Goal: Task Accomplishment & Management: Use online tool/utility

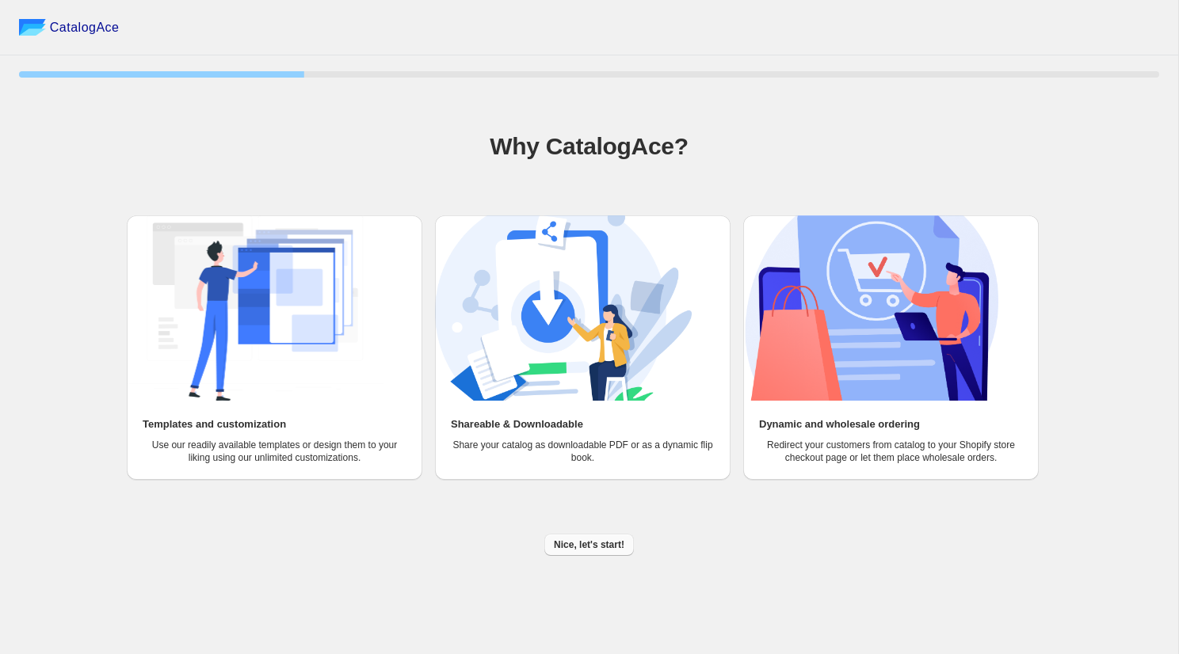
click at [599, 548] on span "Nice, let's start!" at bounding box center [589, 545] width 70 height 13
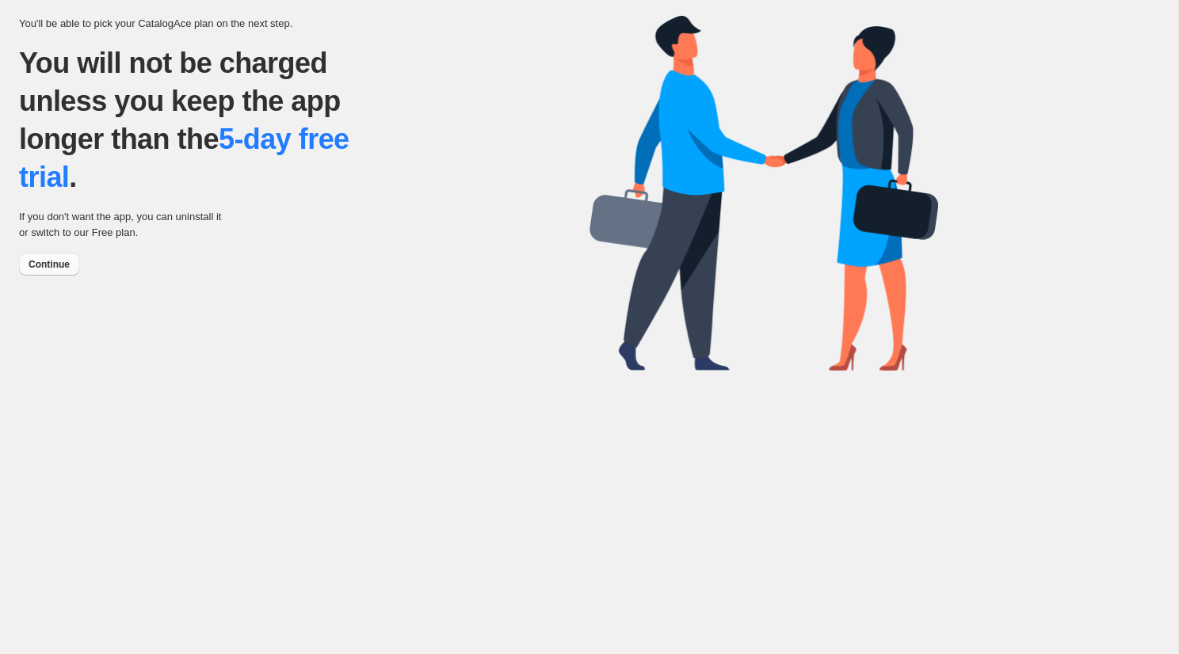
click at [41, 261] on span "Continue" at bounding box center [49, 264] width 41 height 13
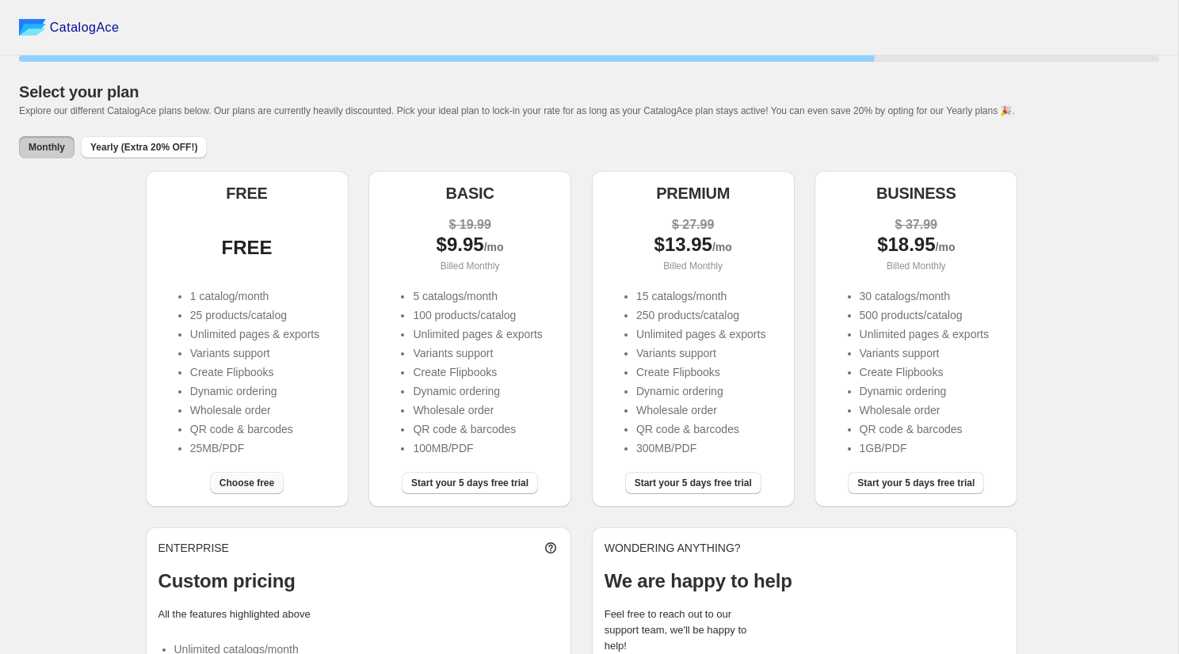
click at [250, 482] on span "Choose free" at bounding box center [246, 483] width 55 height 13
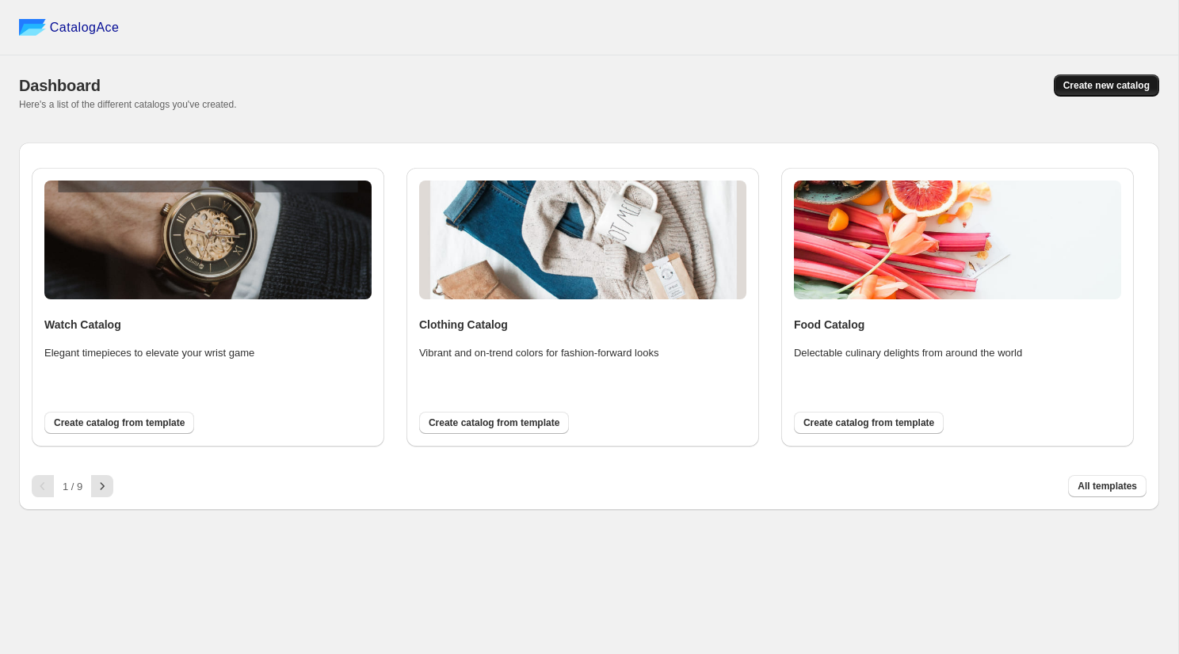
click at [1110, 84] on span "Create new catalog" at bounding box center [1106, 85] width 86 height 13
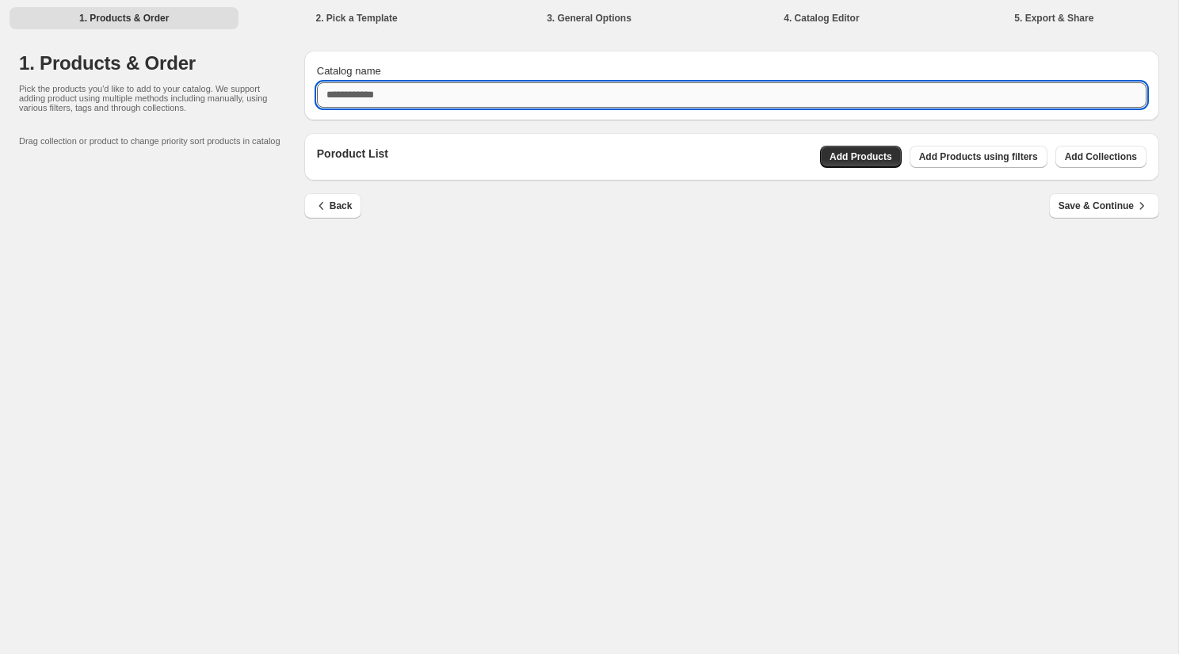
click at [442, 97] on input "Catalog name" at bounding box center [731, 94] width 829 height 25
click at [879, 151] on div "Catalog name Poroduct List Add Products Add Products using filters Add Collecti…" at bounding box center [724, 138] width 867 height 201
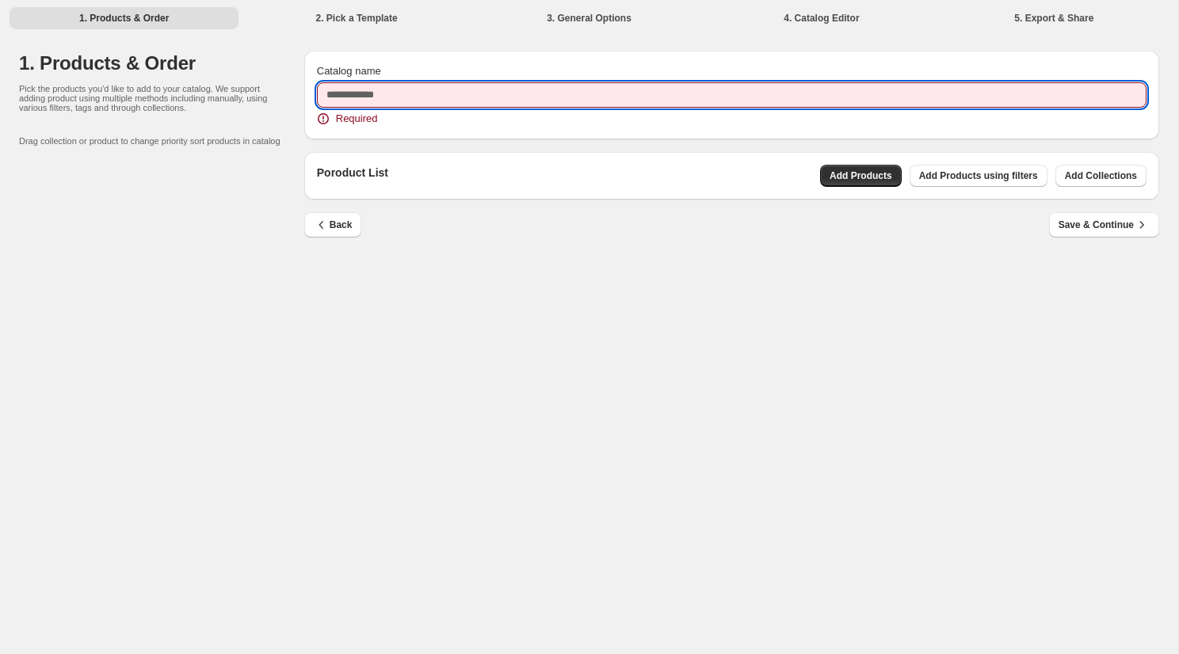
click at [467, 84] on input "Catalog name" at bounding box center [731, 94] width 829 height 25
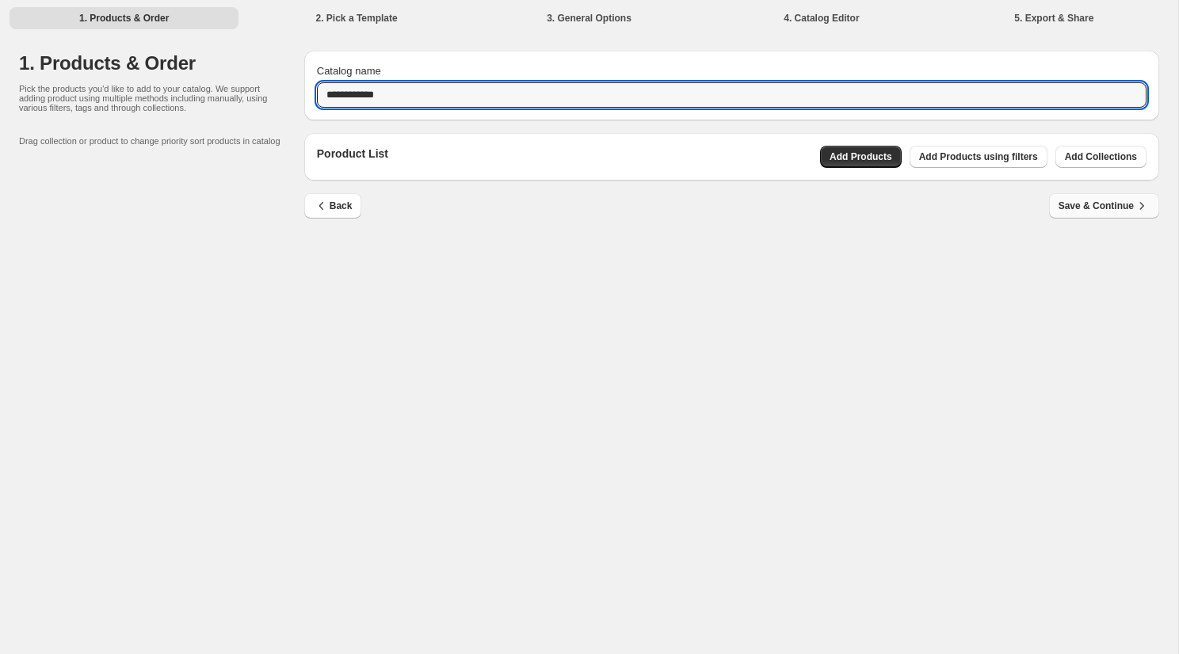
type input "**********"
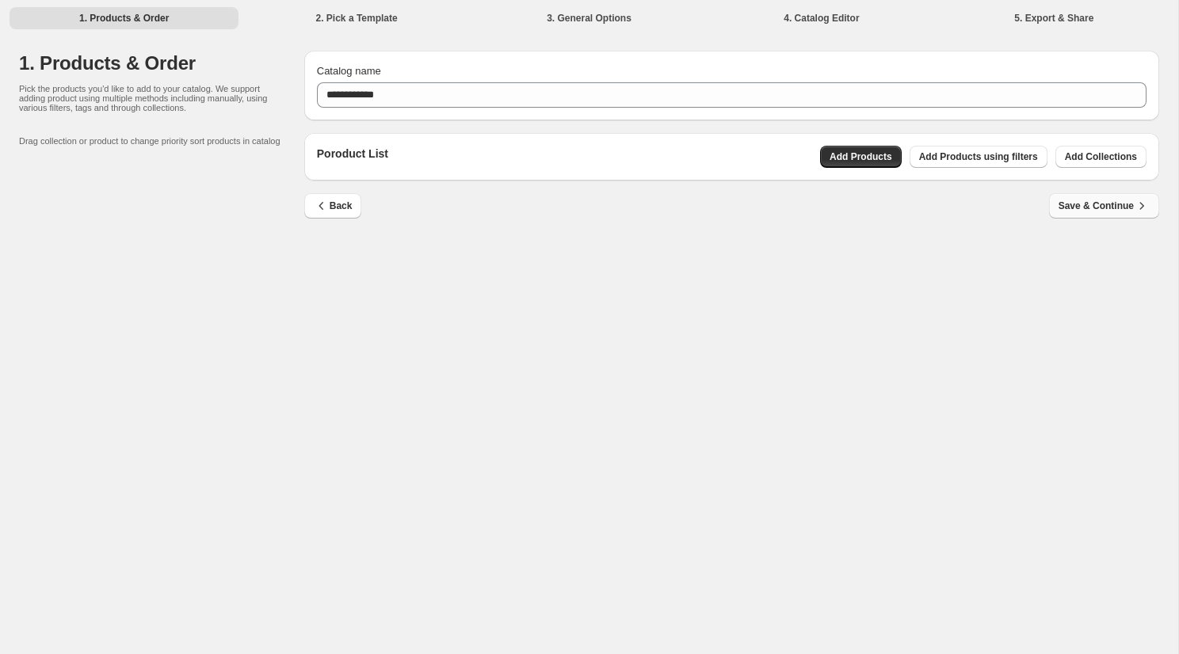
click at [1099, 205] on span "Save & Continue" at bounding box center [1103, 206] width 91 height 16
click at [1077, 206] on span "Save & Continue" at bounding box center [1103, 206] width 91 height 16
click at [833, 156] on span "Add Products" at bounding box center [860, 157] width 63 height 13
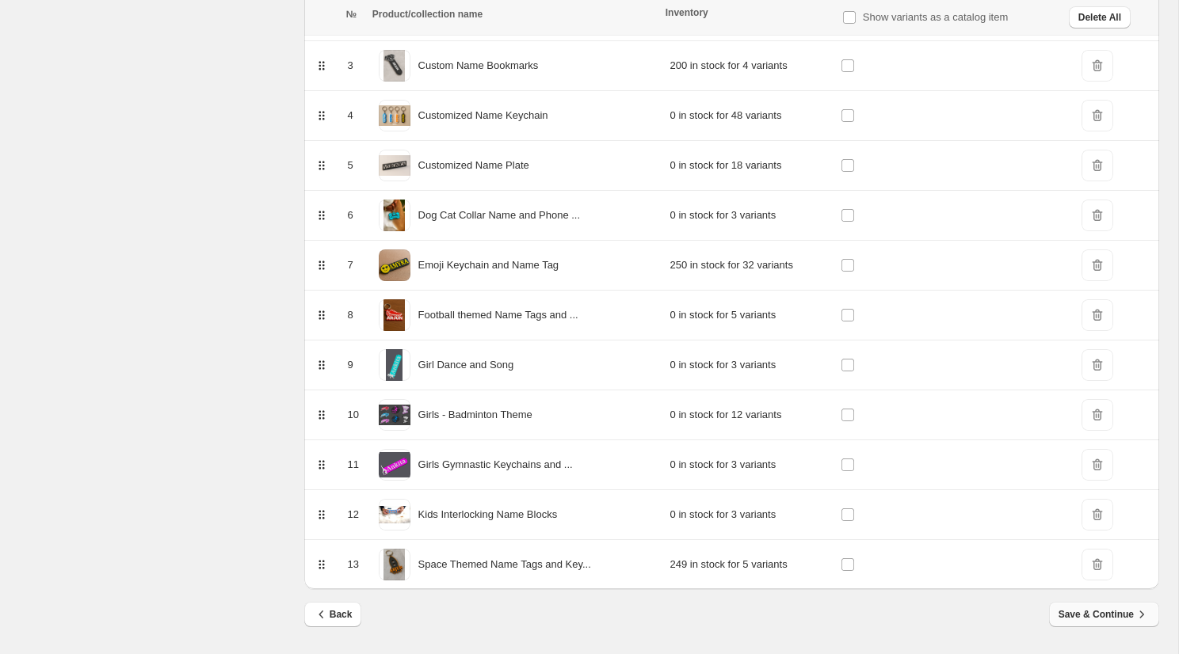
scroll to position [352, 0]
click at [1123, 610] on span "Save & Continue" at bounding box center [1103, 615] width 91 height 16
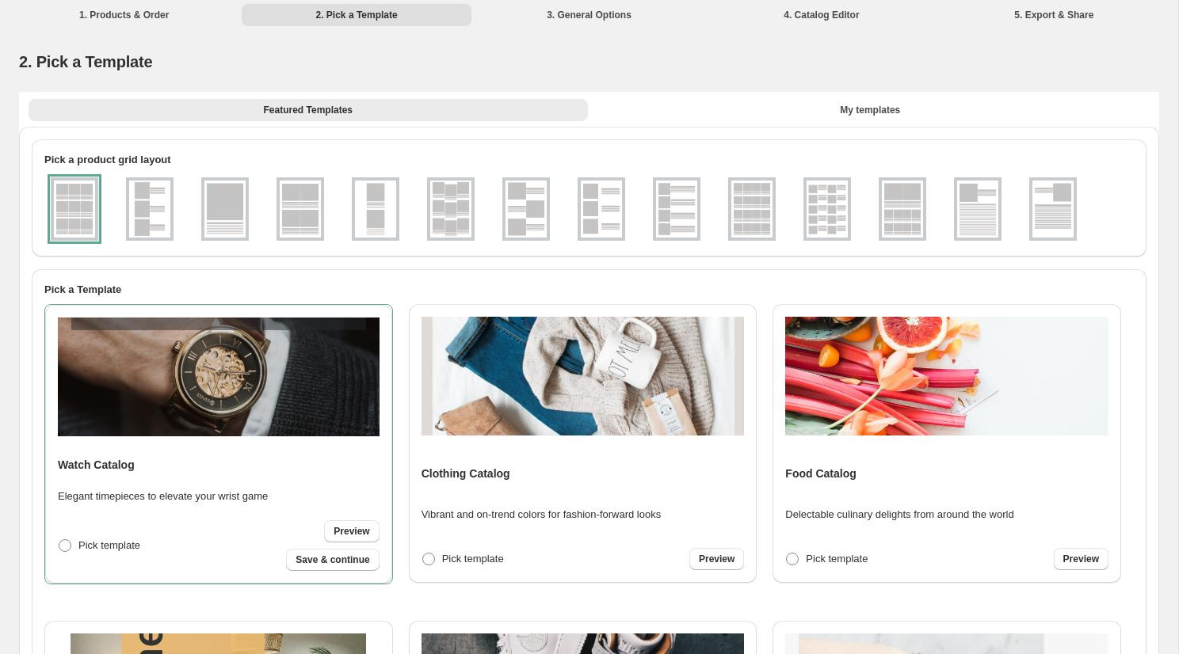
scroll to position [0, 0]
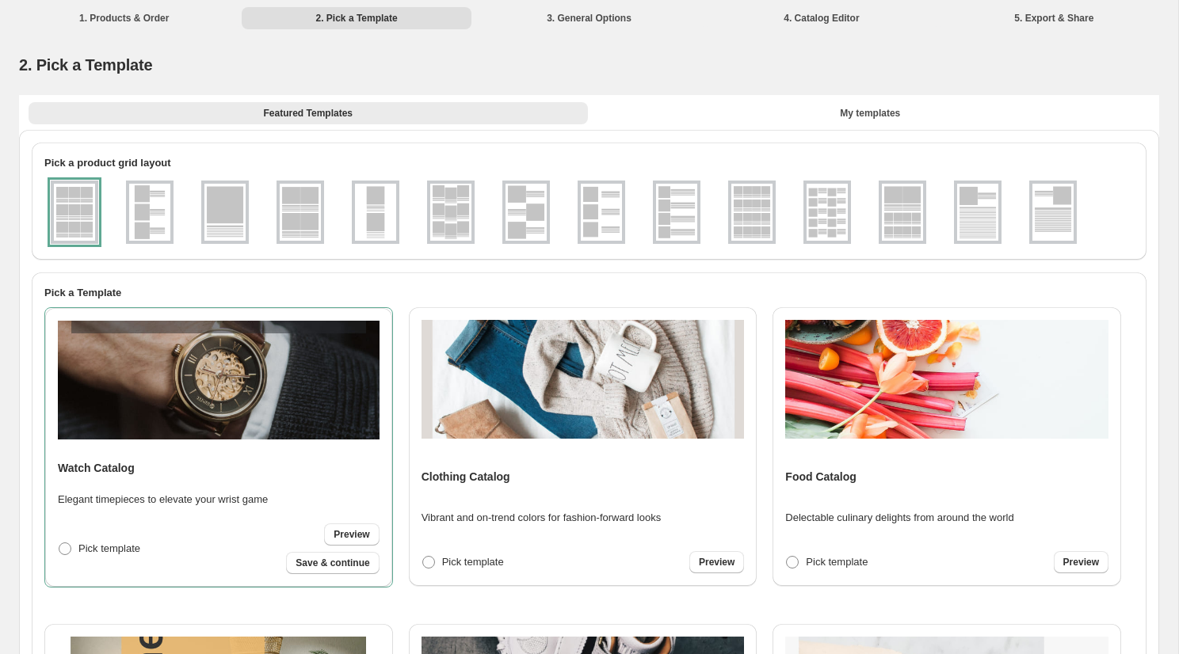
click at [60, 219] on div at bounding box center [75, 212] width 48 height 63
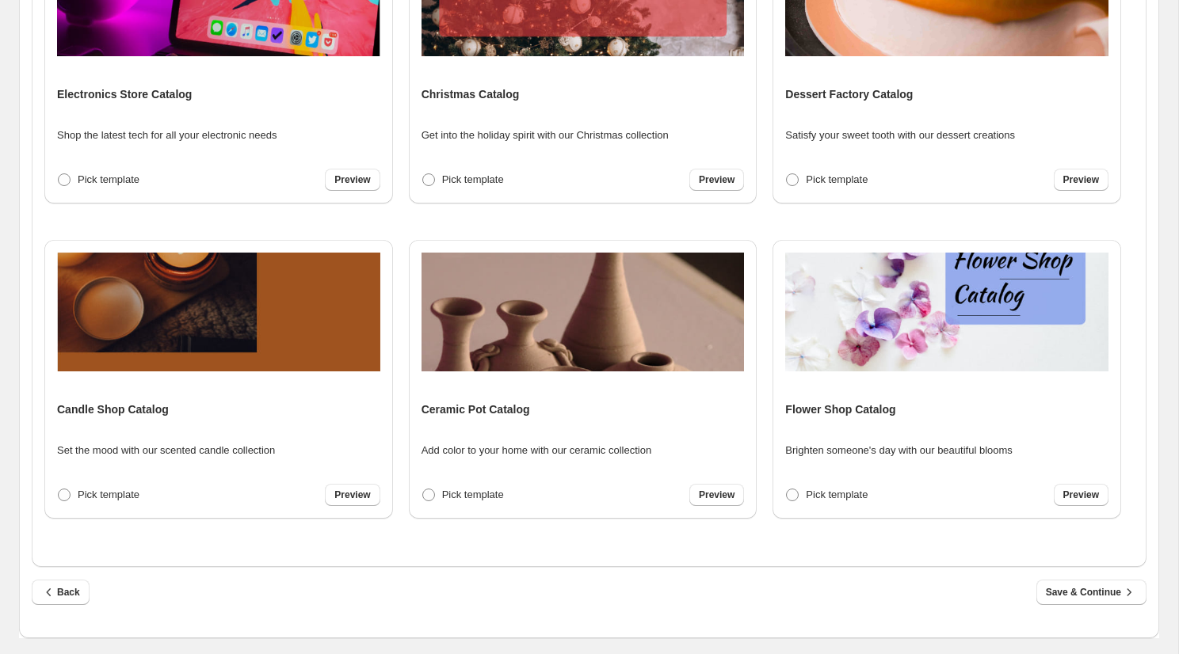
scroll to position [387, 0]
click at [1083, 589] on span "Save & Continue" at bounding box center [1091, 593] width 91 height 16
select select "**********"
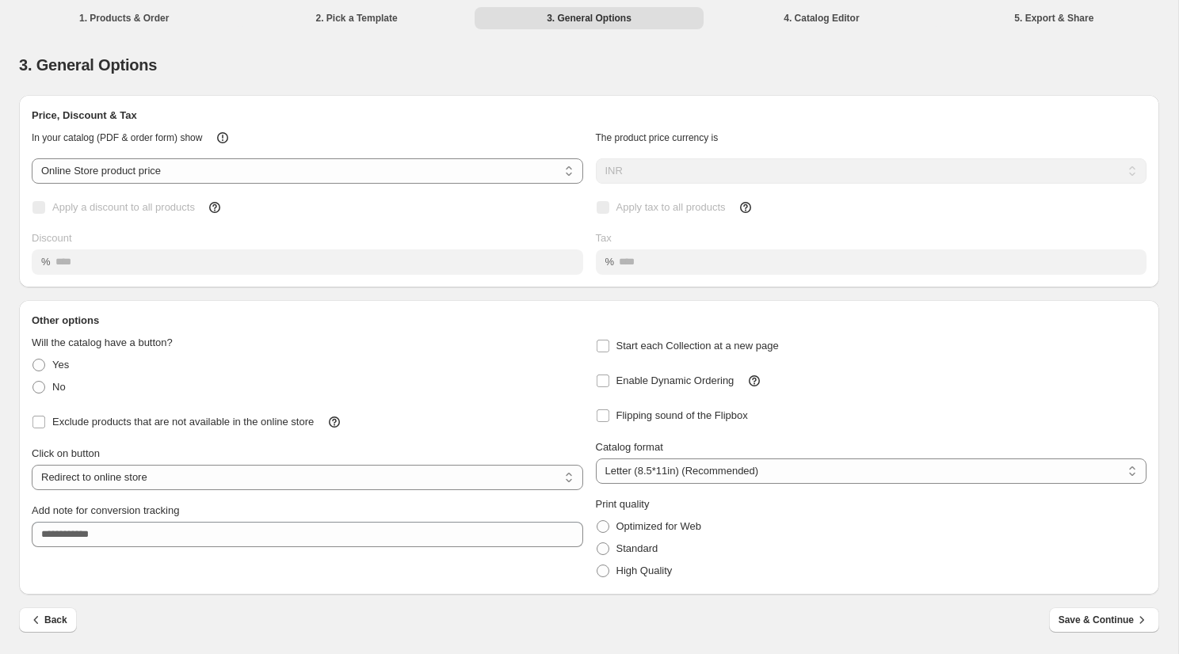
scroll to position [29, 0]
click at [1098, 619] on span "Save & Continue" at bounding box center [1103, 620] width 91 height 16
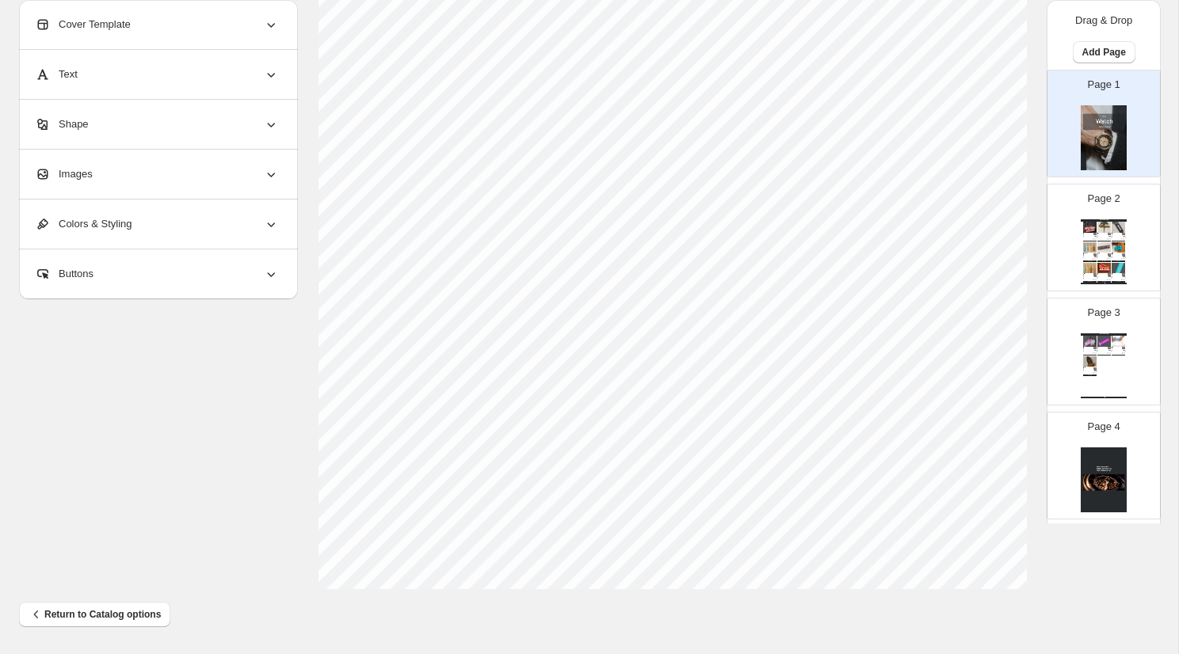
scroll to position [554, 0]
click at [1062, 240] on div "Page 2 Watch Catalog Car themed keychains - Red Car themed keychains for car lo…" at bounding box center [1097, 231] width 100 height 106
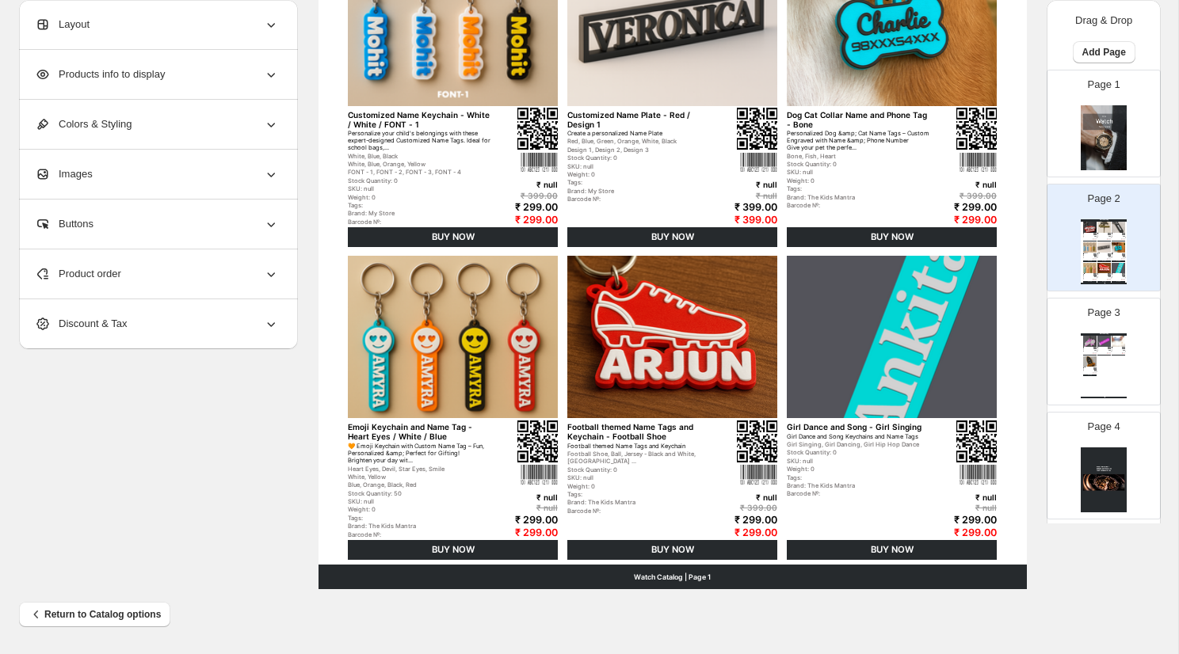
click at [1099, 261] on div "BUY NOW" at bounding box center [1103, 262] width 13 height 2
click at [1107, 367] on div "Watch Catalog Girls - Badminton Theme - Badminton Racket / Red Girls - Badminto…" at bounding box center [1103, 365] width 46 height 65
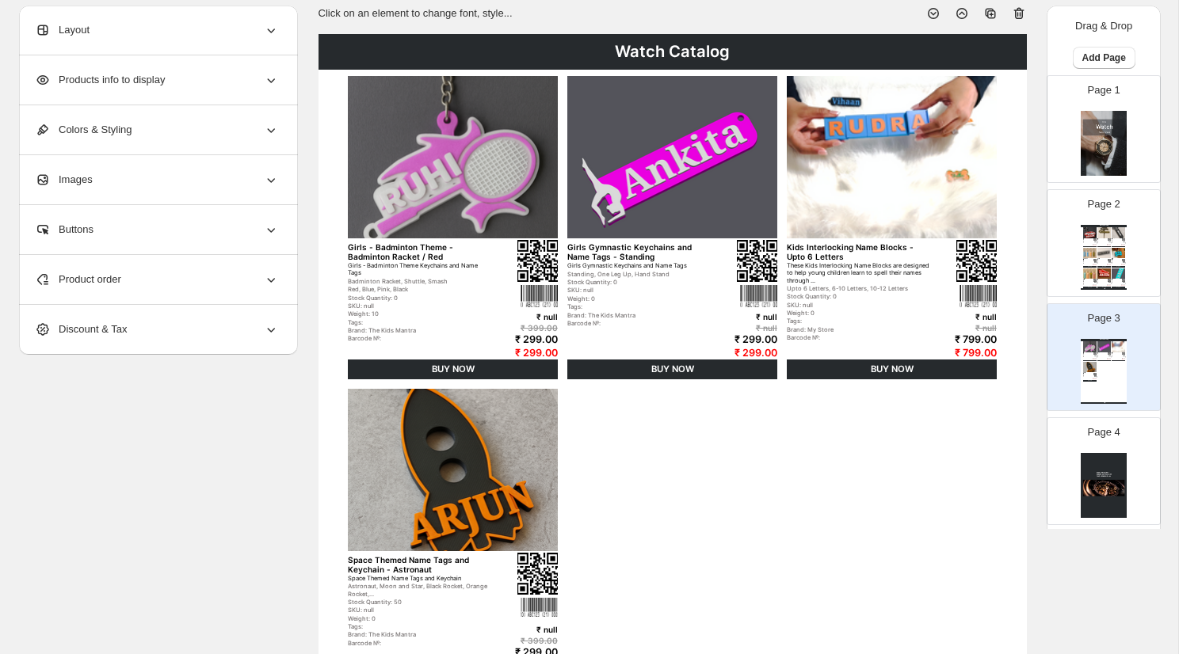
scroll to position [116, 0]
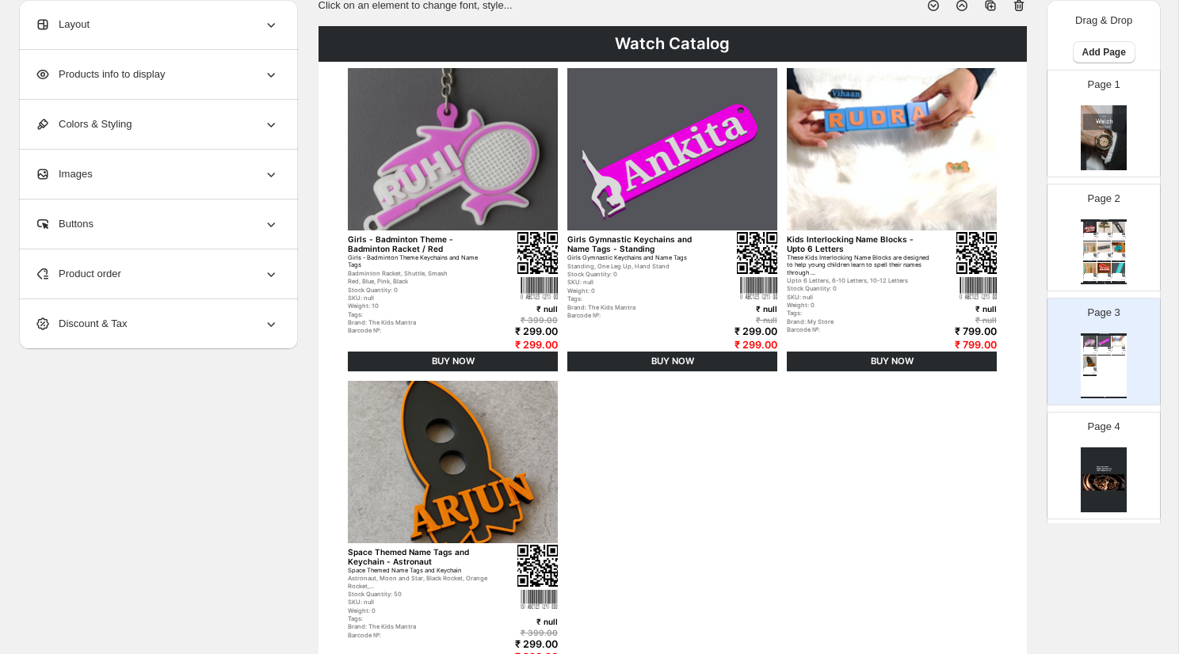
click at [1080, 367] on div "Watch Catalog Girls - Badminton Theme - Badminton Racket / Red Girls - Badminto…" at bounding box center [1103, 365] width 46 height 65
click at [1101, 476] on img at bounding box center [1103, 480] width 46 height 65
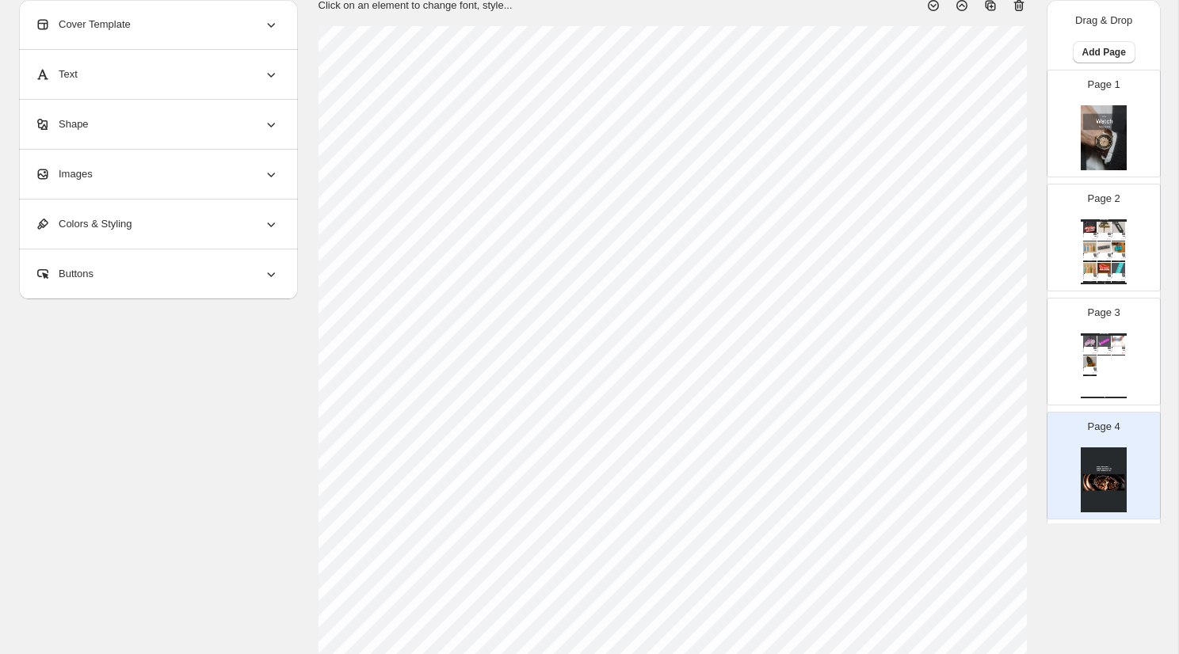
click at [1092, 120] on img at bounding box center [1103, 137] width 46 height 65
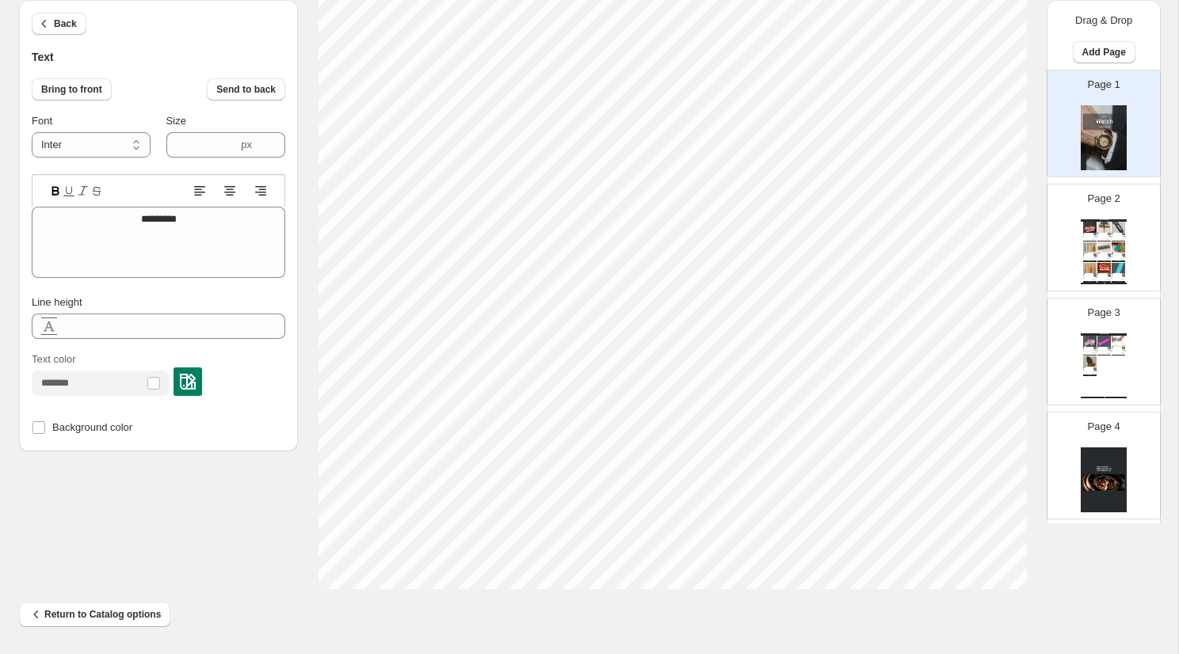
scroll to position [554, 0]
click at [1122, 242] on div "BUY NOW" at bounding box center [1117, 242] width 13 height 2
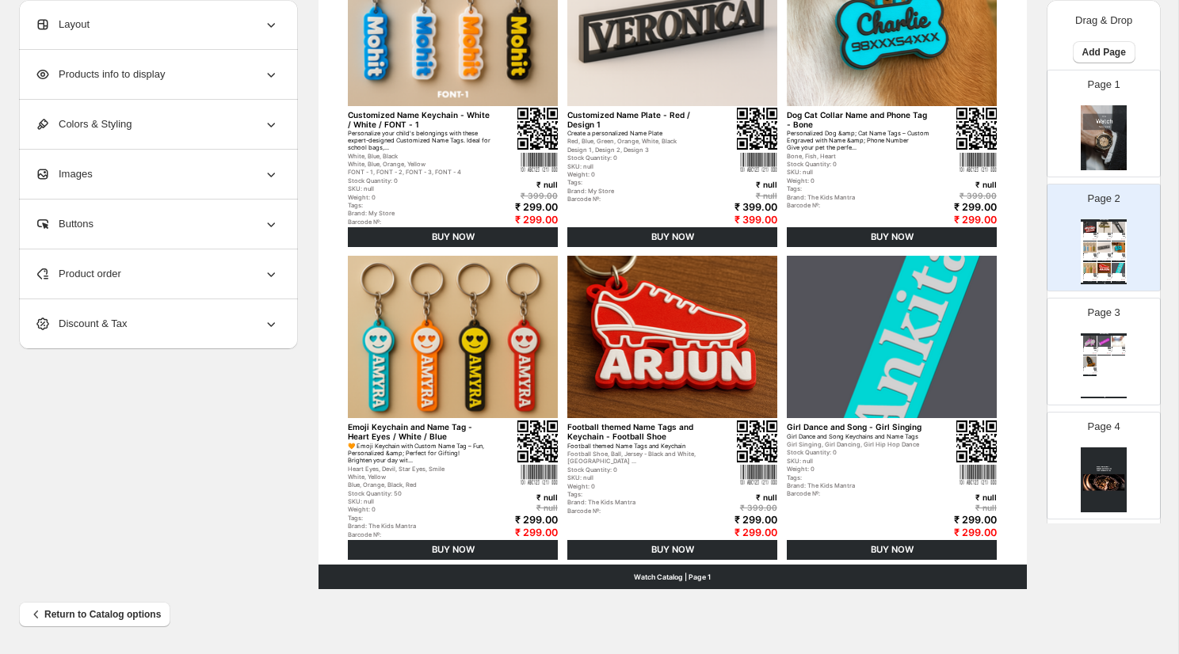
click at [202, 67] on div "Products info to display" at bounding box center [157, 74] width 244 height 49
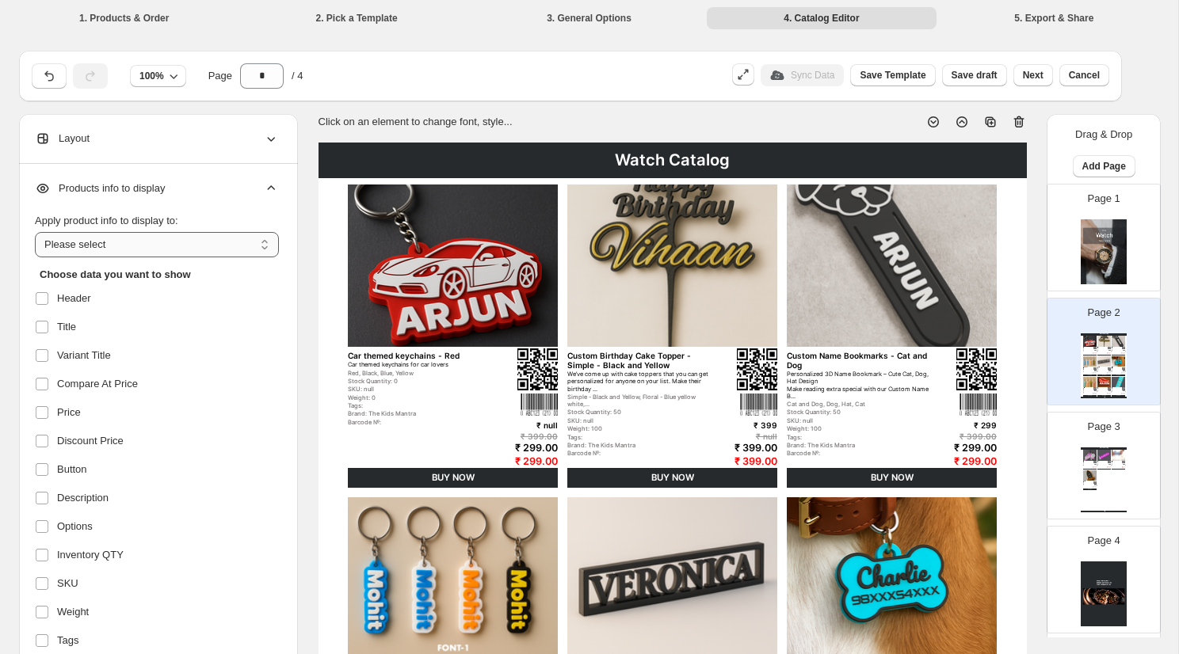
scroll to position [0, 0]
click at [269, 181] on icon at bounding box center [271, 189] width 16 height 16
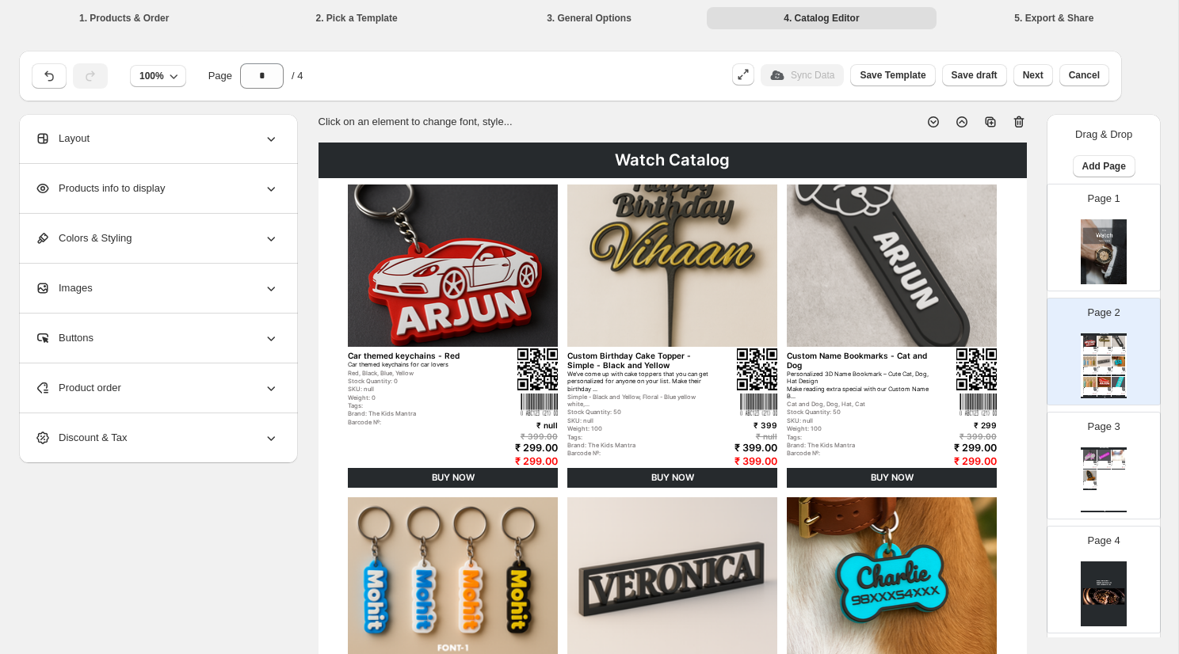
click at [162, 143] on div "Layout" at bounding box center [157, 138] width 244 height 49
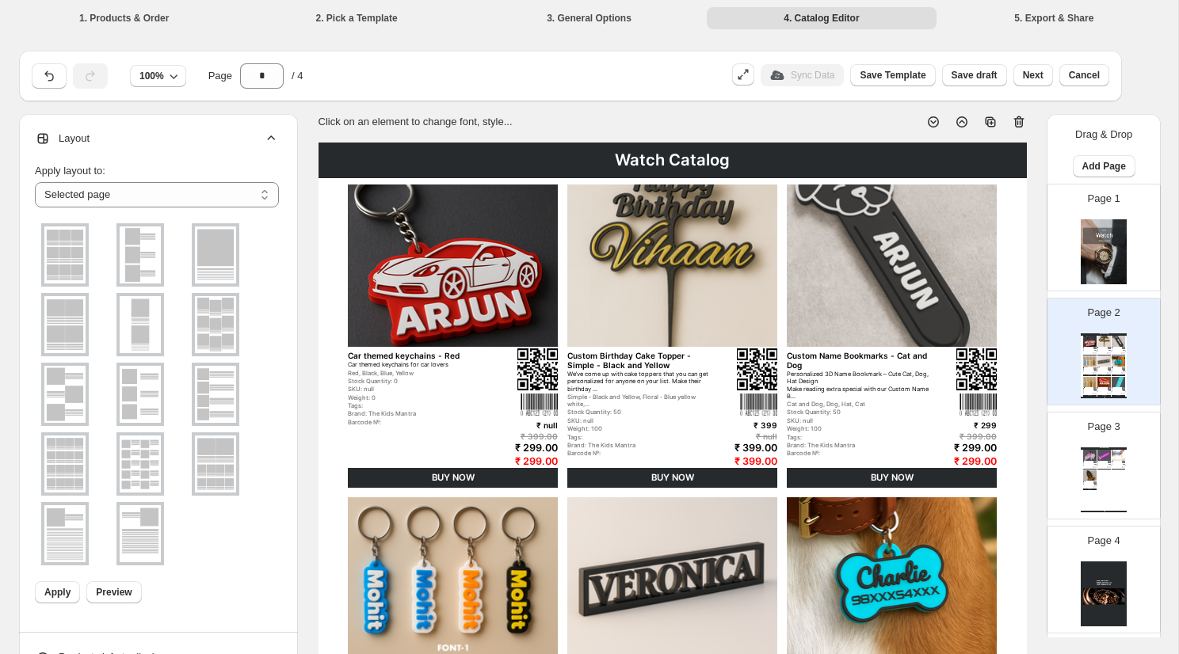
click at [141, 265] on img at bounding box center [140, 255] width 41 height 57
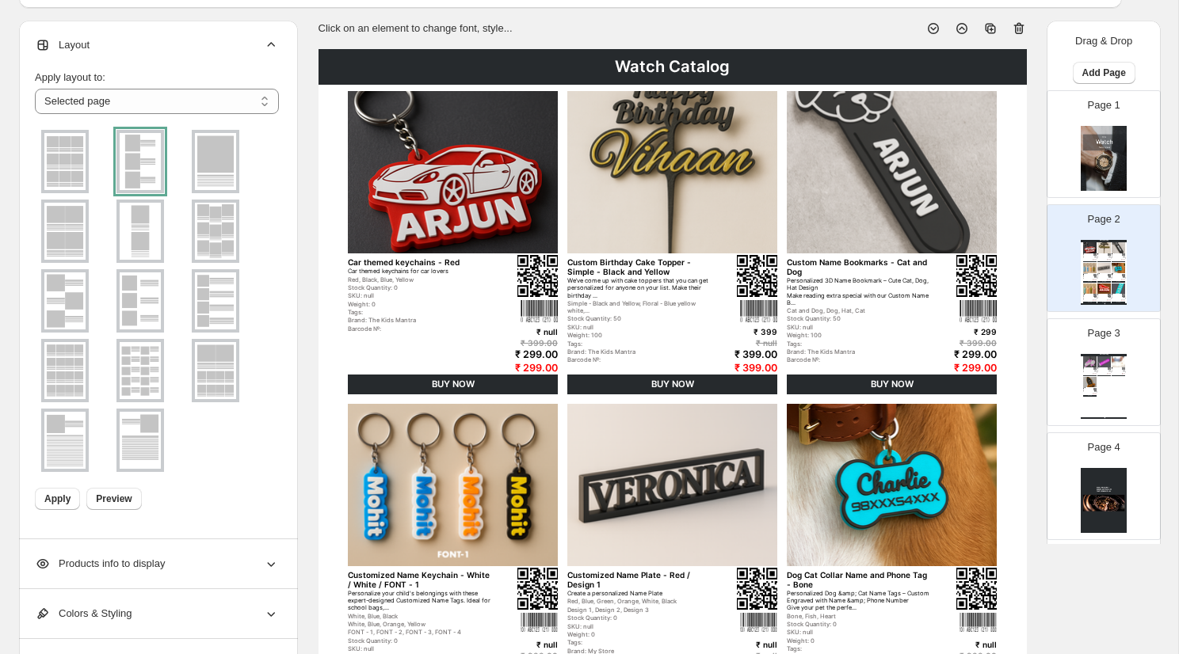
scroll to position [97, 0]
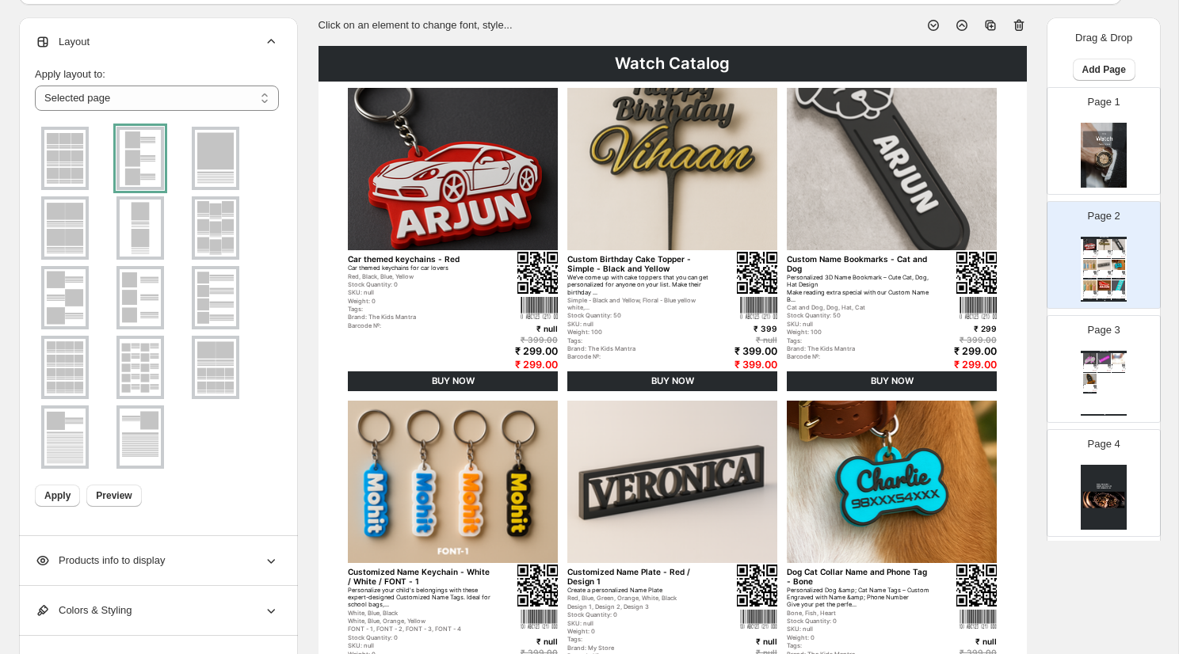
click at [123, 153] on div at bounding box center [140, 158] width 48 height 63
click at [146, 172] on div at bounding box center [140, 158] width 48 height 63
click at [59, 498] on span "Apply" at bounding box center [57, 496] width 26 height 13
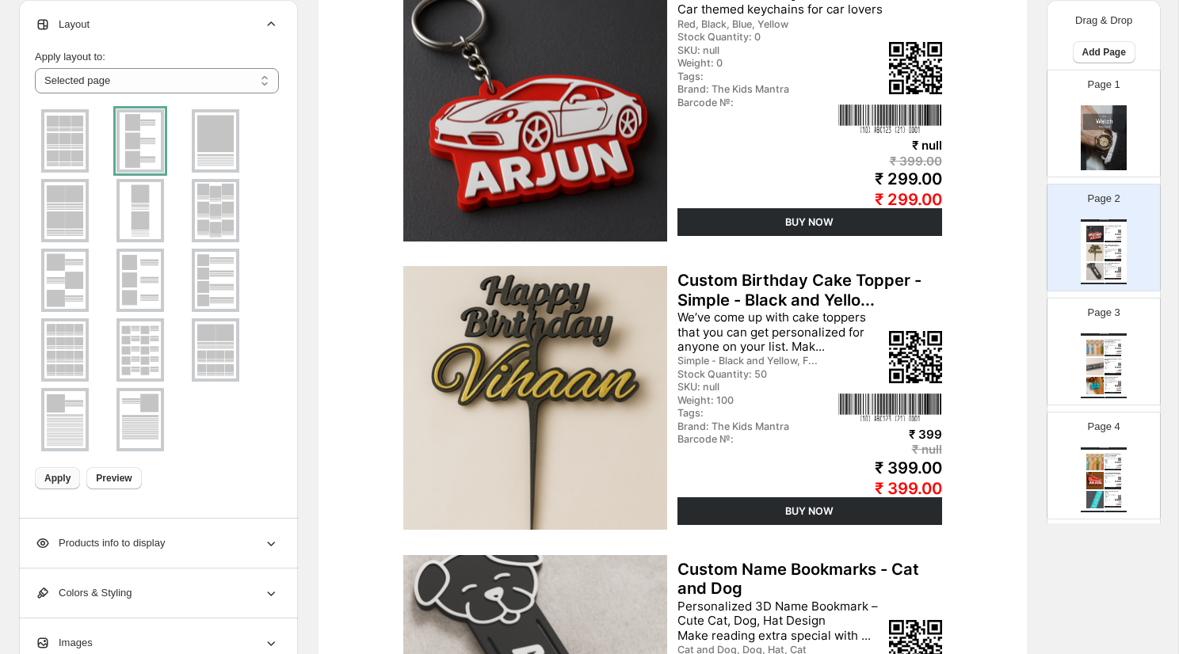
scroll to position [103, 0]
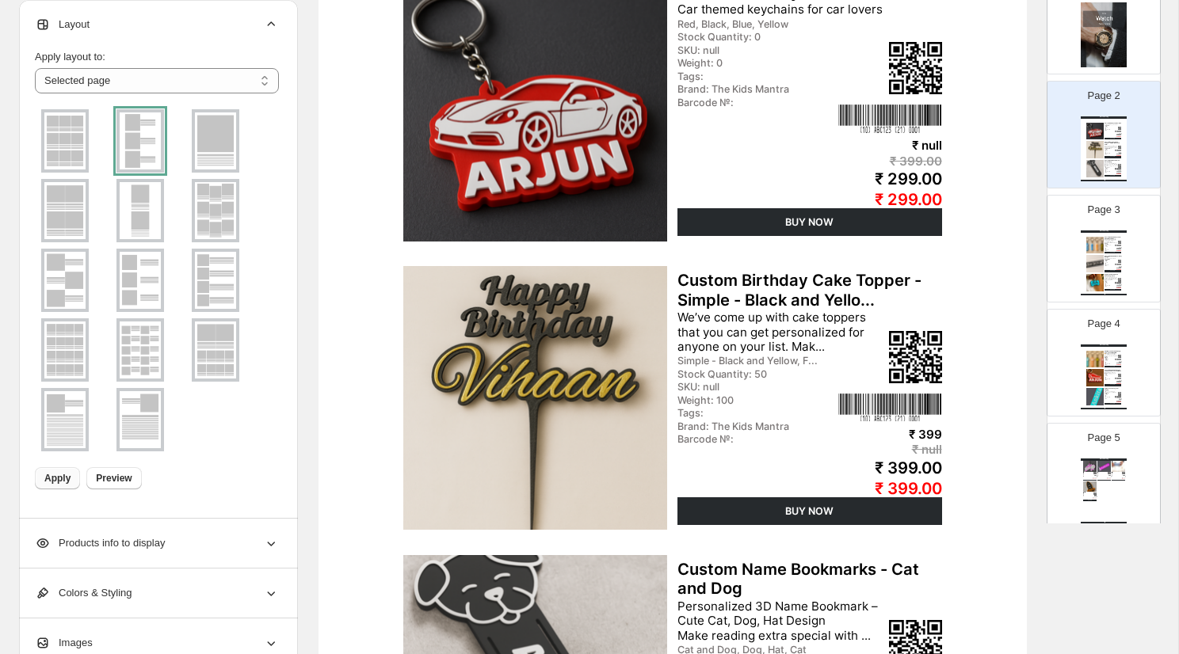
click at [1100, 231] on div "Watch Catalog" at bounding box center [1103, 232] width 46 height 2
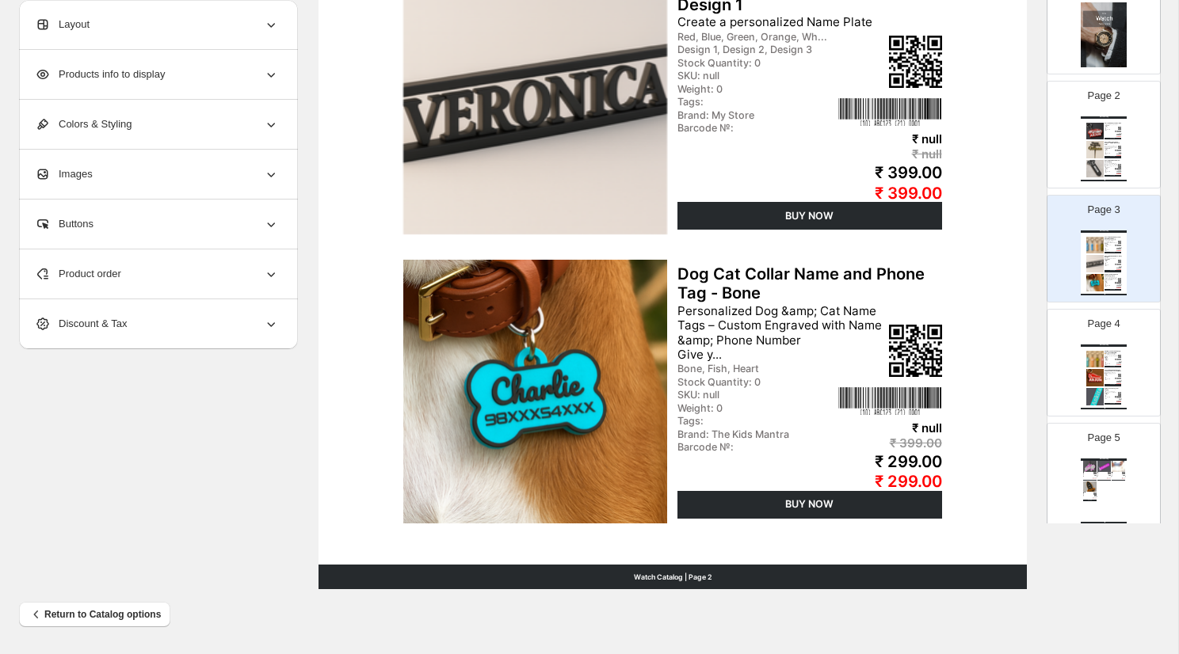
scroll to position [554, 0]
click at [1108, 370] on div "Football themed Name Tags and Keychain - Football Shoe" at bounding box center [1112, 371] width 17 height 2
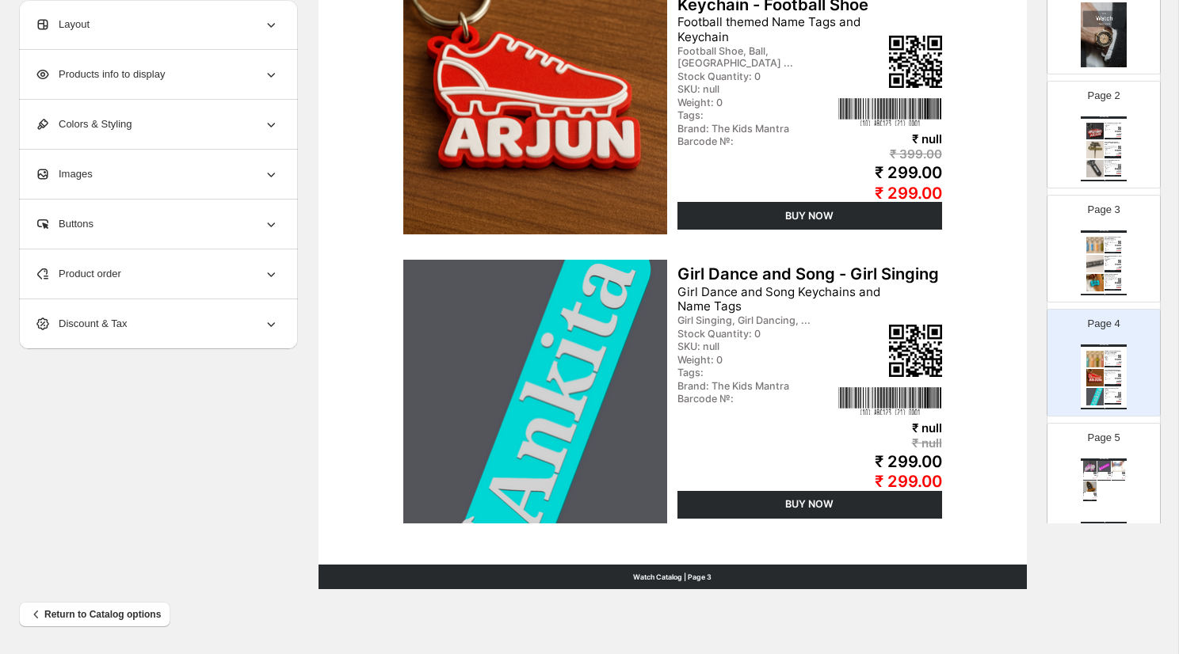
click at [1120, 481] on div "BUY NOW" at bounding box center [1117, 481] width 13 height 2
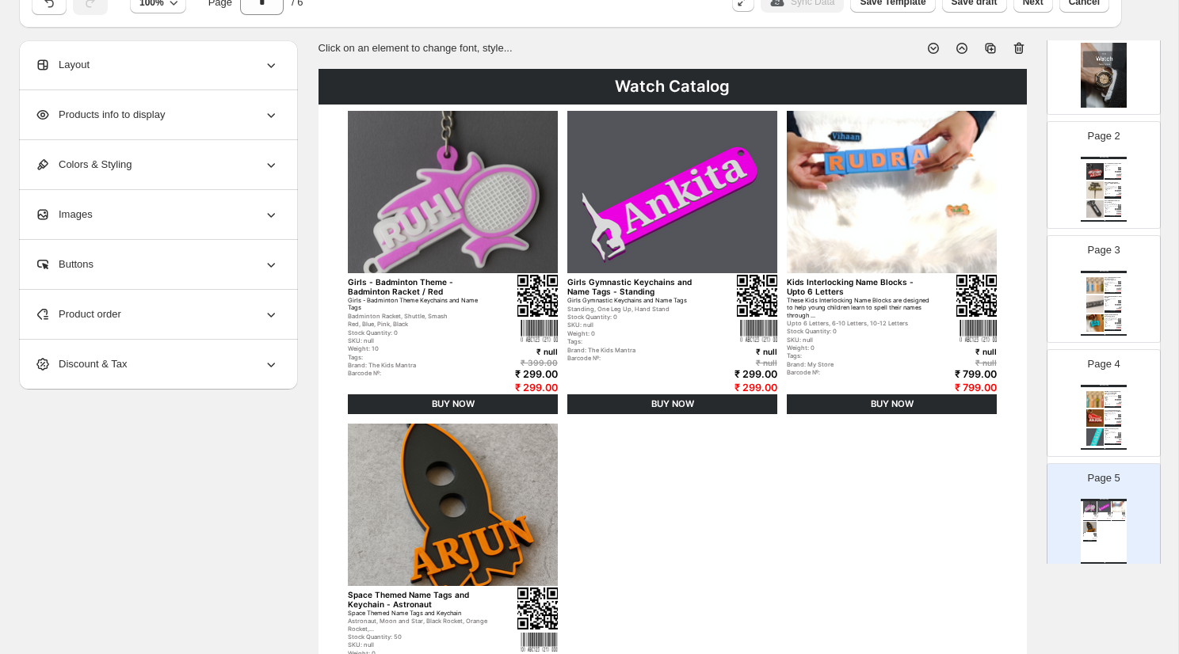
scroll to position [82, 0]
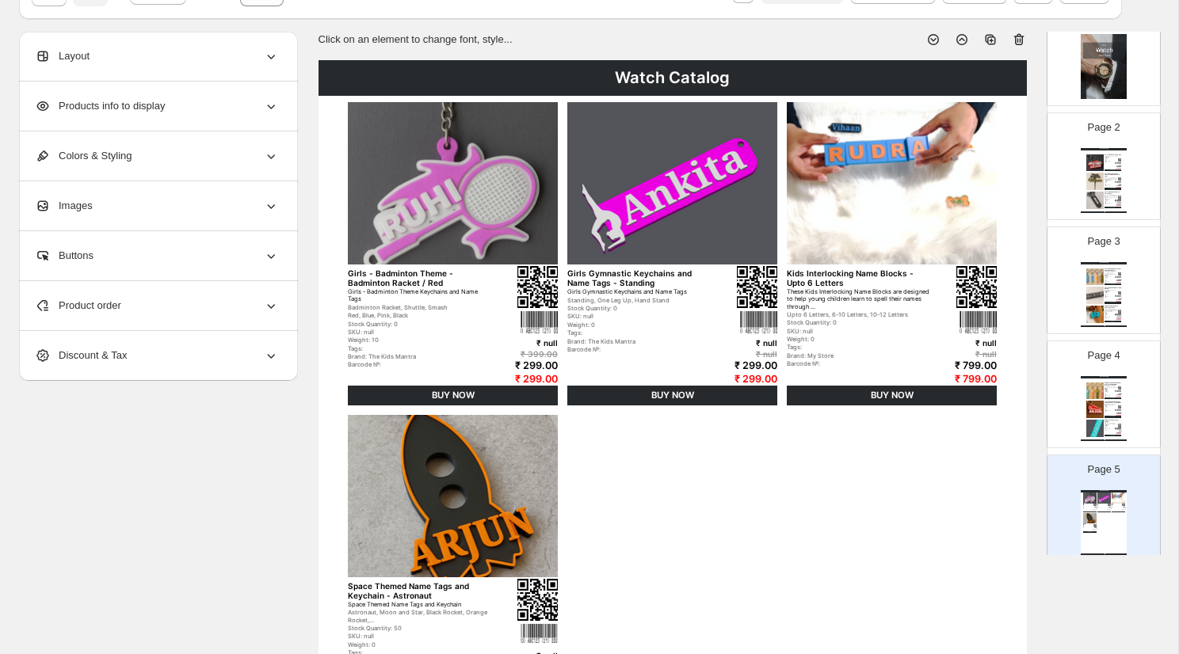
click at [1101, 83] on img at bounding box center [1103, 66] width 46 height 65
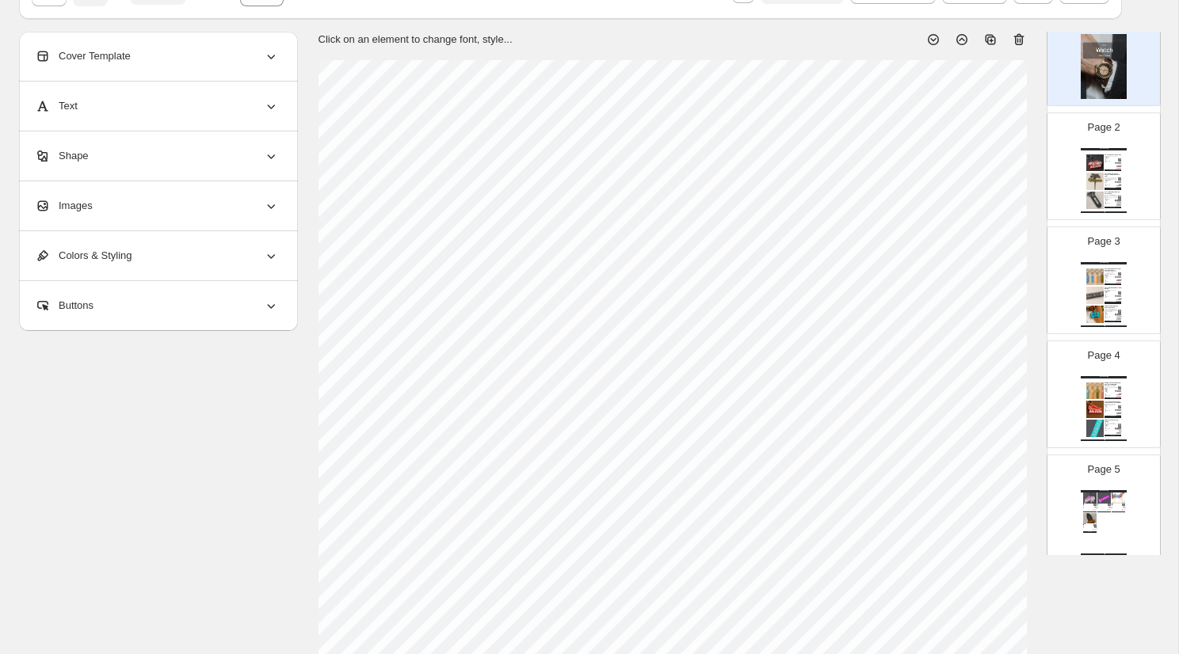
click at [1097, 178] on img at bounding box center [1094, 181] width 17 height 17
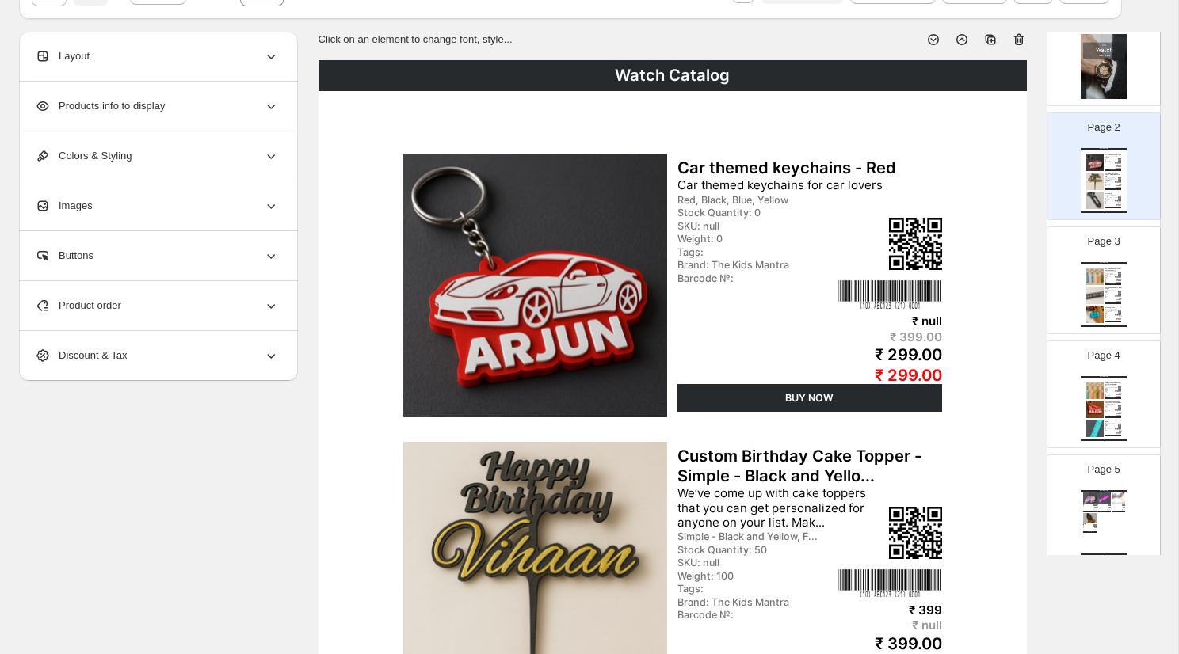
click at [1091, 289] on img at bounding box center [1094, 295] width 17 height 17
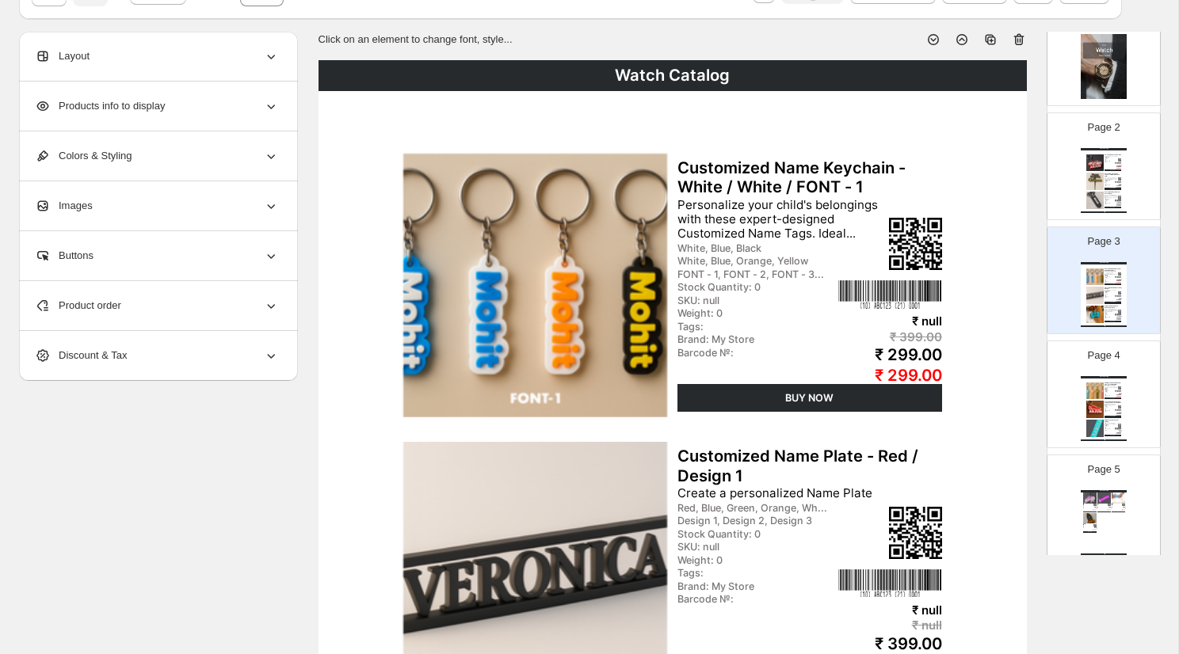
click at [1101, 403] on img at bounding box center [1094, 409] width 17 height 17
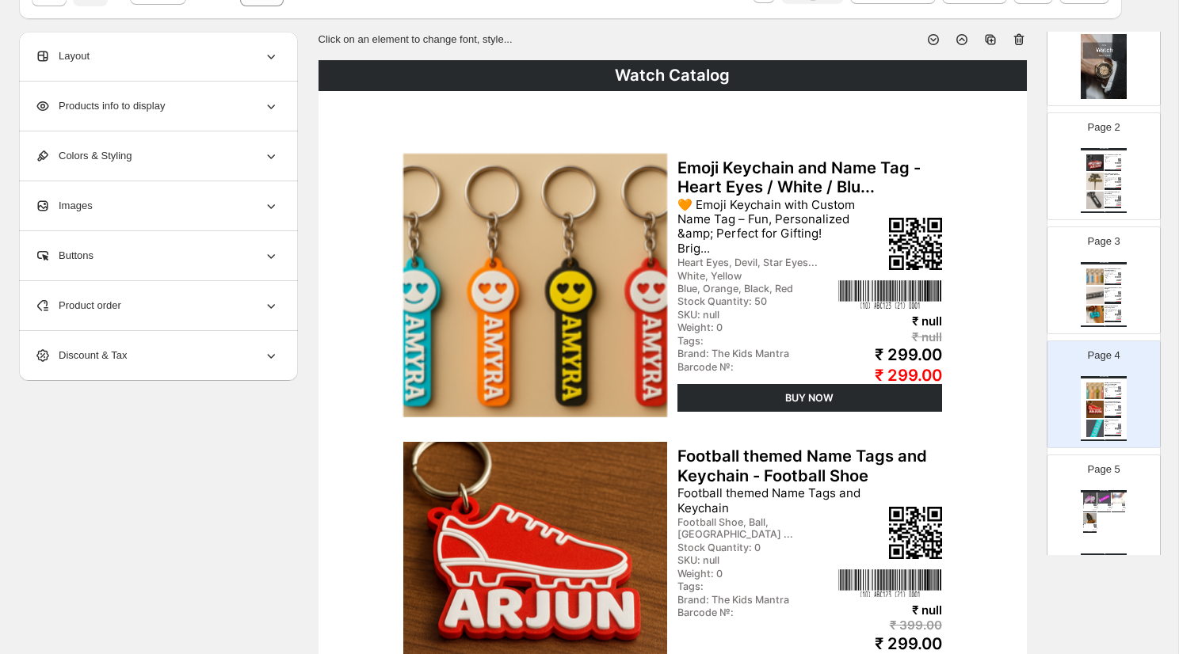
click at [1095, 501] on img at bounding box center [1089, 498] width 13 height 10
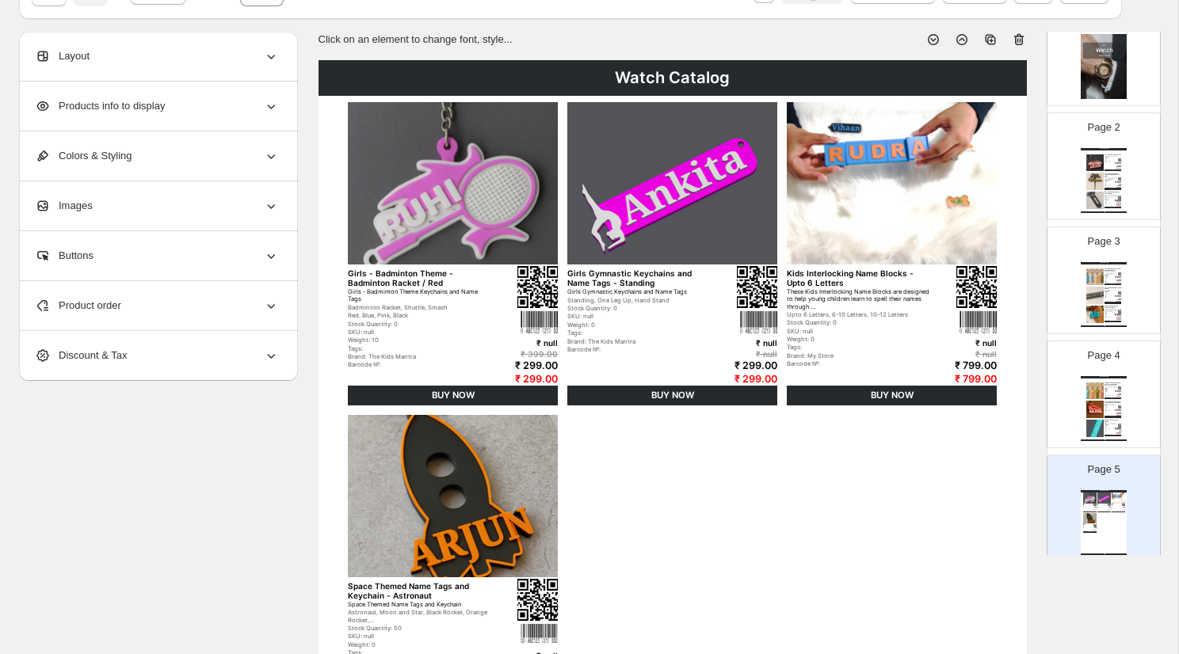
click at [1108, 143] on div "Page 2 Watch Catalog Car themed keychains - Red Car themed keychains for car lo…" at bounding box center [1097, 160] width 100 height 106
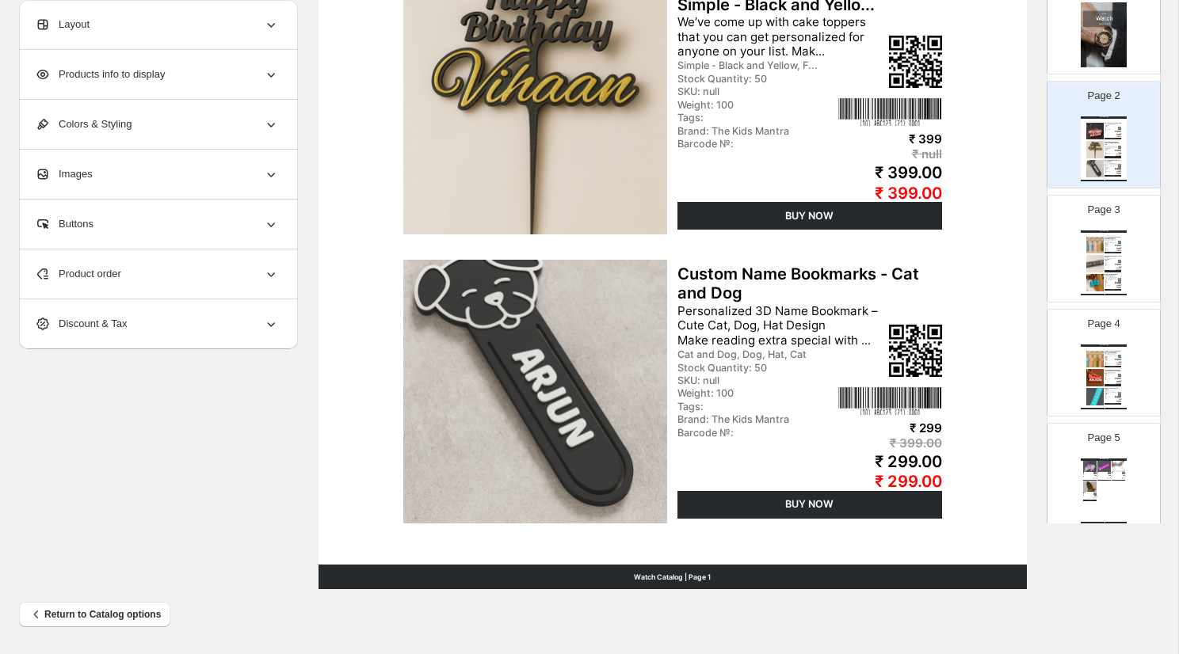
scroll to position [554, 0]
click at [1090, 258] on img at bounding box center [1094, 263] width 17 height 17
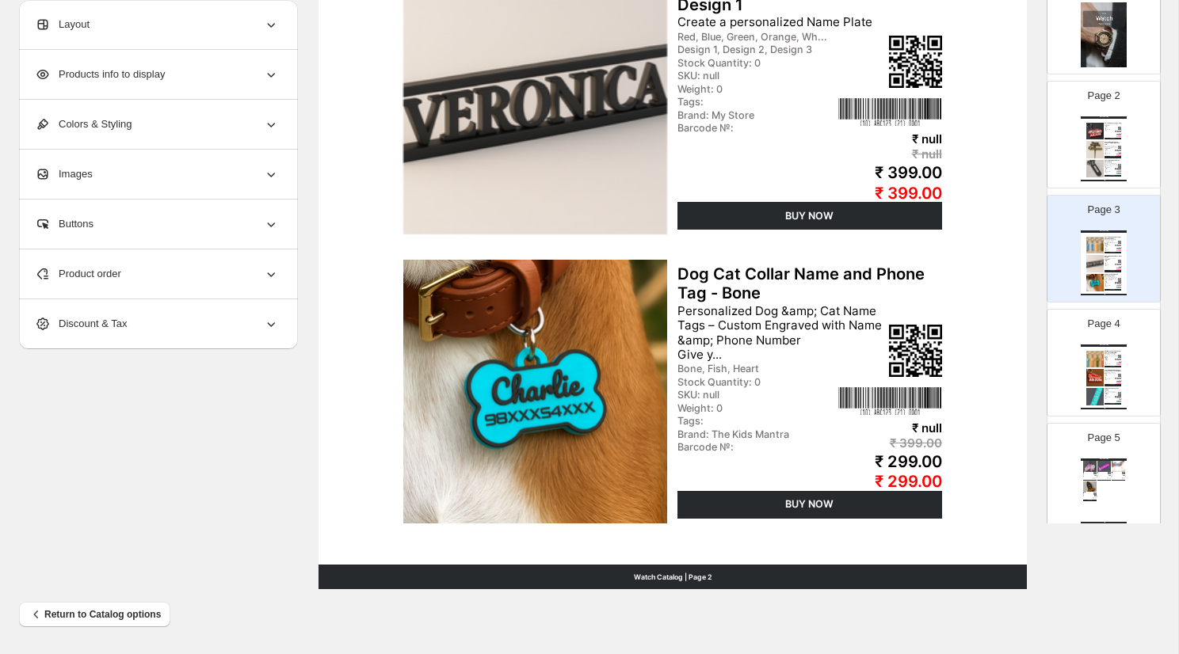
click at [1126, 347] on div "Watch Catalog Emoji Keychain and Name Tag - Heart Eyes / White / Blu... 🧡 Emoji…" at bounding box center [1103, 377] width 46 height 65
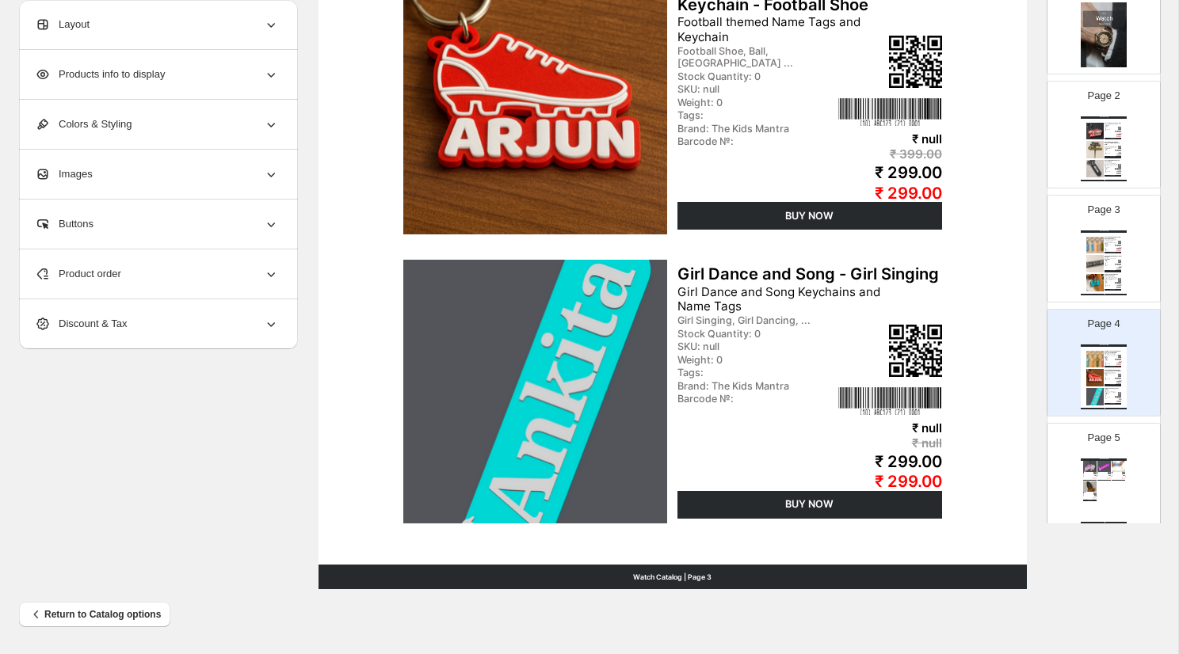
click at [1095, 466] on img at bounding box center [1089, 466] width 13 height 10
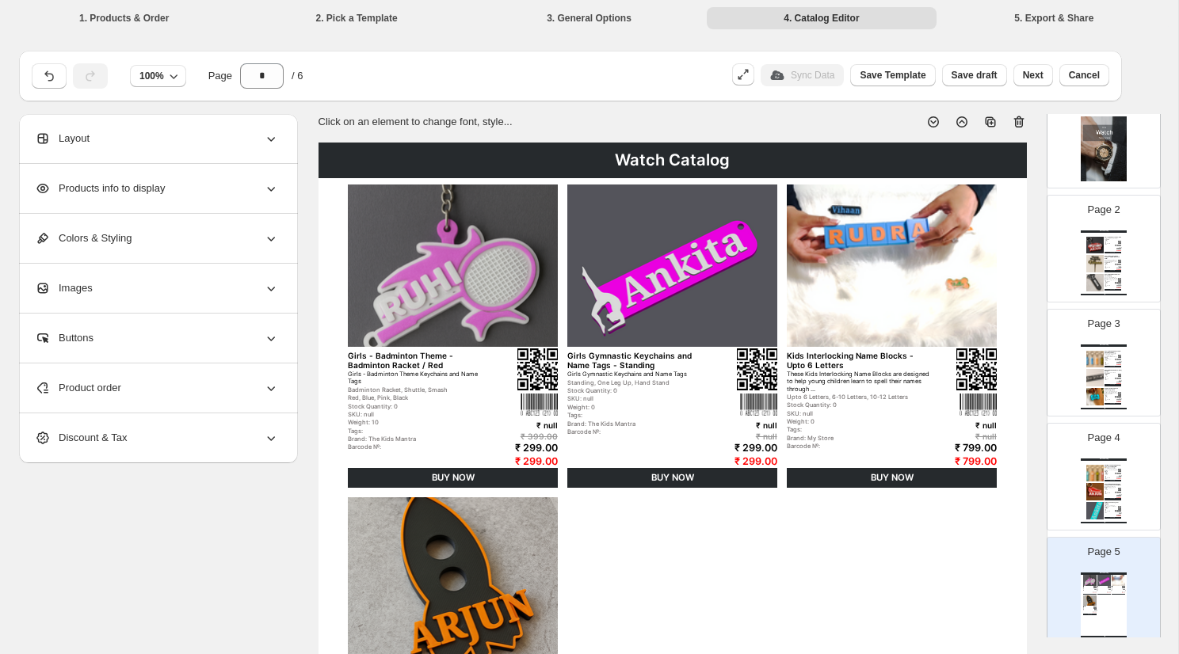
scroll to position [0, 0]
click at [282, 145] on div "**********" at bounding box center [158, 139] width 279 height 50
click at [273, 139] on icon at bounding box center [272, 139] width 8 height 5
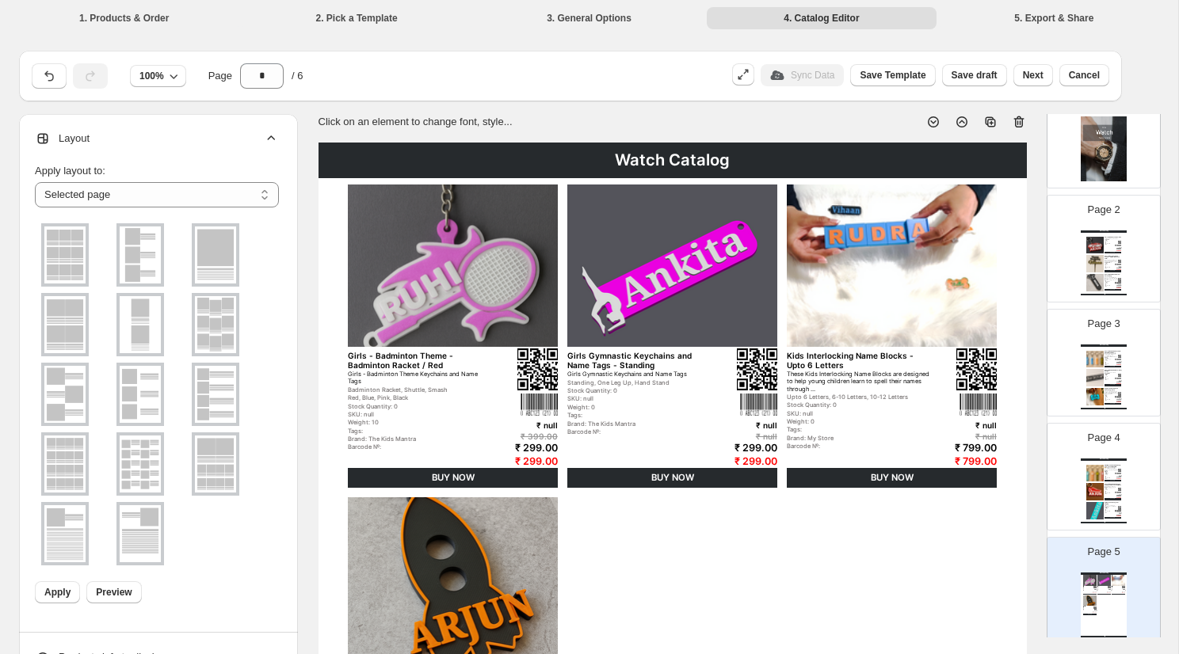
click at [273, 139] on icon at bounding box center [271, 139] width 16 height 16
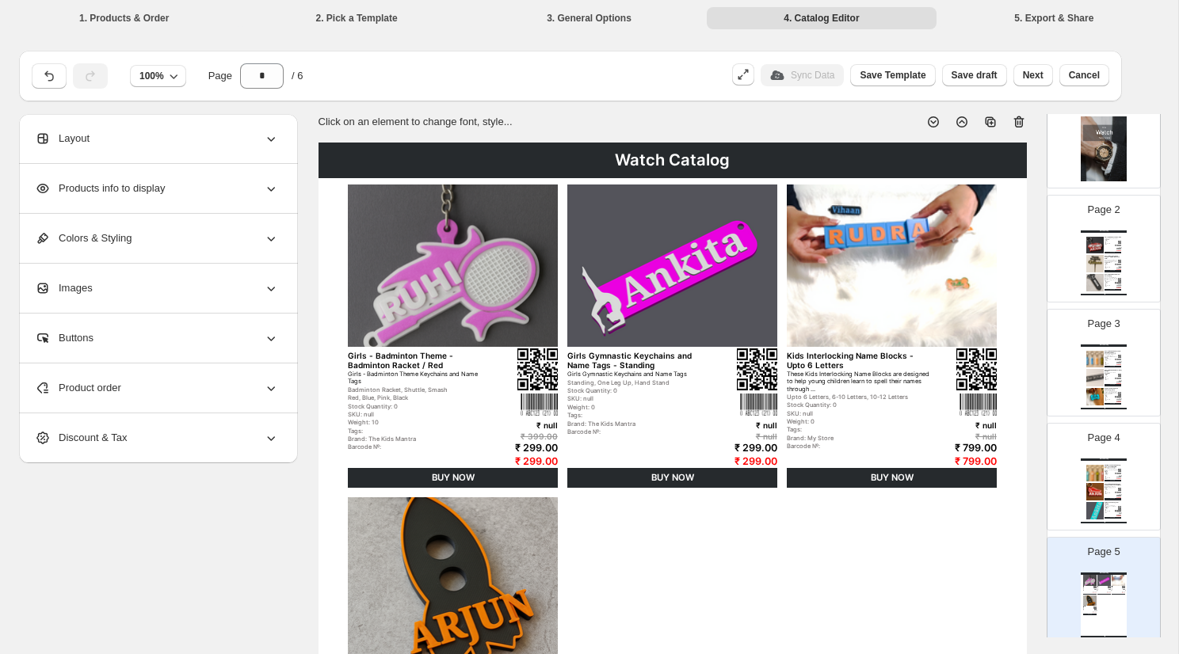
click at [273, 139] on icon at bounding box center [272, 139] width 8 height 5
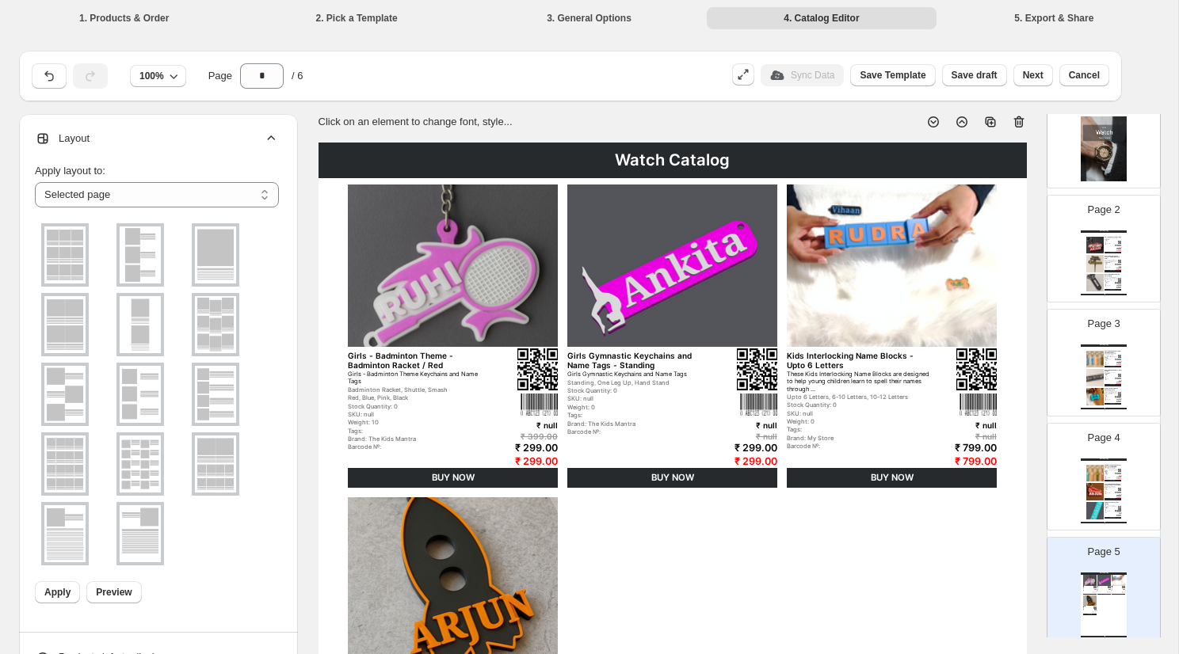
click at [202, 320] on img at bounding box center [215, 324] width 41 height 57
click at [61, 593] on span "Apply" at bounding box center [57, 592] width 26 height 13
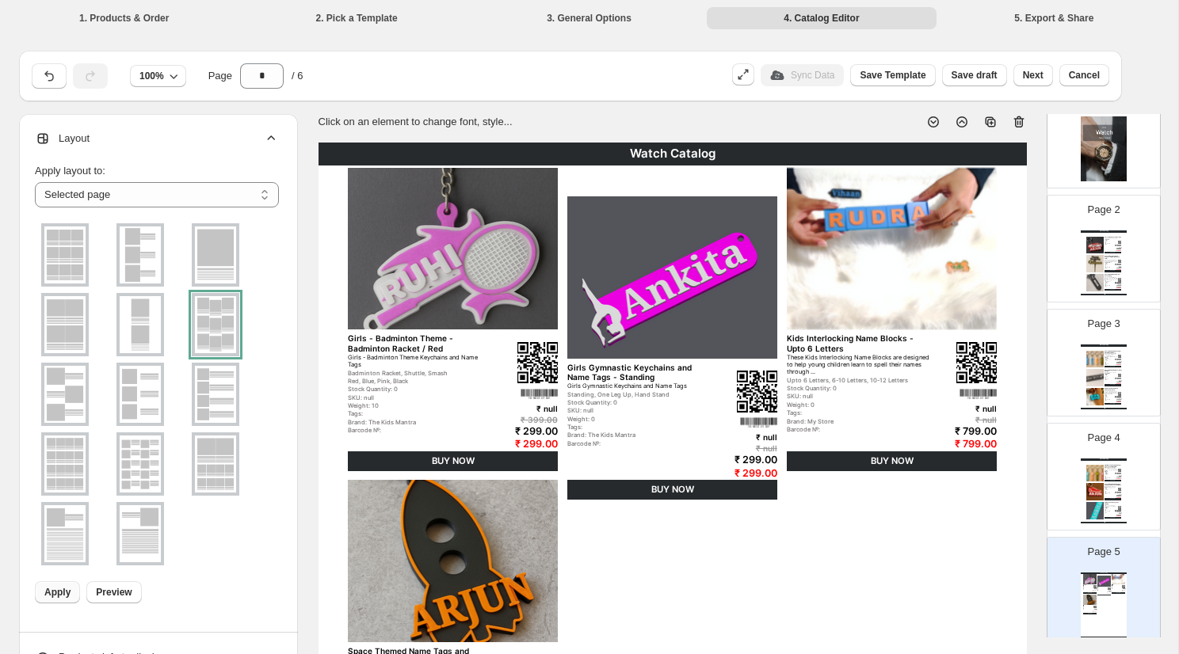
click at [1095, 261] on img at bounding box center [1094, 263] width 17 height 17
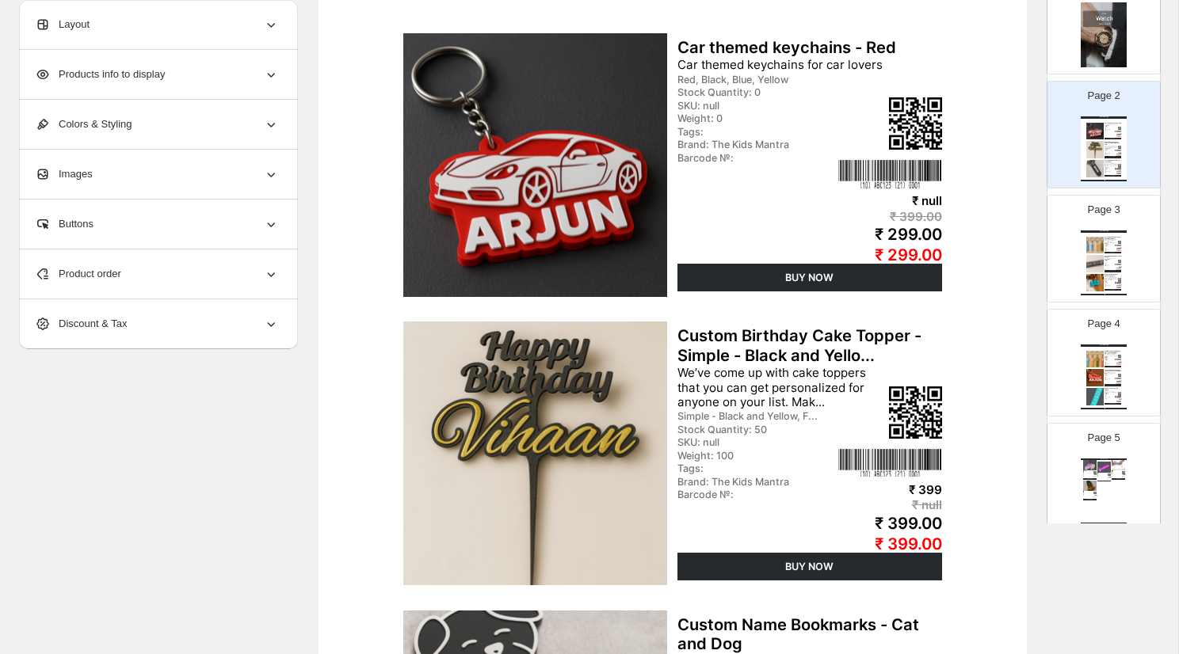
scroll to position [77, 0]
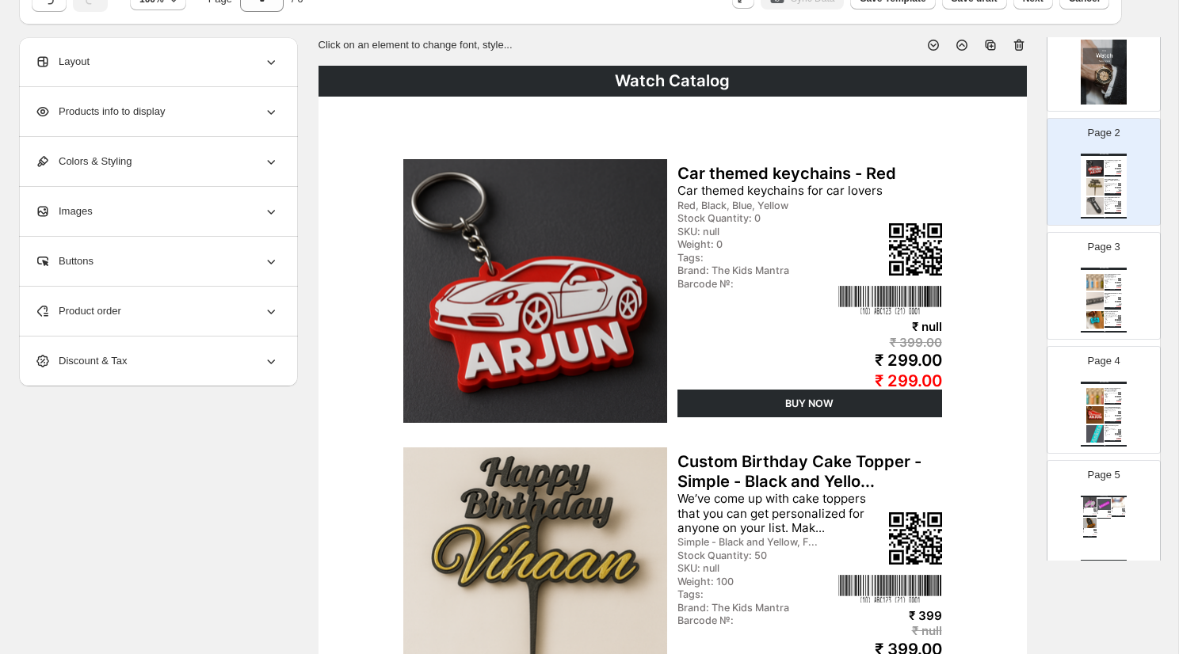
click at [178, 72] on div "Layout" at bounding box center [157, 61] width 244 height 49
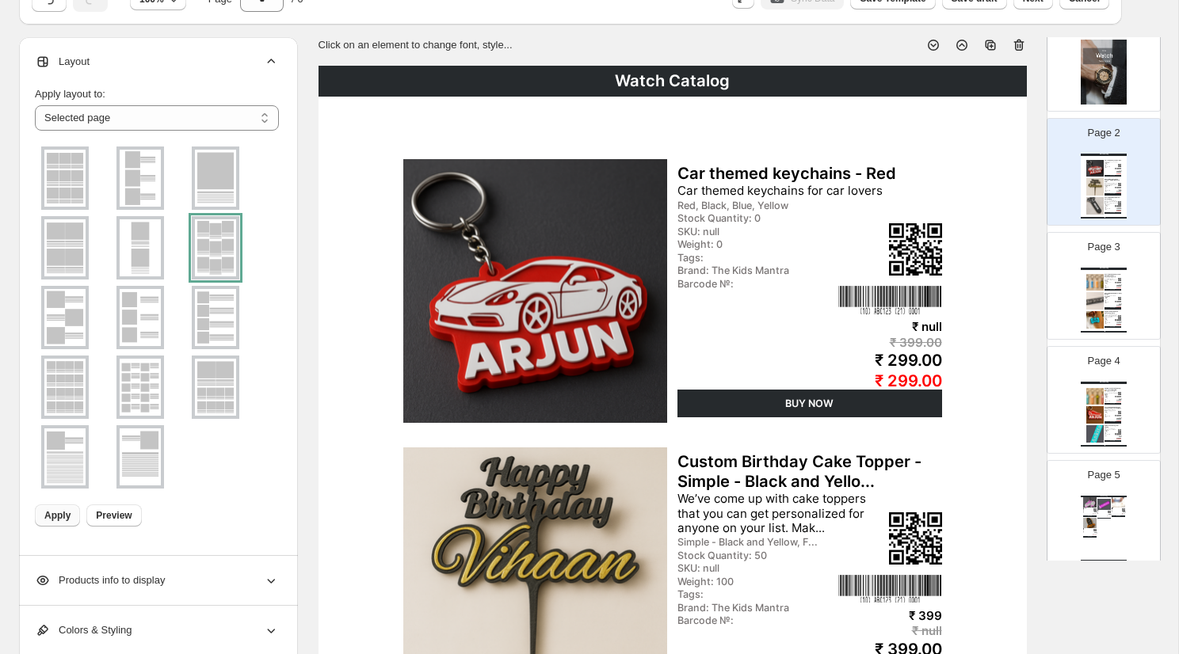
click at [592, 263] on img at bounding box center [535, 291] width 265 height 264
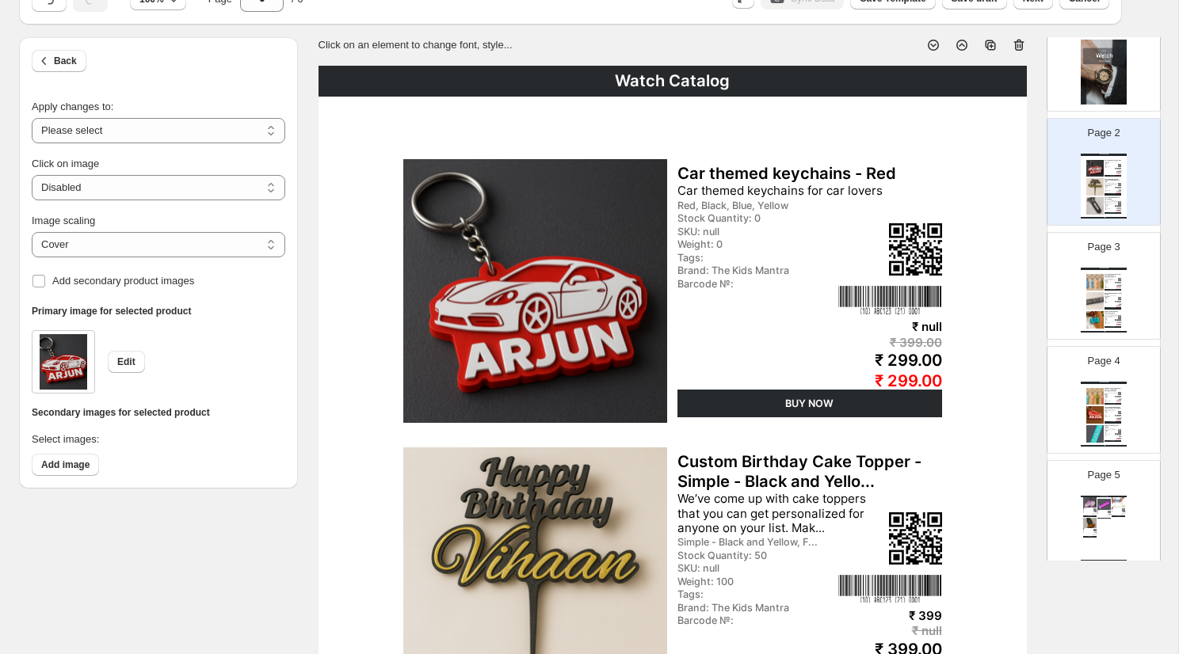
click at [642, 328] on img at bounding box center [535, 291] width 265 height 264
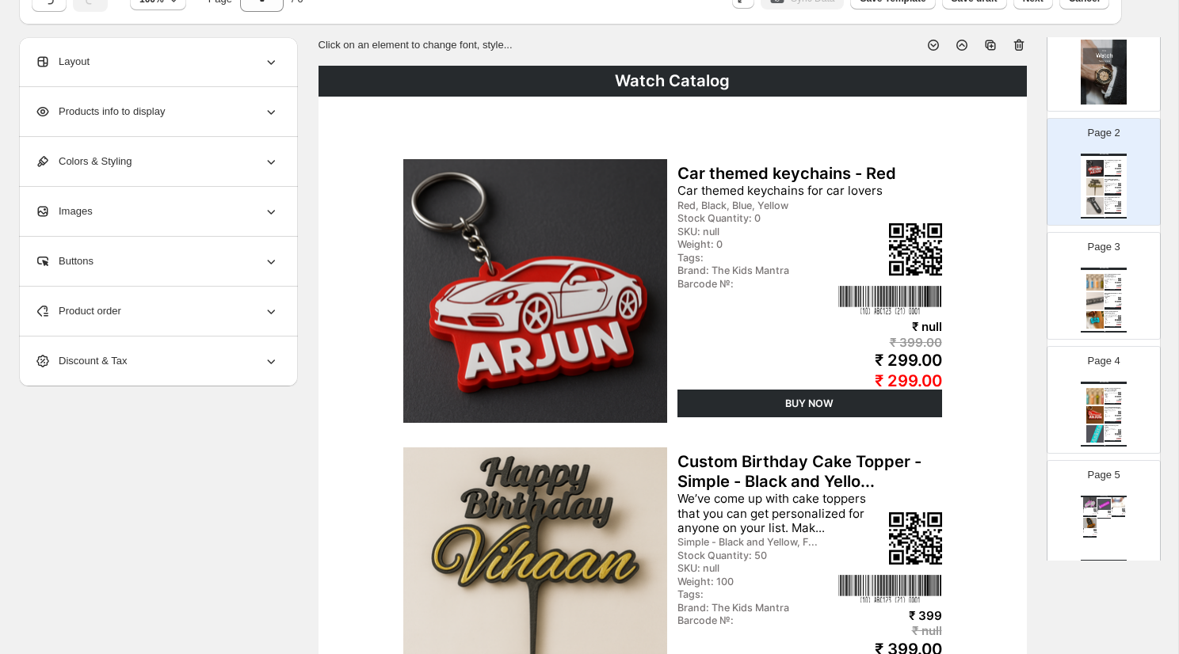
click at [158, 67] on div "Layout" at bounding box center [157, 61] width 244 height 49
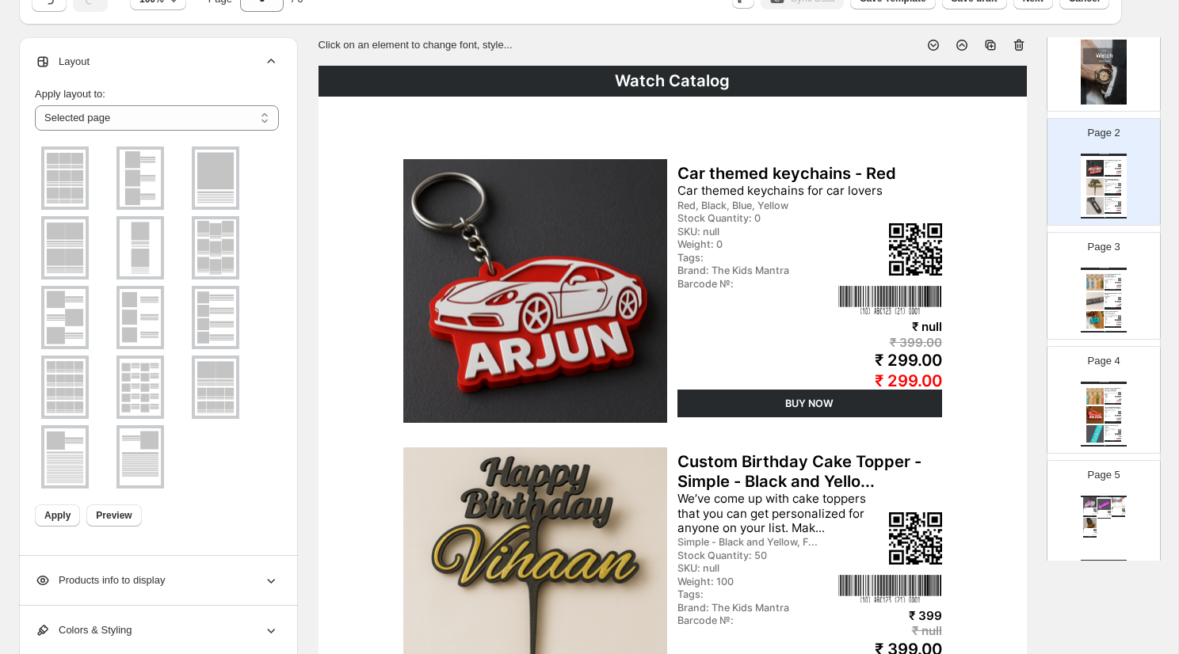
click at [227, 254] on img at bounding box center [215, 247] width 41 height 57
click at [63, 510] on span "Apply" at bounding box center [57, 515] width 26 height 13
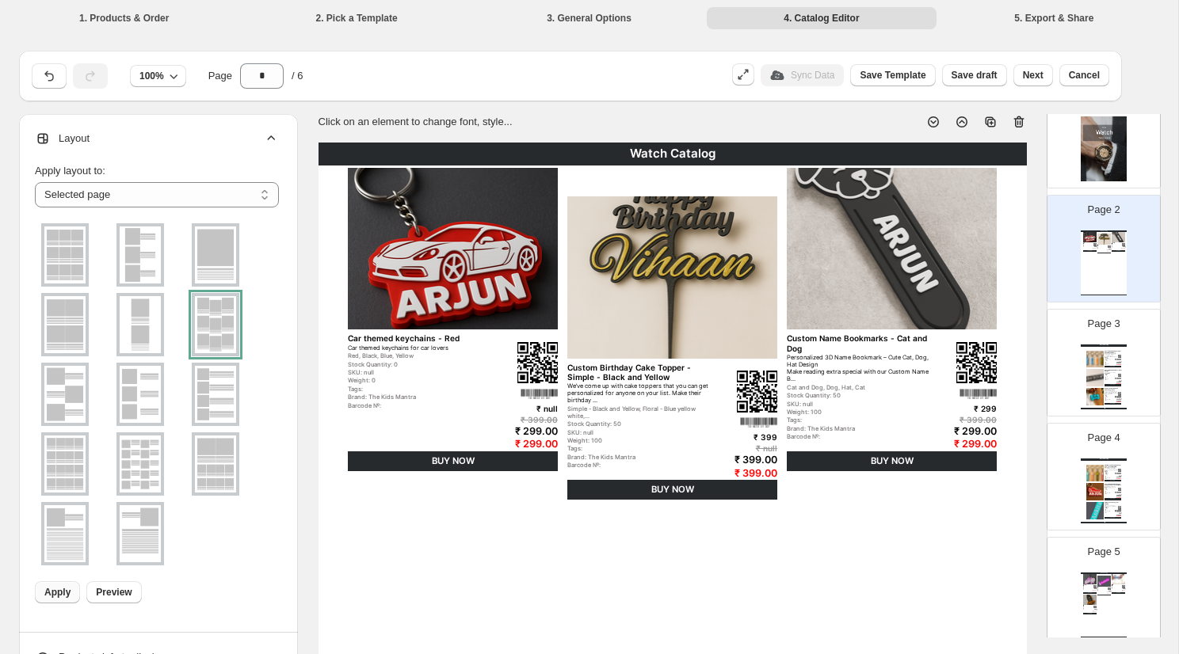
scroll to position [0, 0]
click at [1100, 251] on div "Watch Catalog Car themed keychains - Red Car themed keychains for car lovers Re…" at bounding box center [1103, 263] width 46 height 65
click at [1102, 383] on img at bounding box center [1094, 377] width 17 height 17
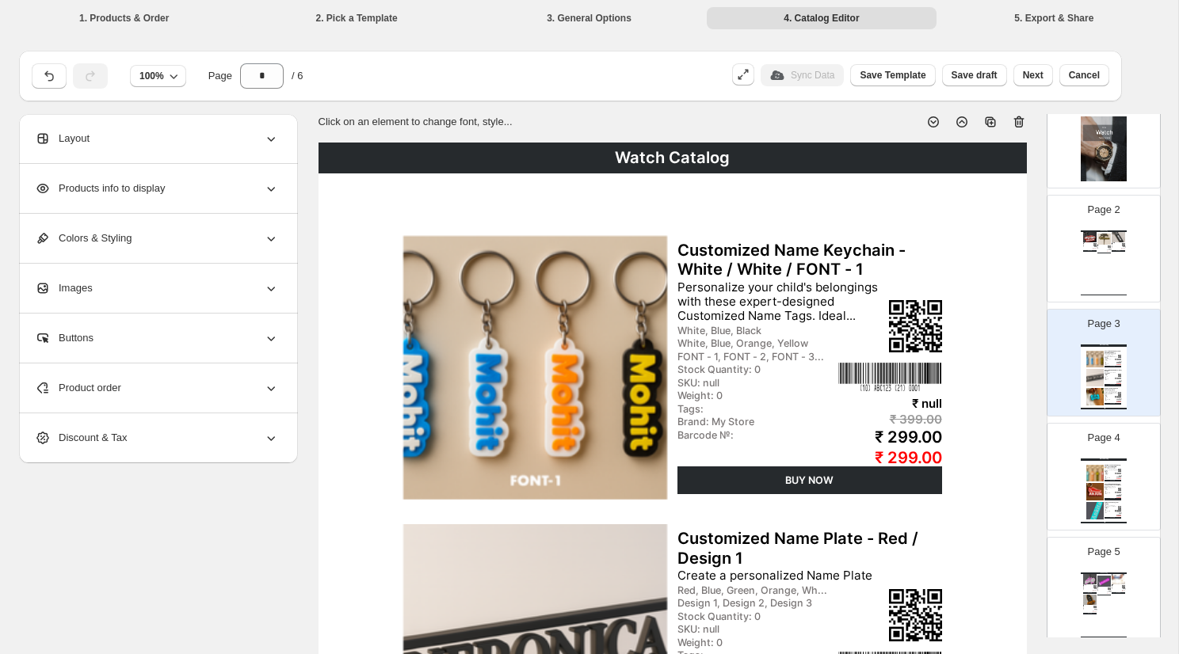
click at [1093, 257] on div "Watch Catalog Car themed keychains - Red Car themed keychains for car lovers Re…" at bounding box center [1103, 263] width 46 height 65
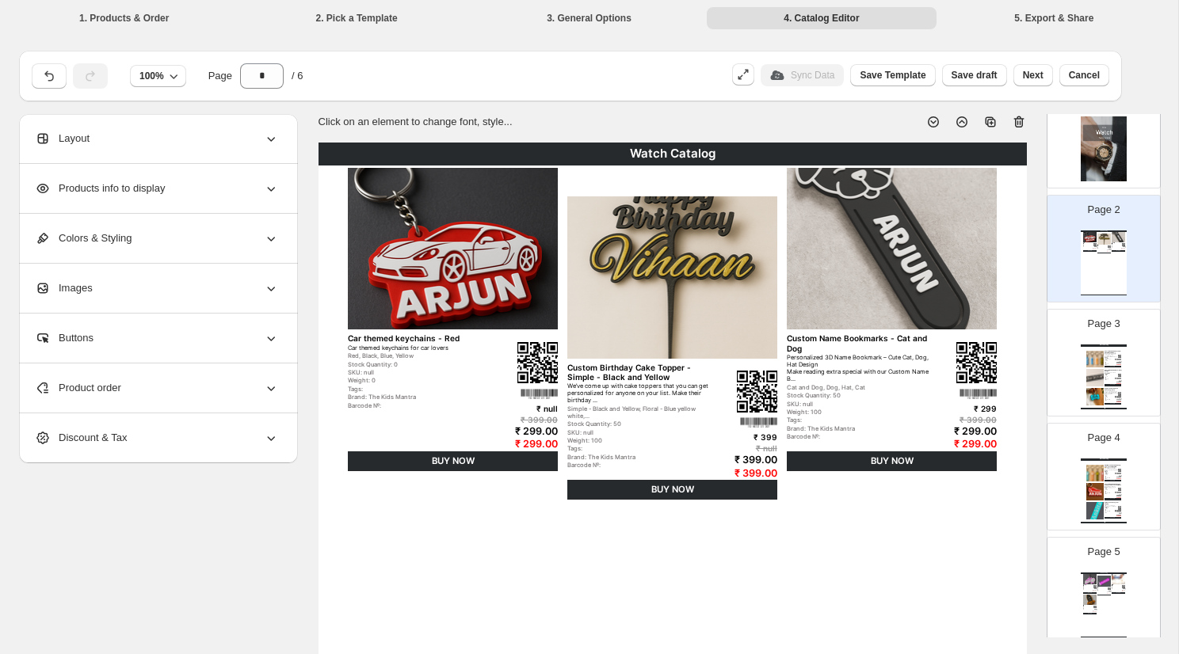
click at [208, 128] on div "Layout" at bounding box center [157, 138] width 244 height 49
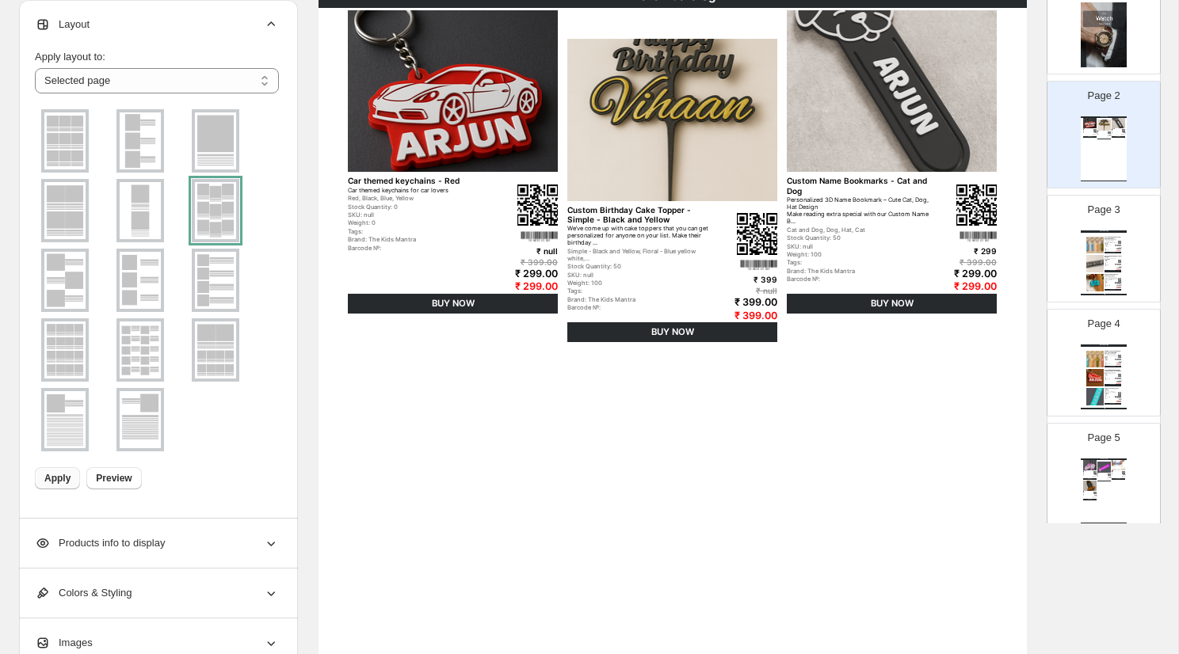
scroll to position [163, 0]
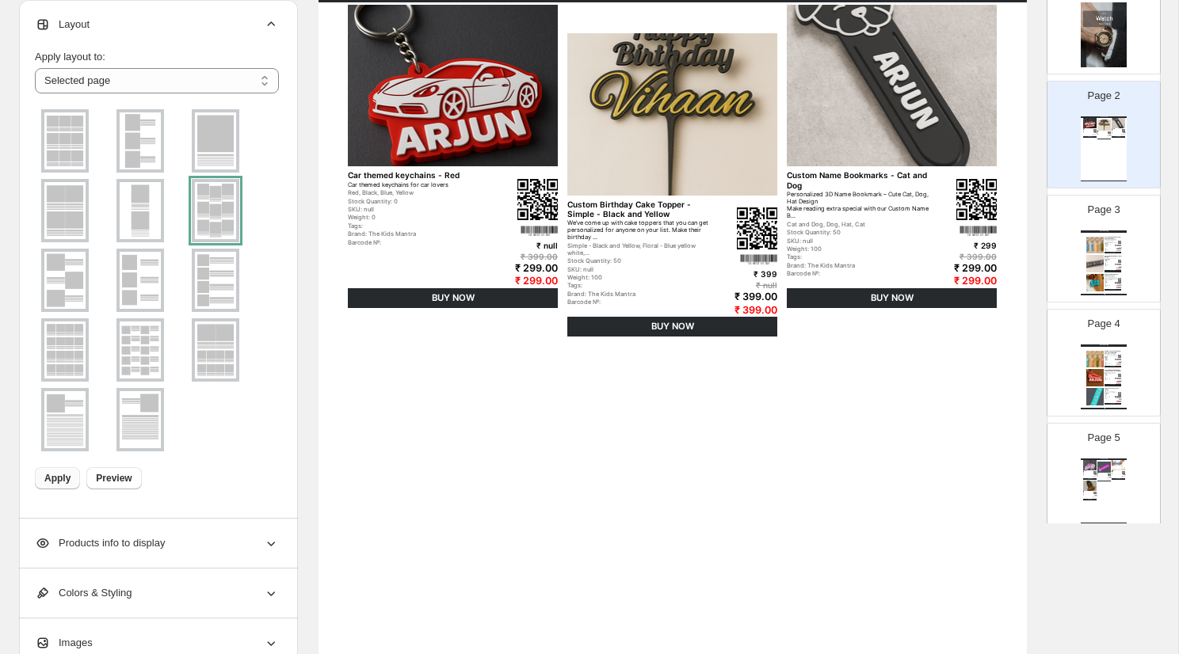
click at [67, 137] on img at bounding box center [64, 140] width 41 height 57
click at [55, 474] on span "Apply" at bounding box center [57, 478] width 26 height 13
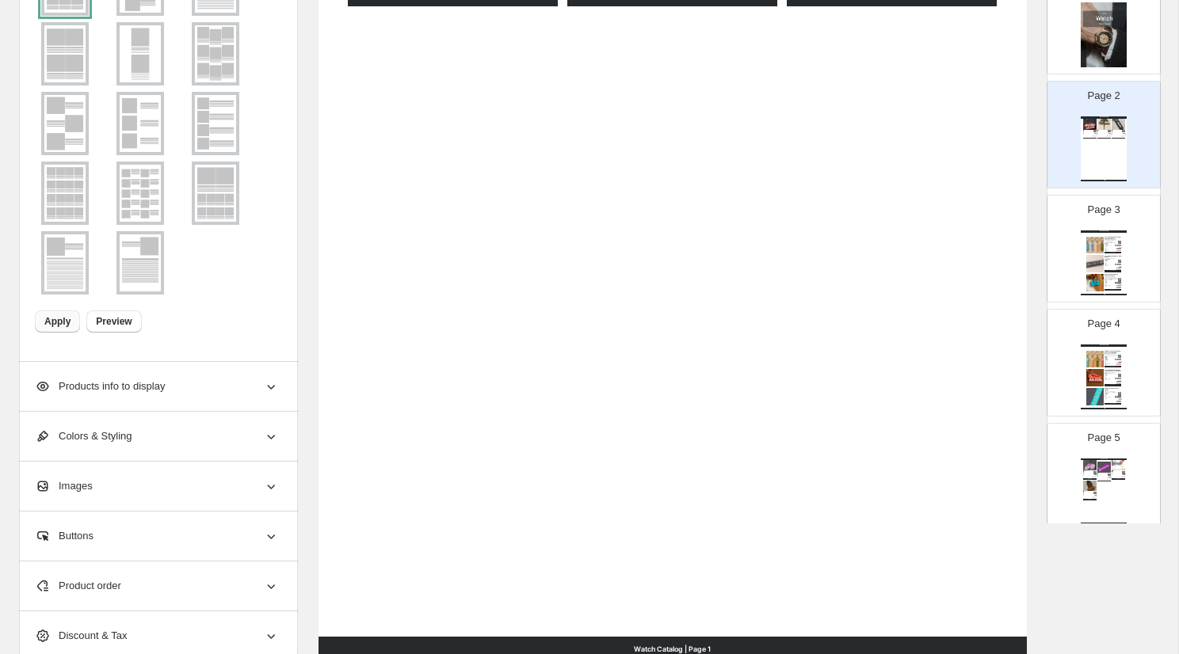
scroll to position [495, 0]
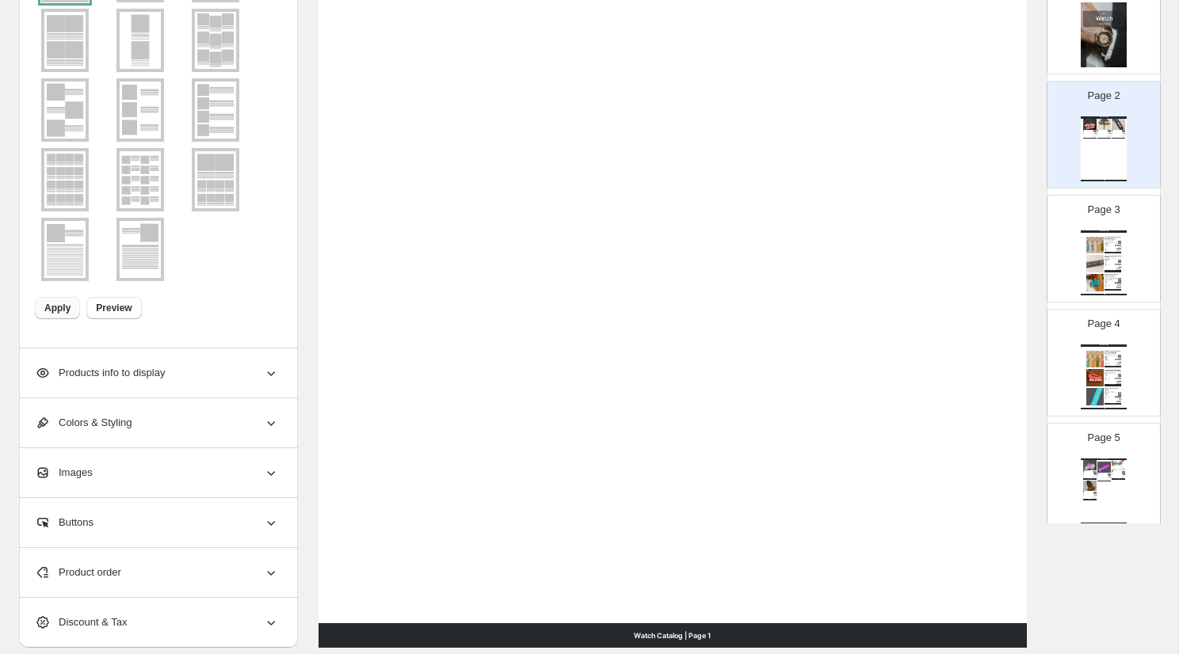
click at [143, 366] on span "Products info to display" at bounding box center [100, 373] width 130 height 16
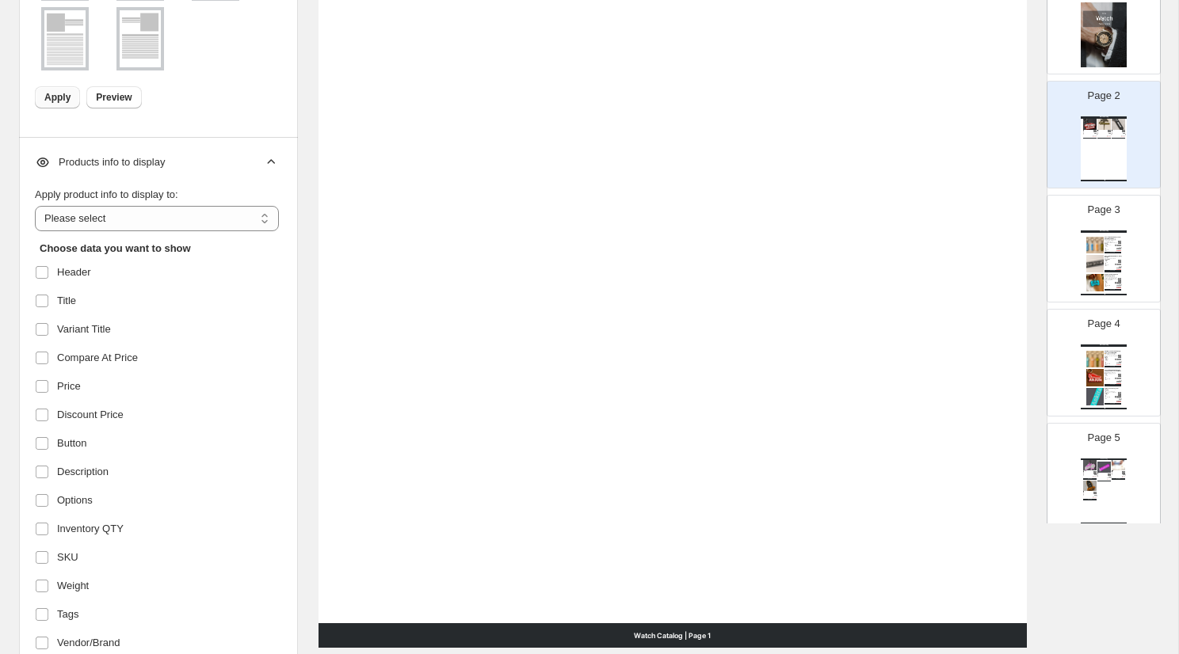
click at [1120, 260] on img at bounding box center [1119, 261] width 3 height 3
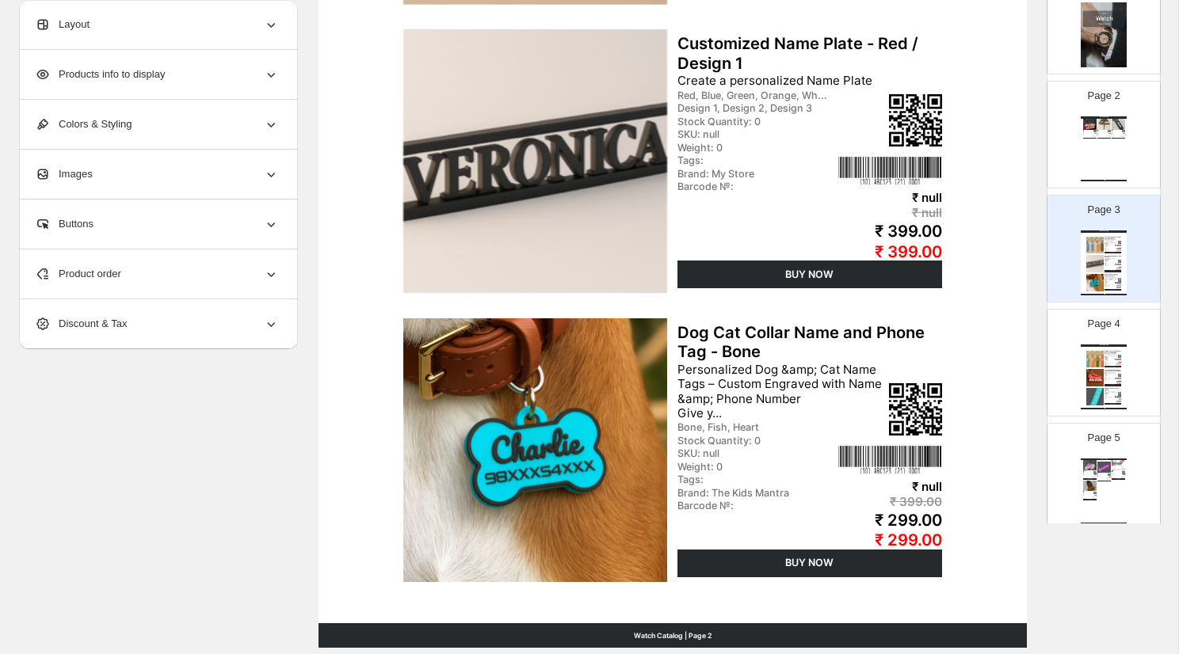
click at [199, 74] on div "Products info to display" at bounding box center [157, 74] width 244 height 49
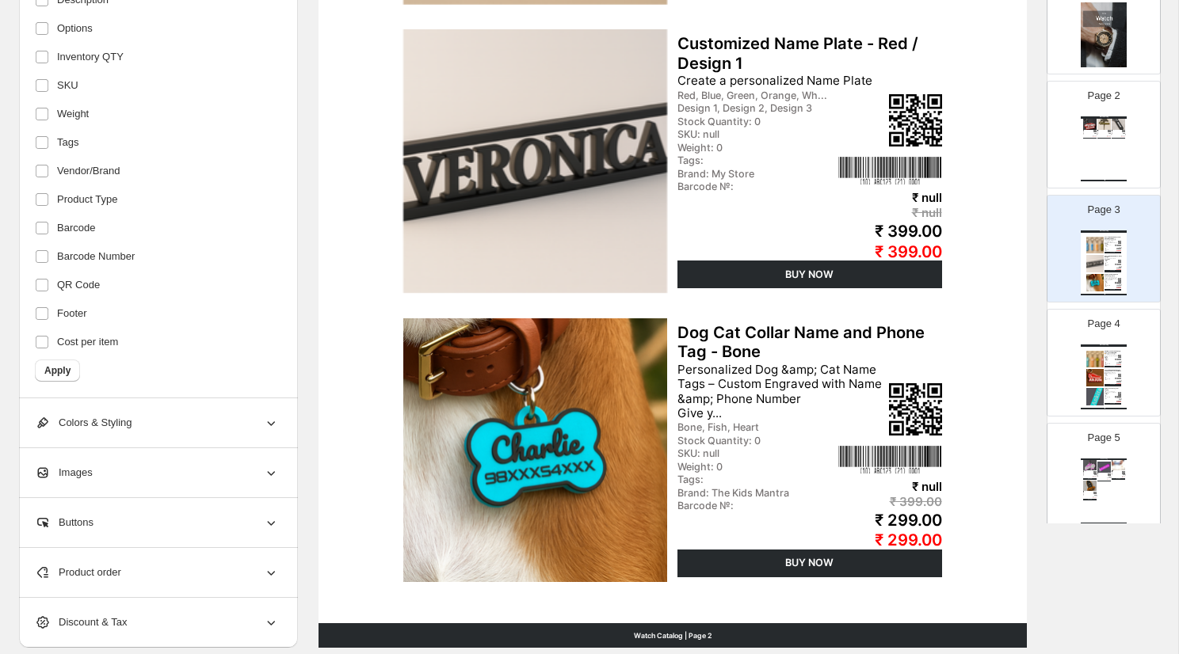
scroll to position [228, 0]
click at [71, 140] on span "Tags" at bounding box center [67, 143] width 21 height 16
click at [78, 143] on span "Tags" at bounding box center [67, 143] width 21 height 16
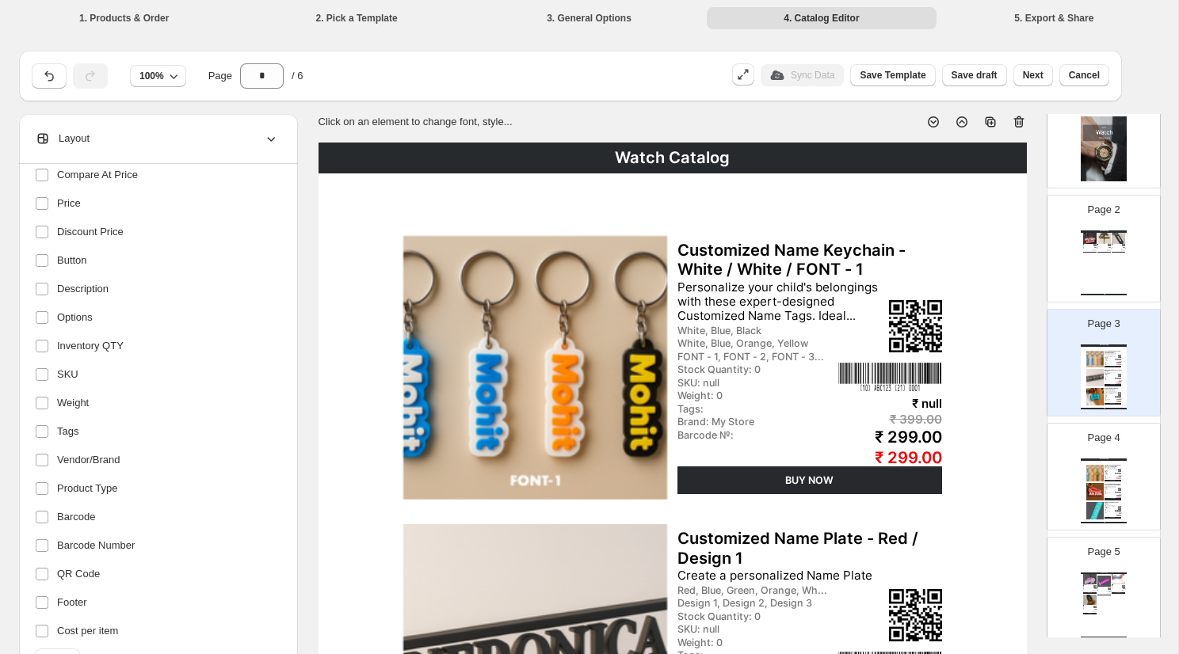
scroll to position [0, 0]
click at [257, 135] on div "Layout" at bounding box center [157, 138] width 244 height 49
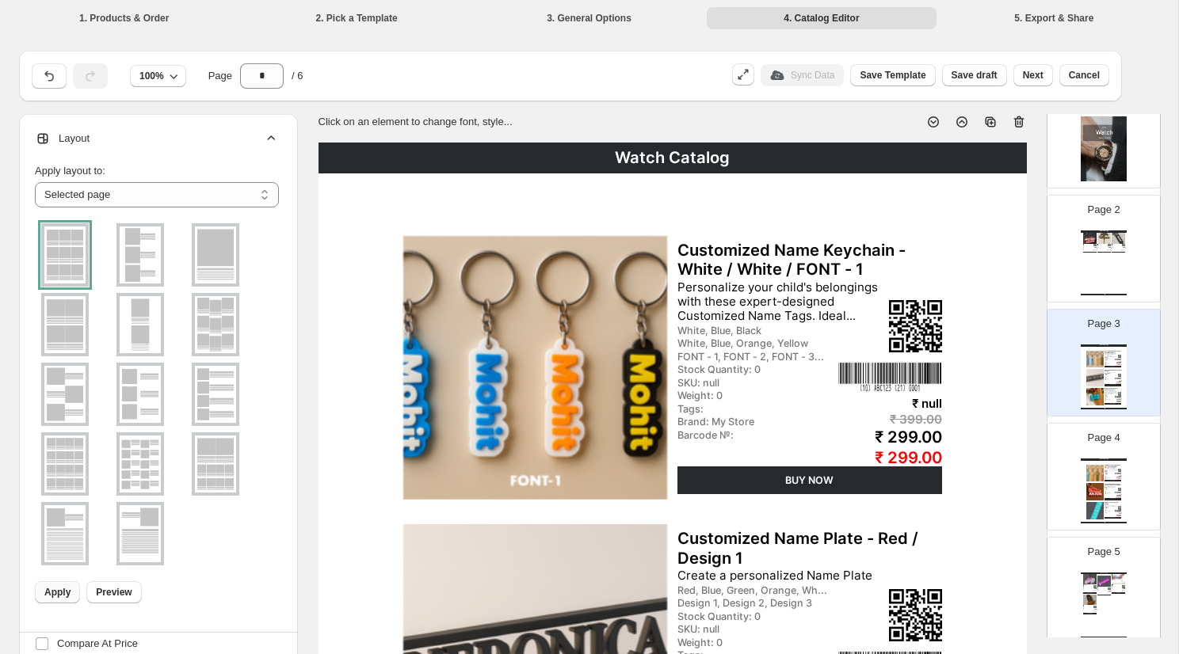
click at [1096, 249] on div "Watch Catalog Car themed keychains - Red Car themed keychains for car lovers Re…" at bounding box center [1103, 263] width 46 height 65
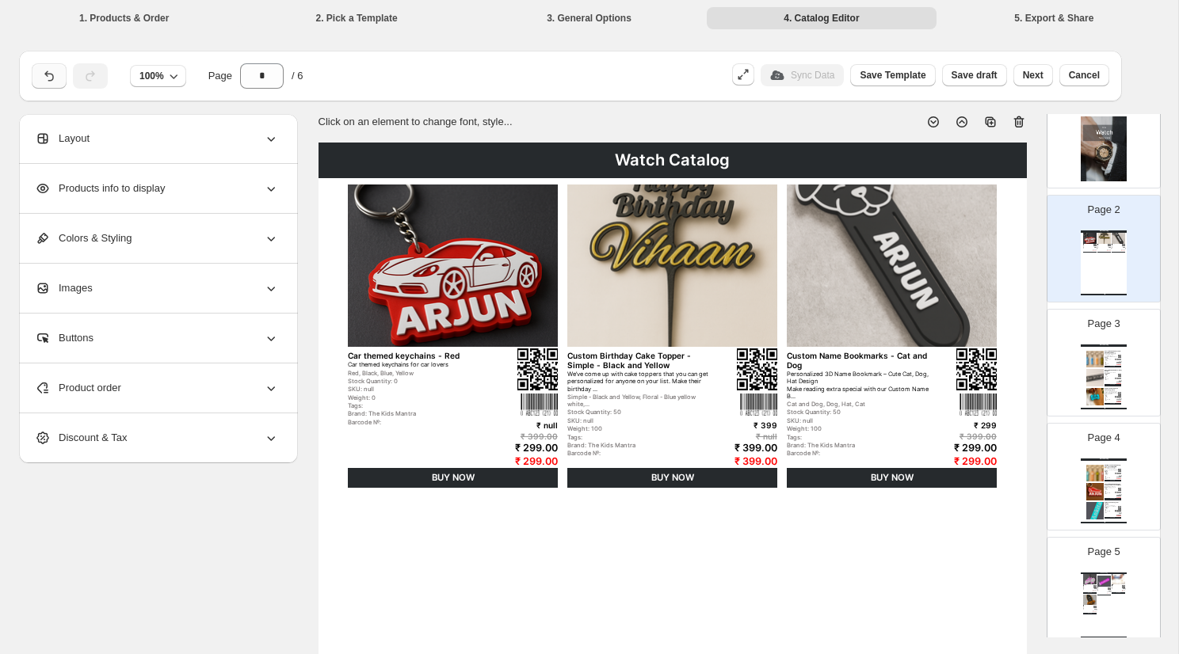
click at [45, 78] on icon "button" at bounding box center [49, 76] width 16 height 16
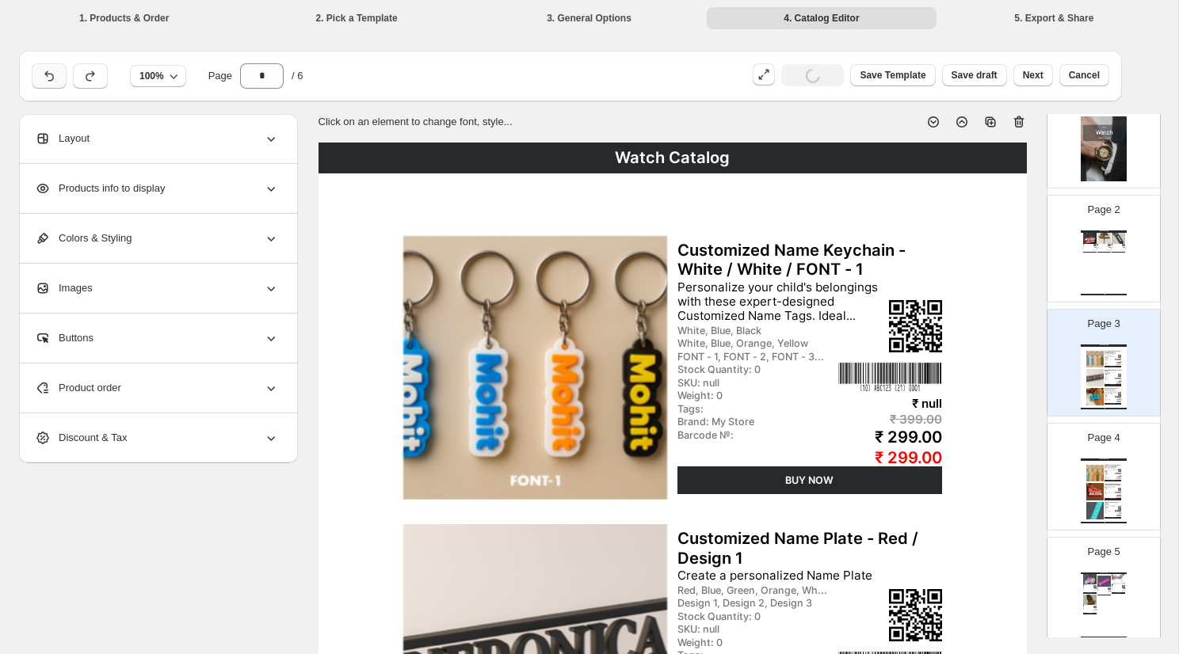
click at [45, 78] on icon "button" at bounding box center [49, 76] width 16 height 16
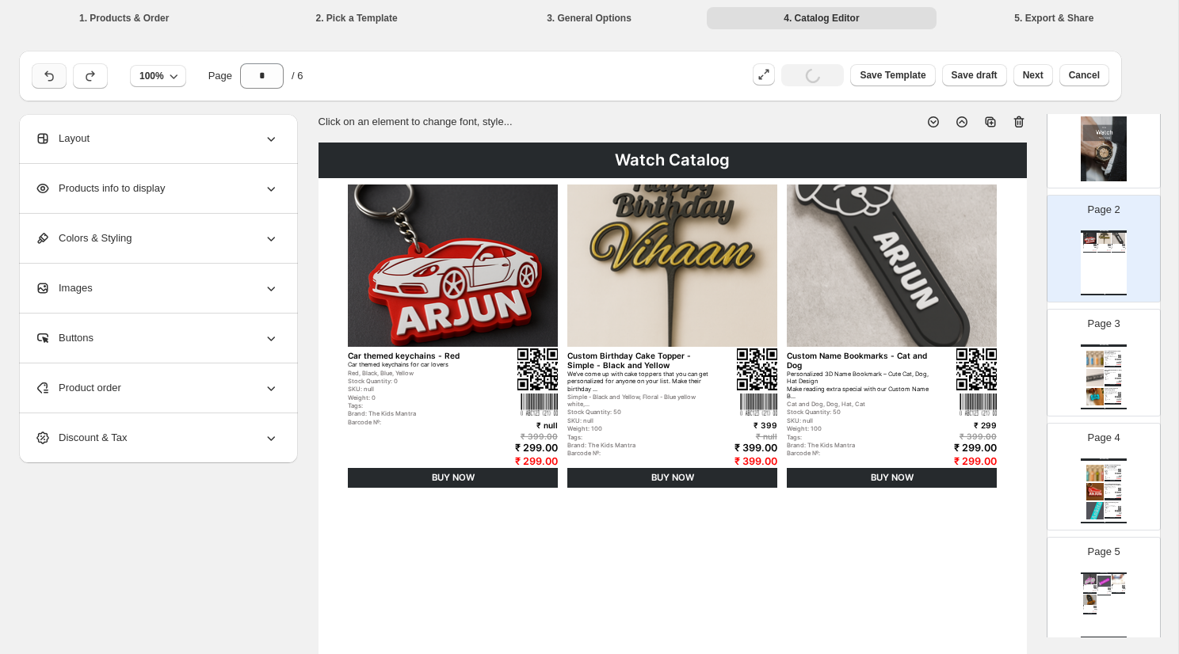
click at [45, 78] on icon "button" at bounding box center [49, 76] width 16 height 16
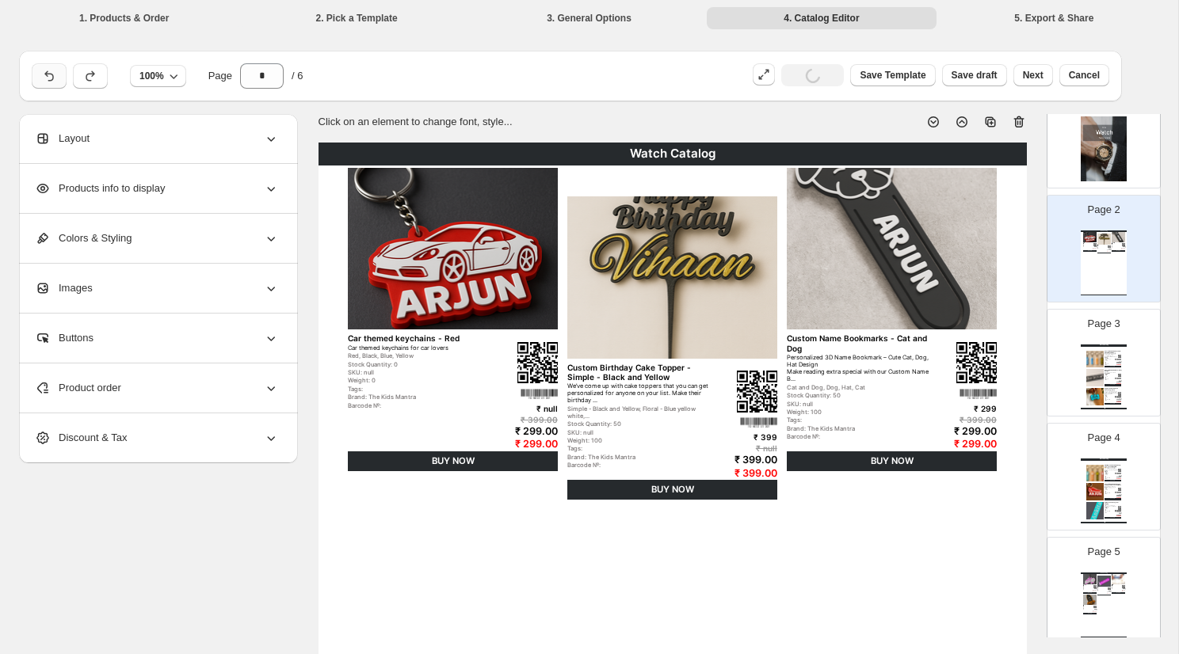
click at [45, 78] on icon "button" at bounding box center [49, 76] width 16 height 16
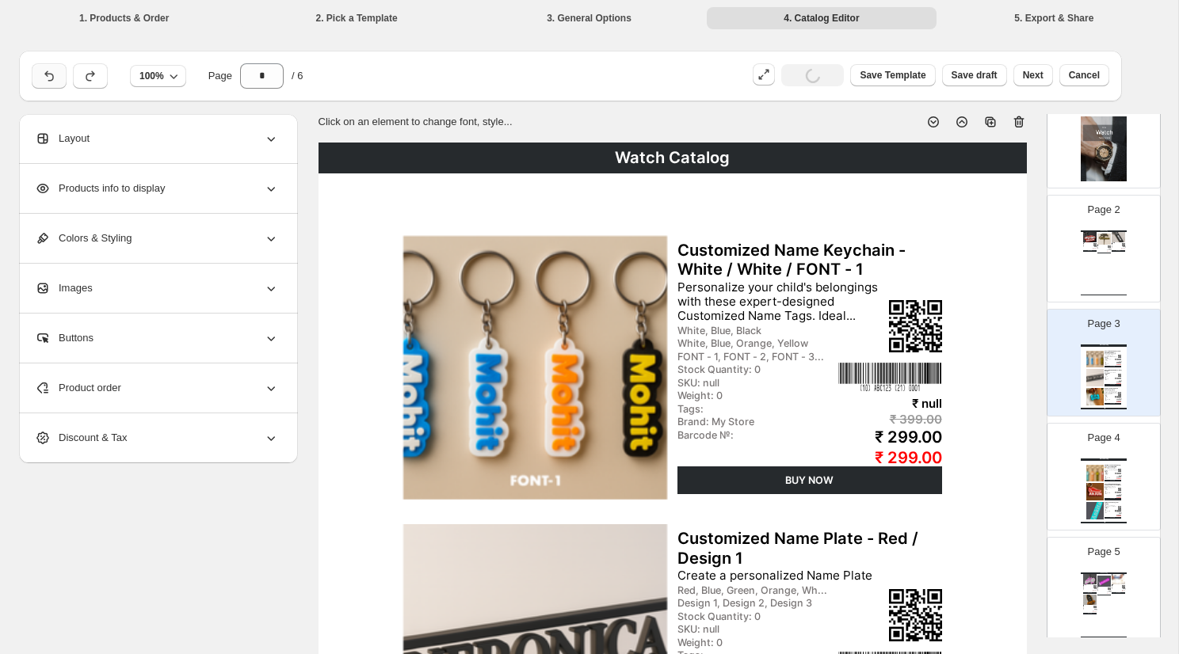
click at [45, 78] on icon "button" at bounding box center [49, 76] width 16 height 16
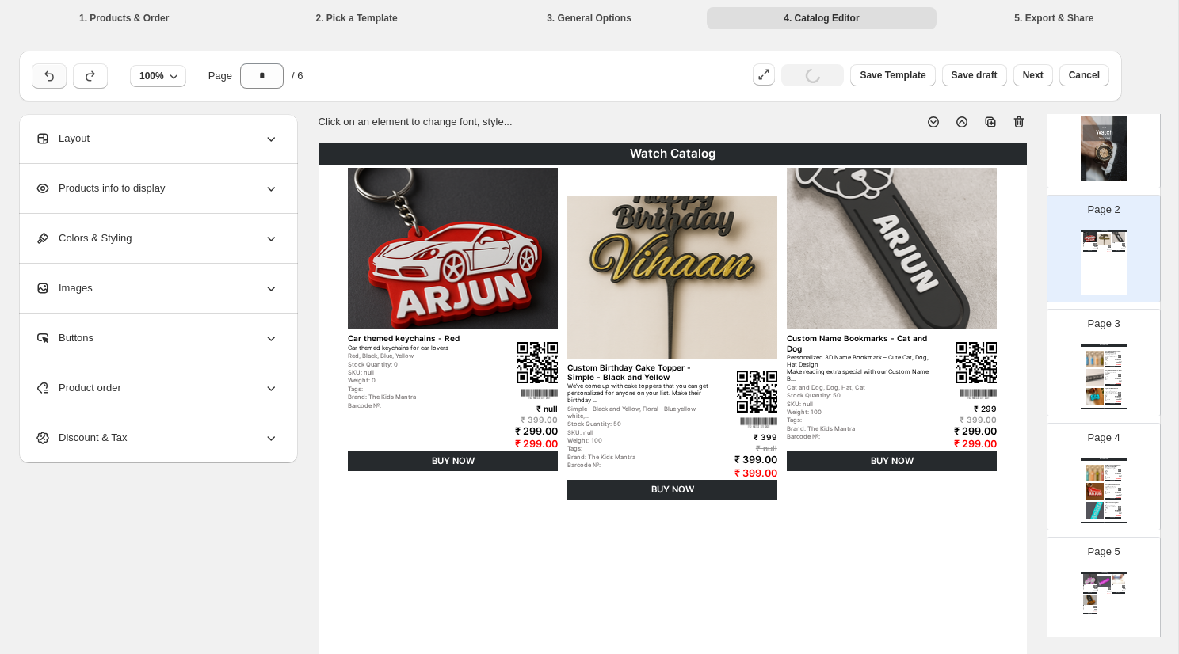
click at [45, 78] on icon "button" at bounding box center [49, 76] width 16 height 16
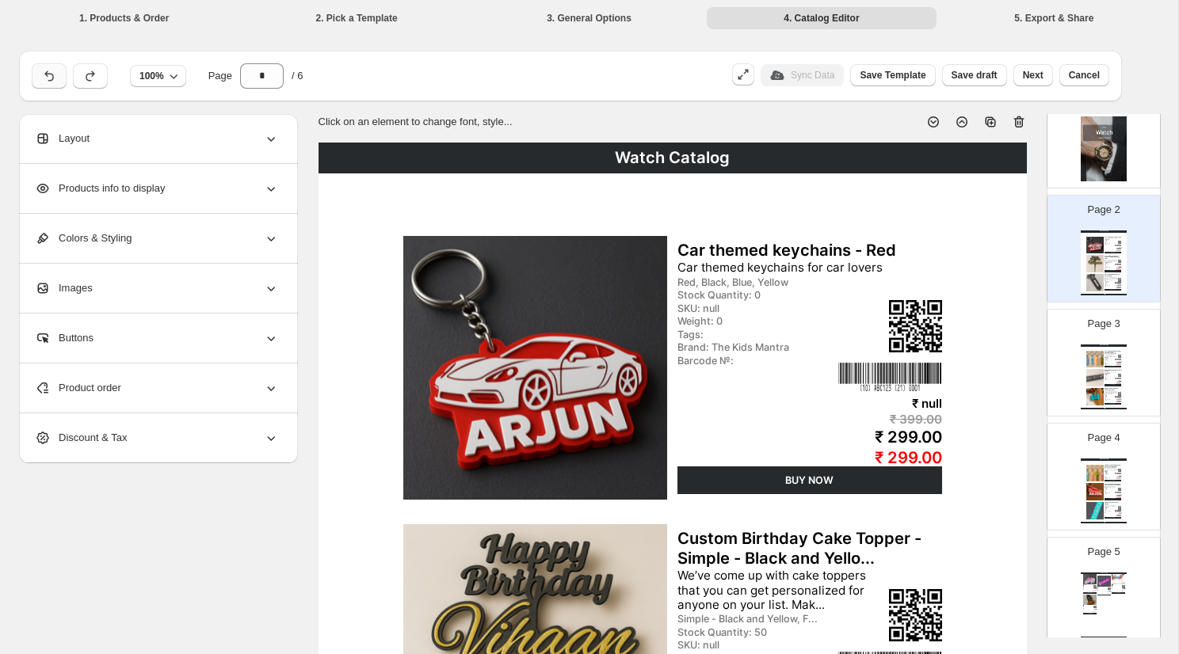
click at [48, 69] on span "button" at bounding box center [49, 76] width 16 height 16
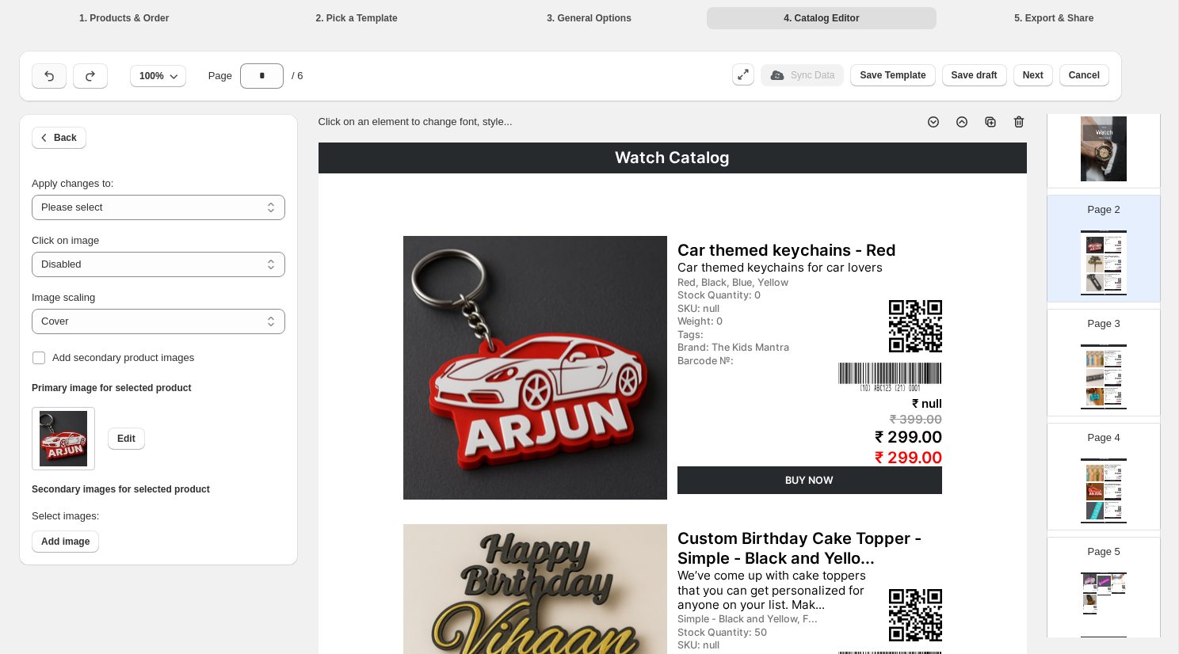
click at [48, 69] on span "button" at bounding box center [49, 76] width 16 height 16
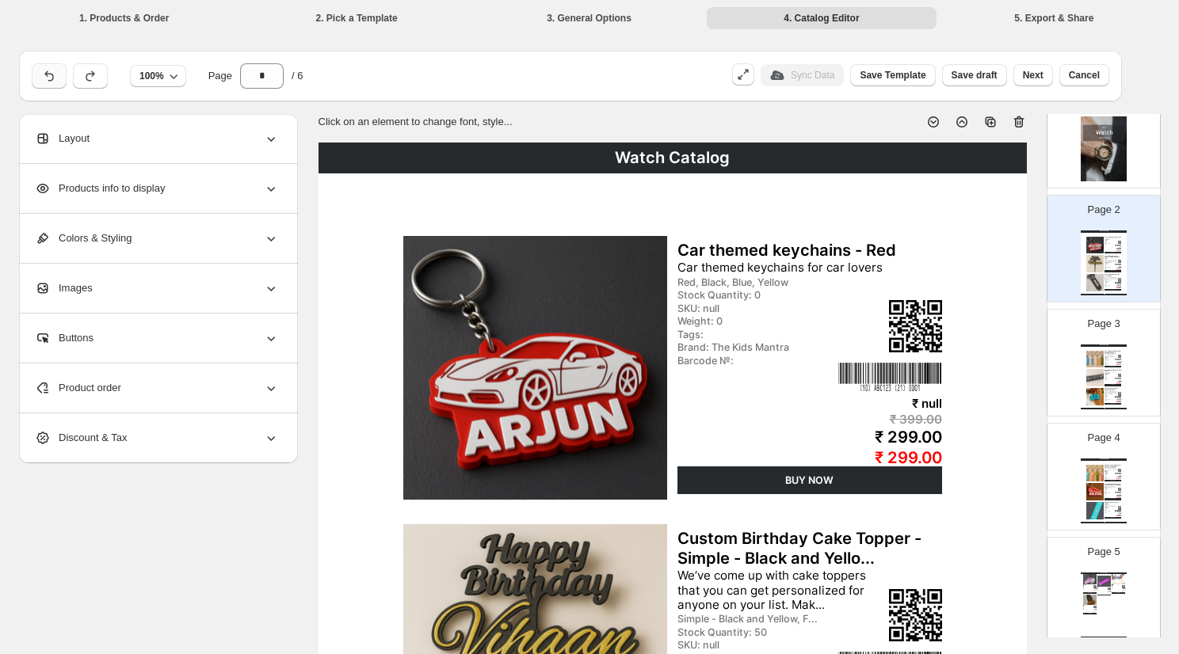
click at [48, 69] on span "button" at bounding box center [49, 76] width 16 height 16
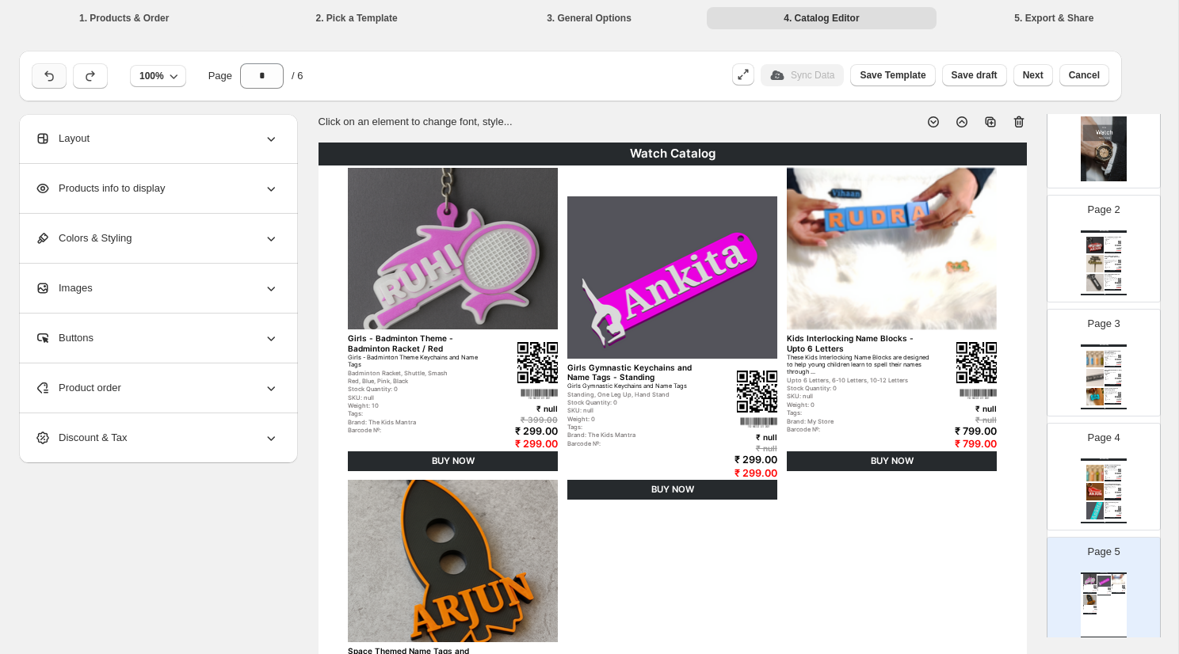
click at [55, 83] on icon "button" at bounding box center [49, 76] width 16 height 16
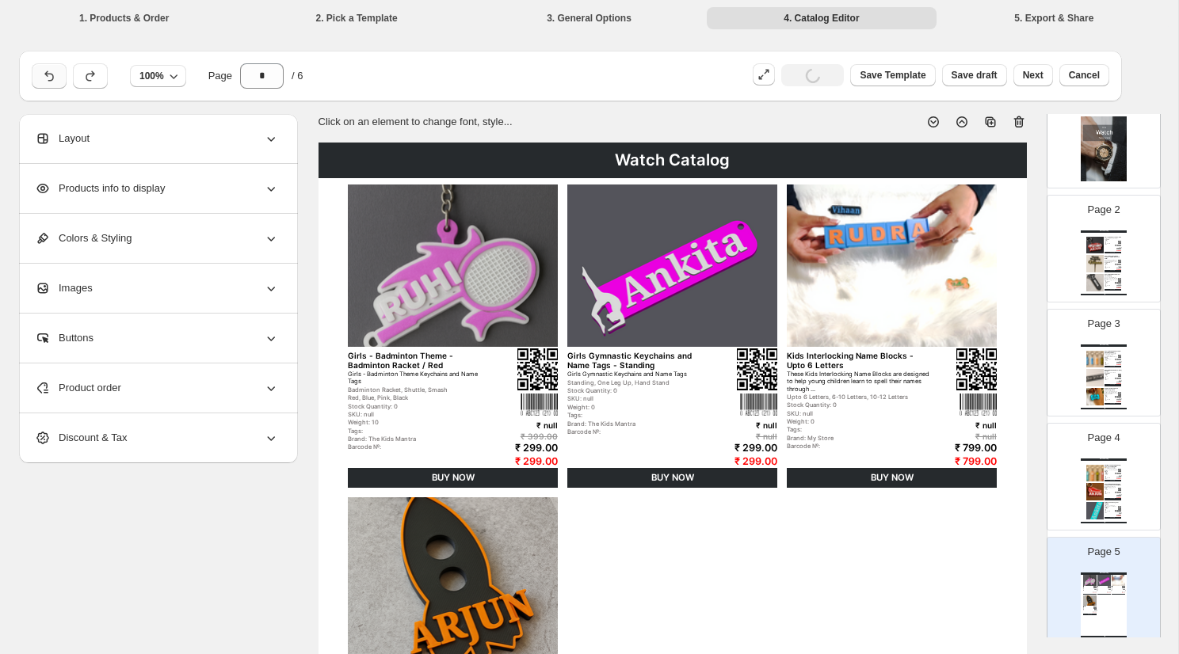
click at [55, 83] on icon "button" at bounding box center [49, 76] width 16 height 16
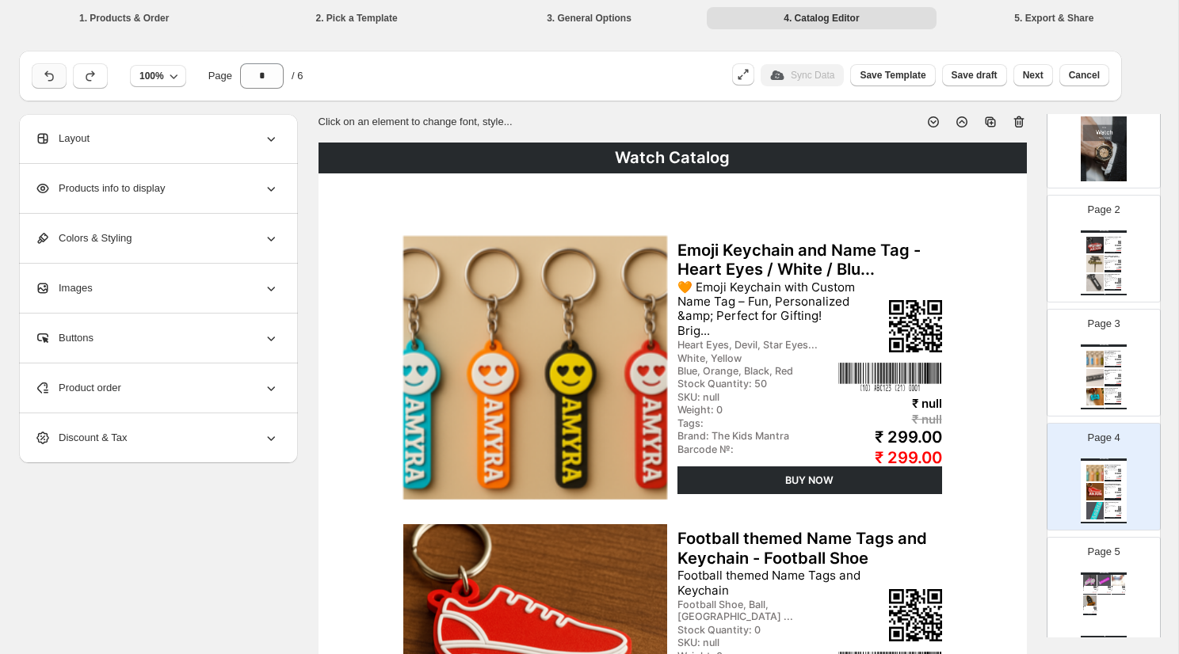
click at [55, 83] on icon "button" at bounding box center [49, 76] width 16 height 16
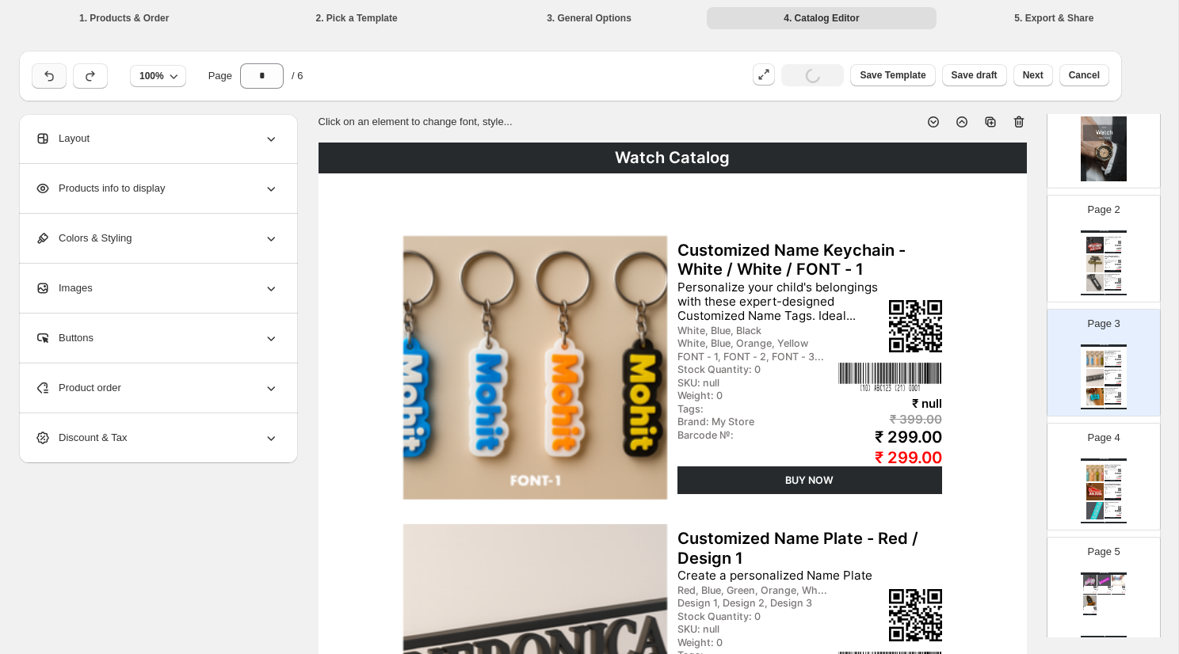
click at [55, 83] on icon "button" at bounding box center [49, 76] width 16 height 16
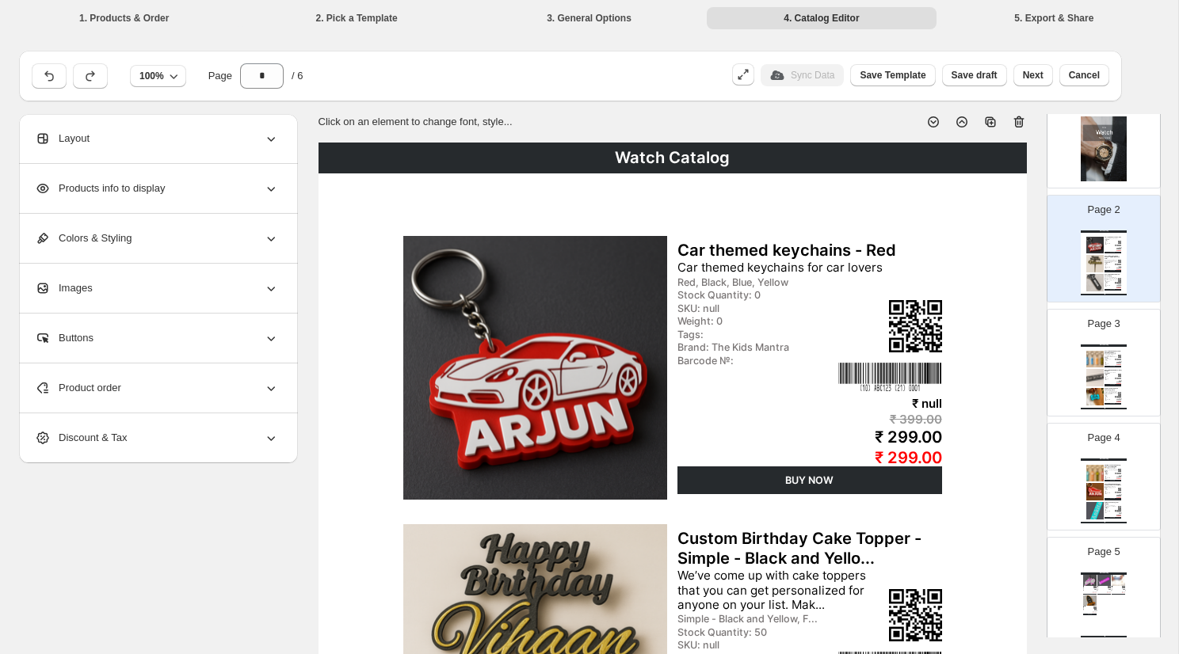
click at [1099, 375] on img at bounding box center [1094, 377] width 17 height 17
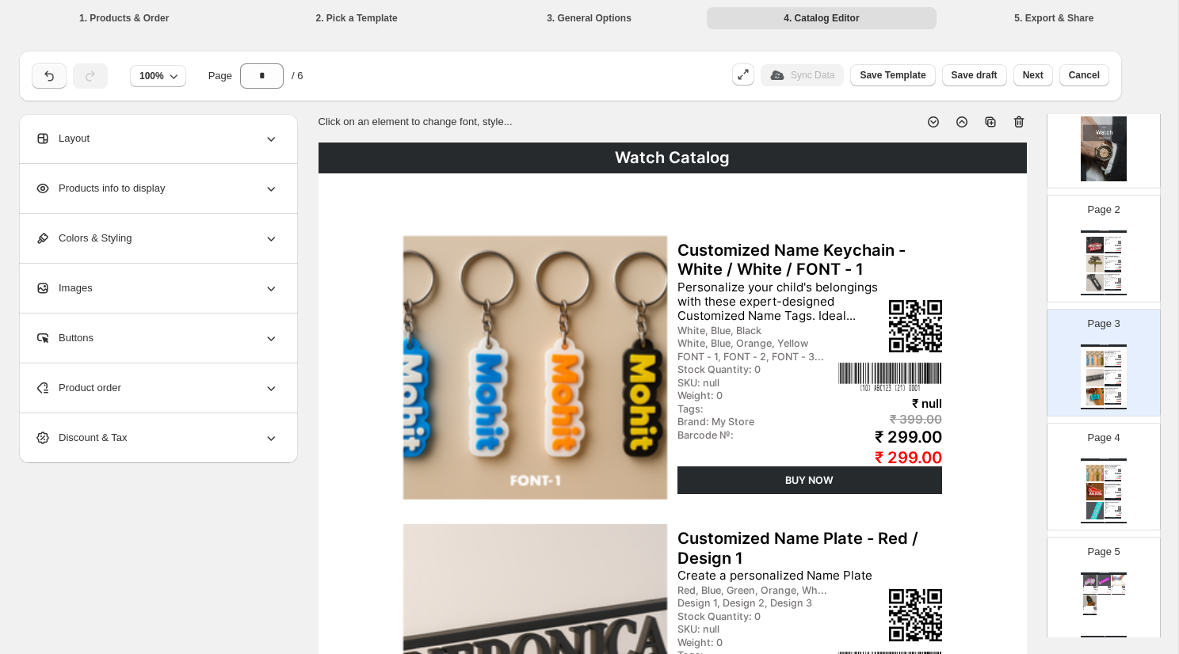
click at [55, 76] on icon "button" at bounding box center [49, 76] width 16 height 16
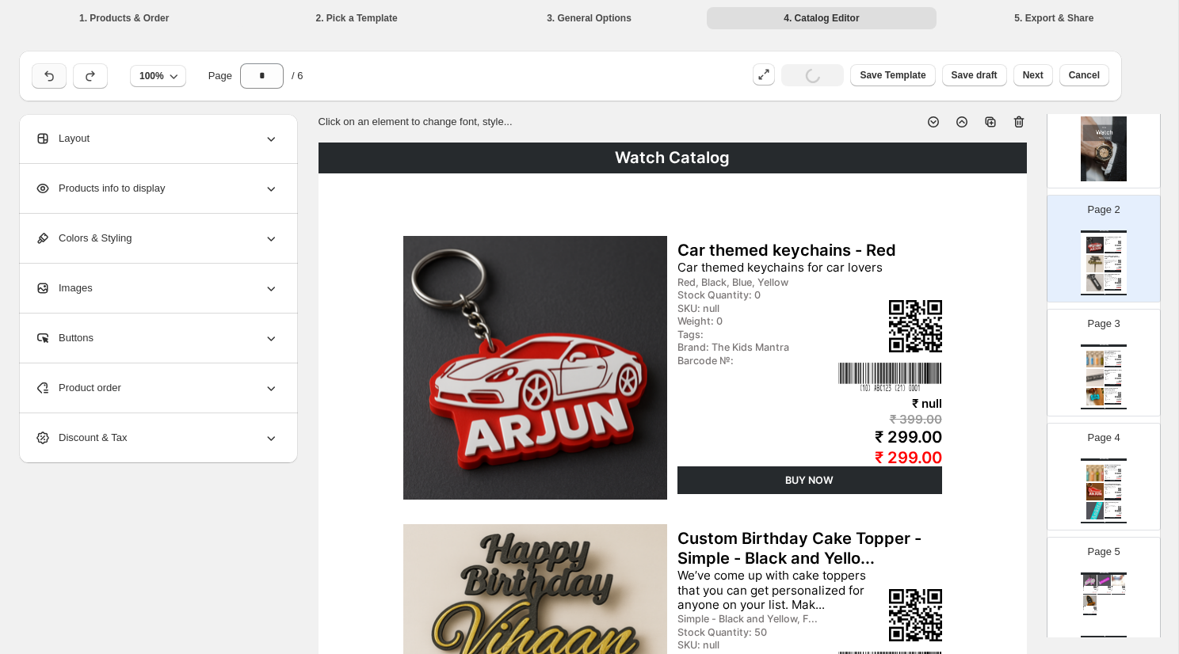
click at [55, 76] on icon "button" at bounding box center [49, 76] width 16 height 16
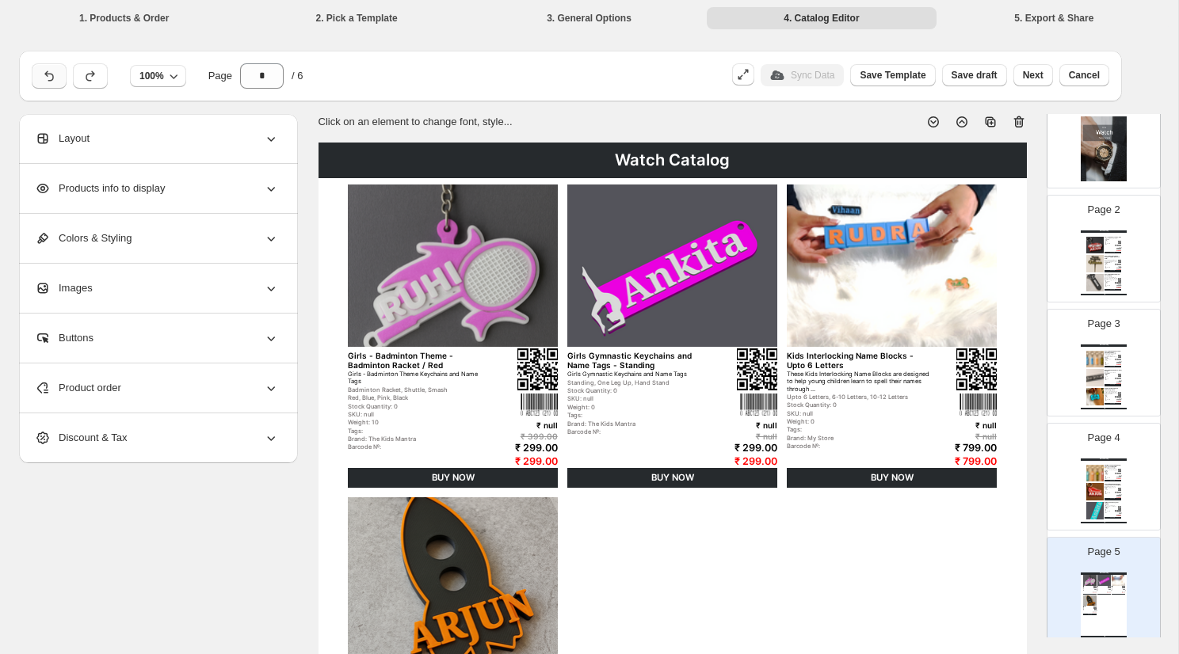
click at [47, 74] on icon "button" at bounding box center [48, 75] width 9 height 10
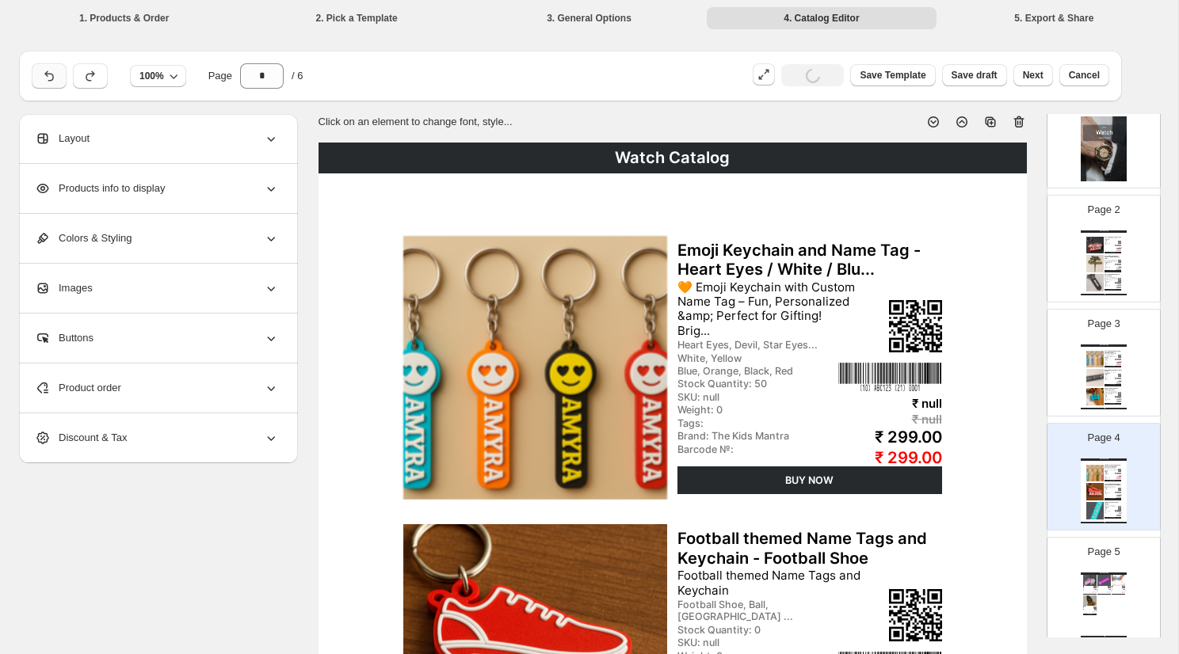
click at [47, 74] on icon "button" at bounding box center [48, 75] width 9 height 10
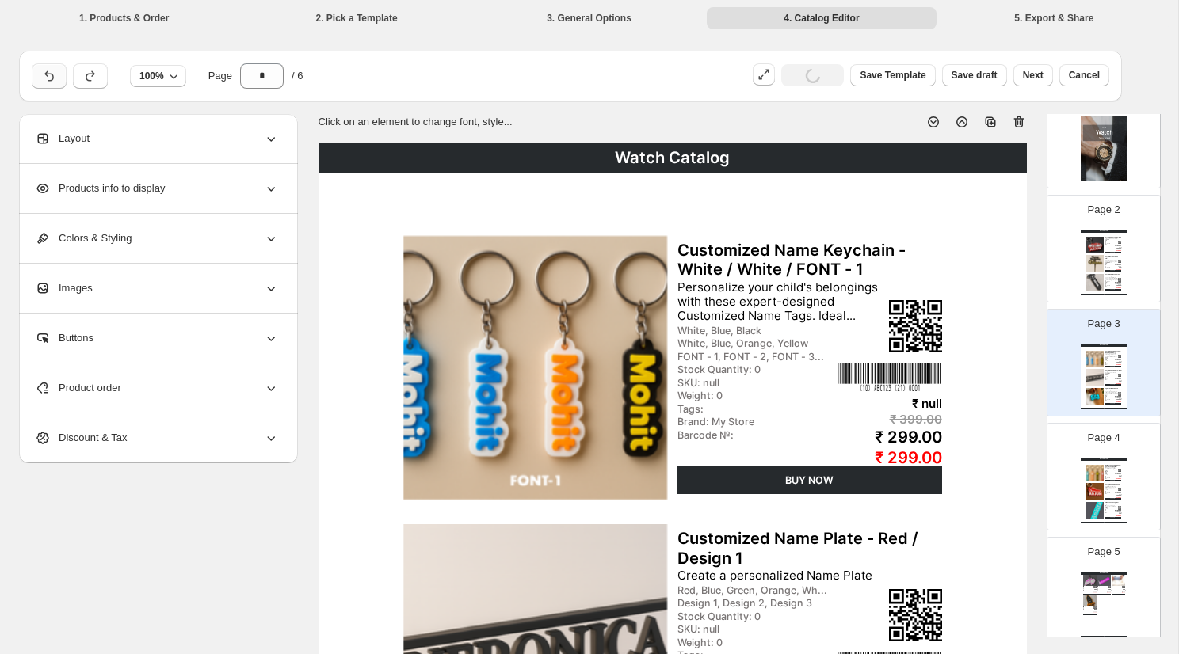
click at [47, 74] on icon "button" at bounding box center [48, 75] width 9 height 10
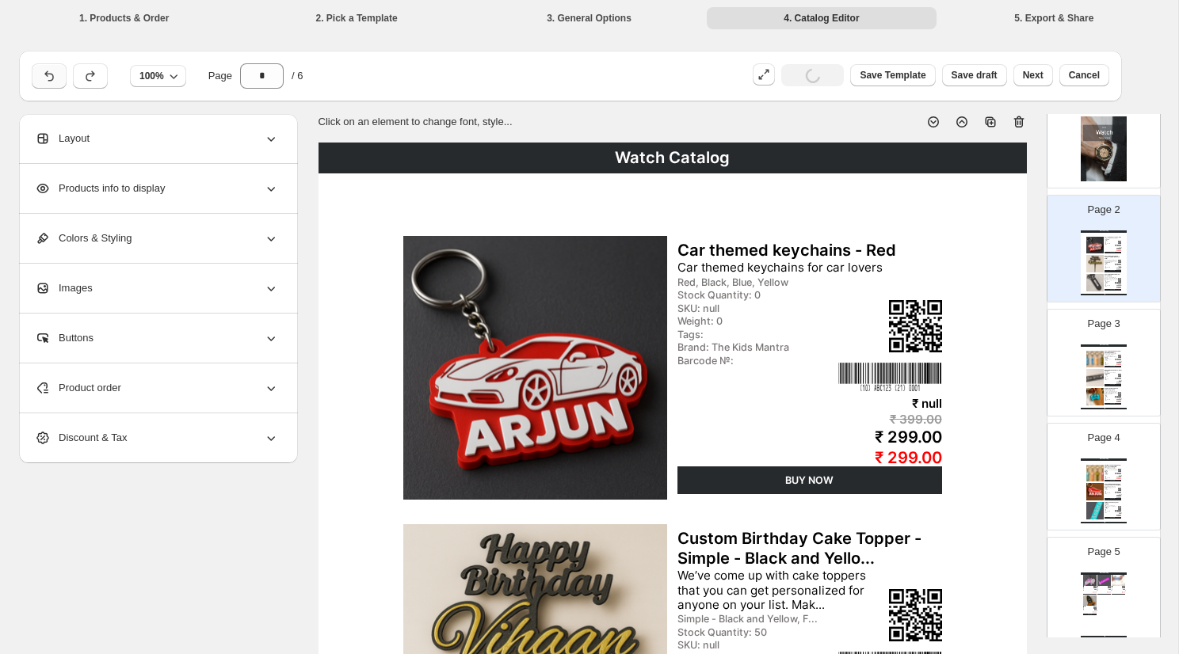
click at [47, 74] on icon "button" at bounding box center [48, 75] width 9 height 10
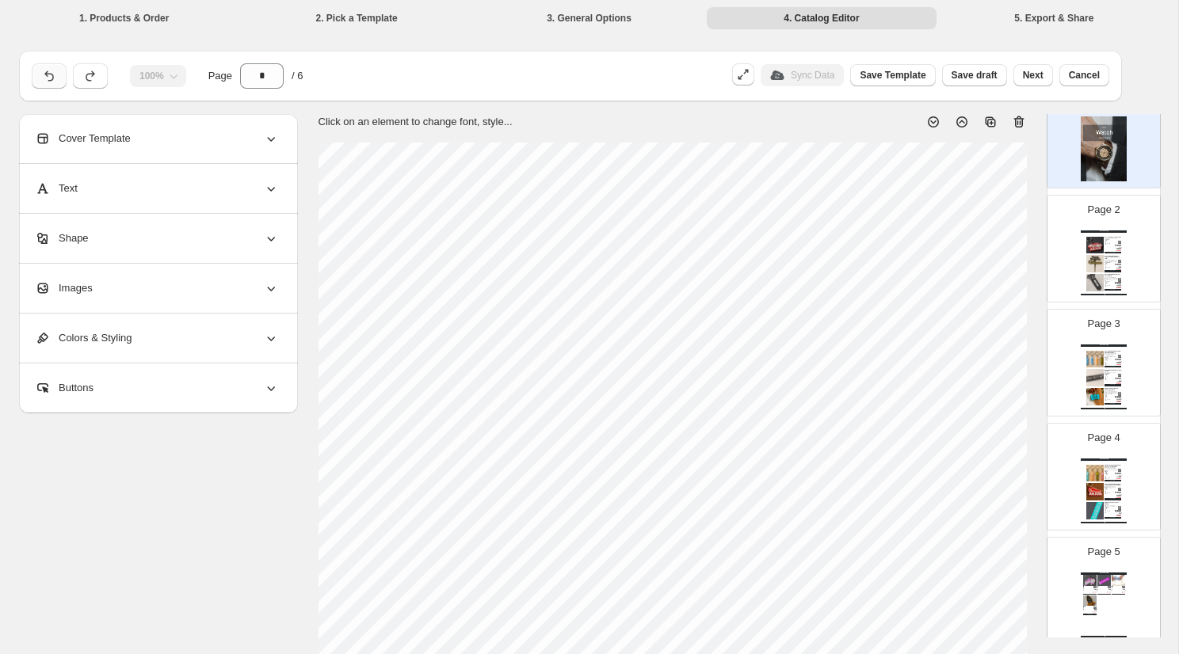
click at [47, 74] on div at bounding box center [49, 75] width 35 height 25
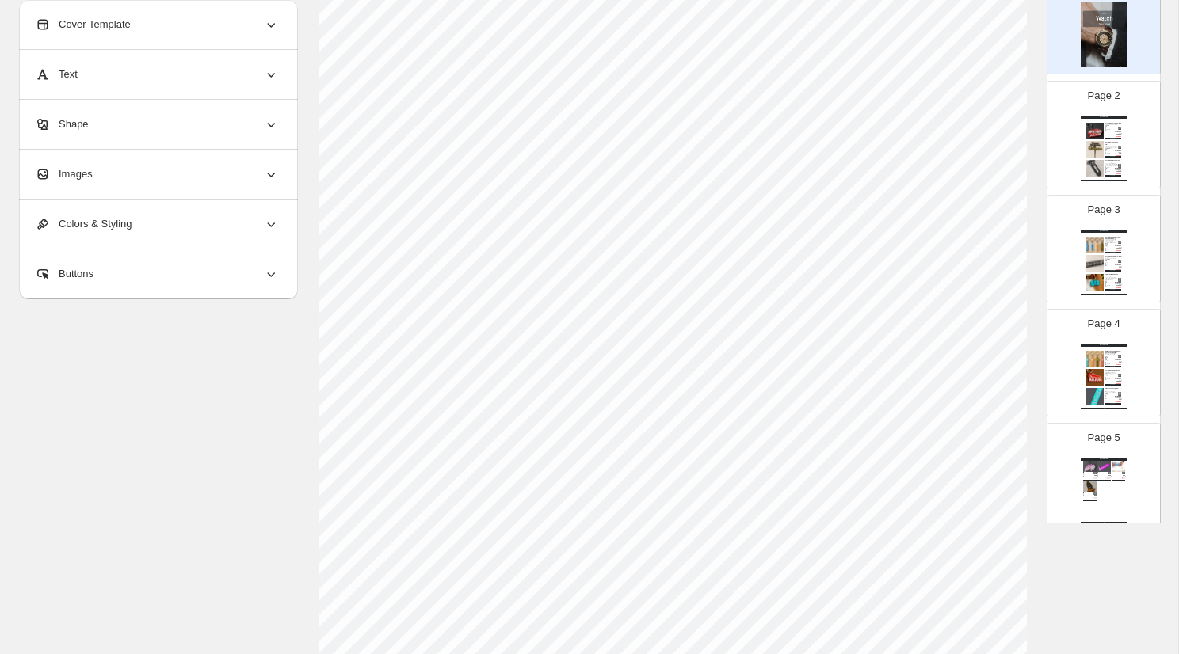
scroll to position [554, 0]
click at [1106, 146] on div "We’ve come up with cake toppers that you can get personalized for anyone on you…" at bounding box center [1110, 148] width 13 height 4
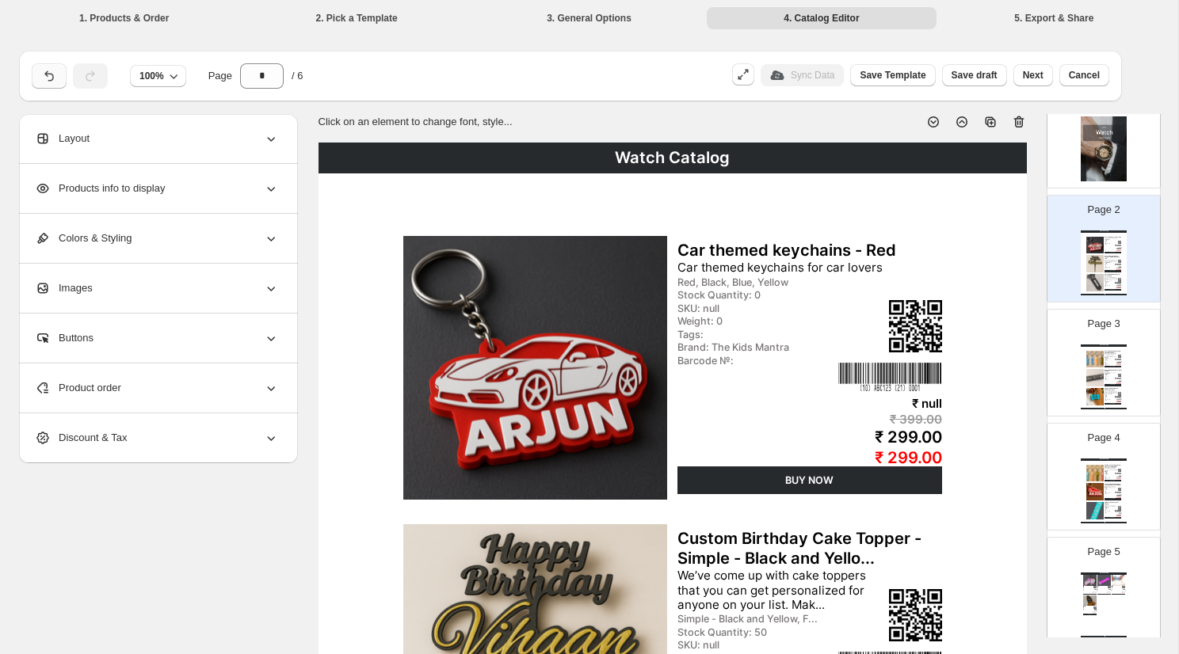
scroll to position [0, 0]
click at [181, 145] on div "Layout" at bounding box center [157, 138] width 244 height 49
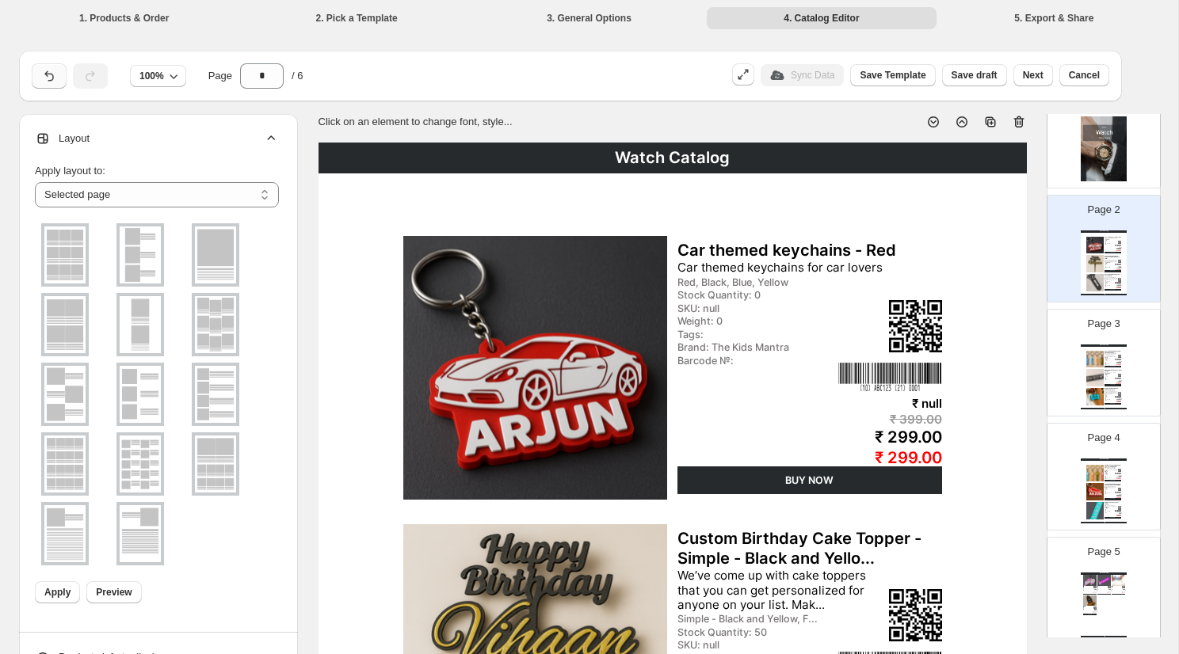
click at [59, 234] on img at bounding box center [64, 255] width 41 height 57
click at [1103, 375] on img at bounding box center [1094, 377] width 17 height 17
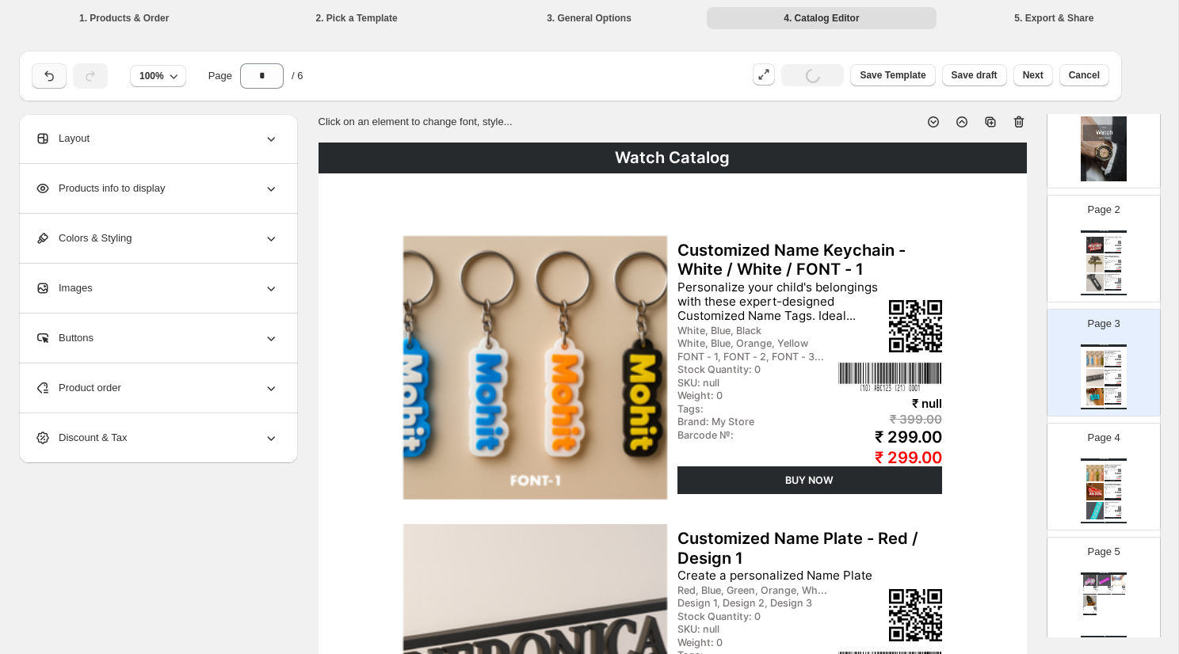
click at [1107, 289] on div "BUY NOW" at bounding box center [1112, 290] width 17 height 2
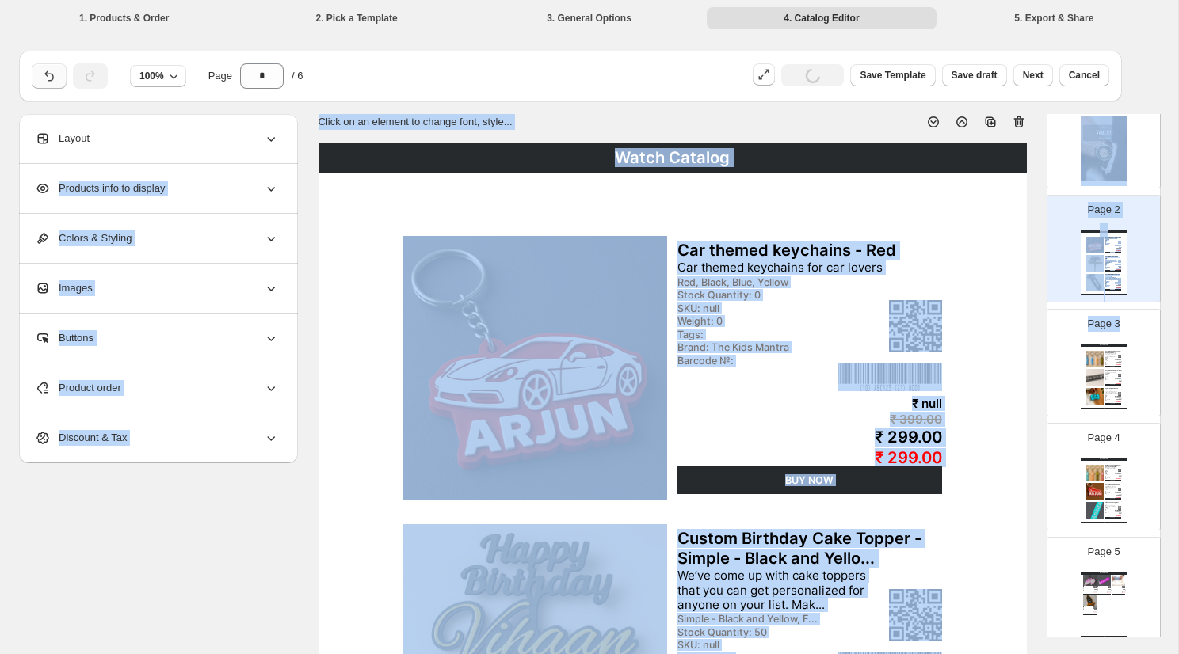
click at [1109, 377] on div "Watch Catalog Customized Name Keychain - White / White / FONT - 1 Personalize y…" at bounding box center [1103, 377] width 46 height 65
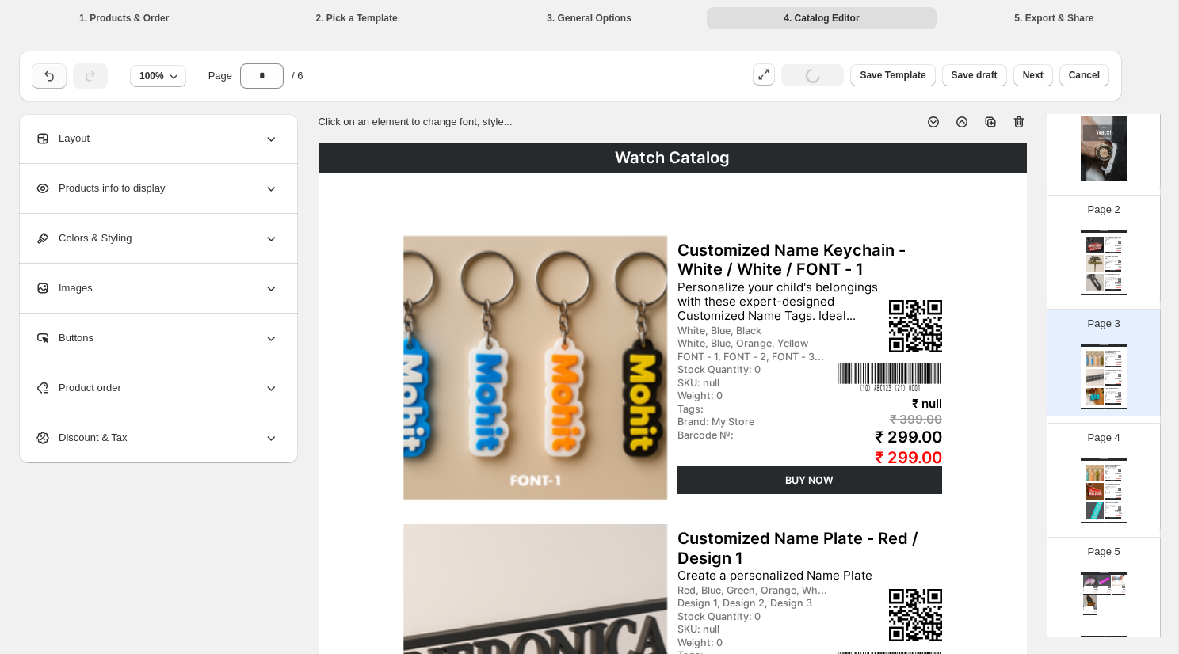
click at [1122, 472] on div "Watch Catalog Emoji Keychain and Name Tag - Heart Eyes / White / Blu... 🧡 Emoji…" at bounding box center [1103, 491] width 46 height 65
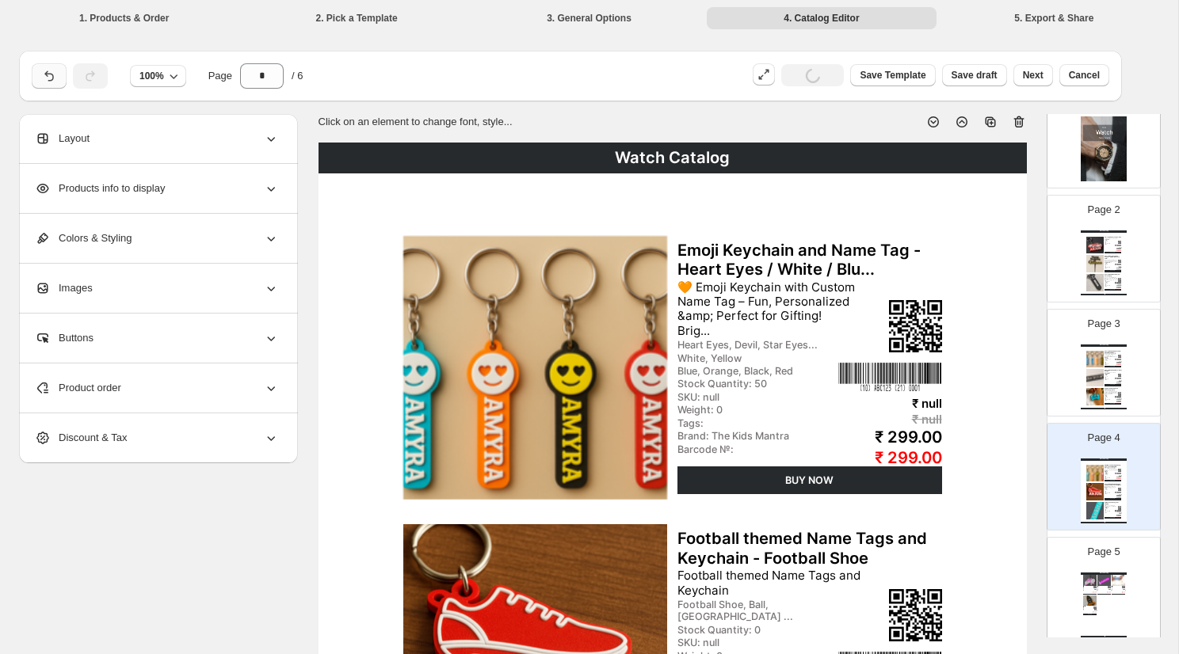
click at [170, 141] on div "Layout" at bounding box center [157, 138] width 244 height 49
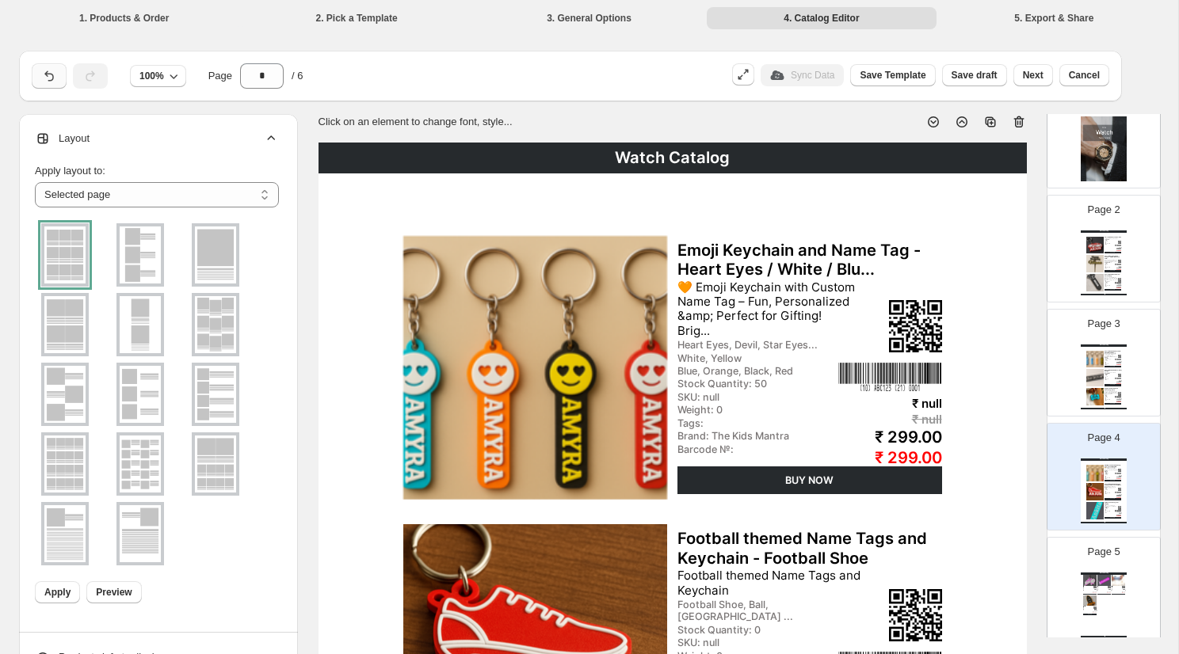
click at [62, 260] on div at bounding box center [65, 254] width 48 height 63
click at [49, 598] on span "Apply" at bounding box center [57, 592] width 26 height 13
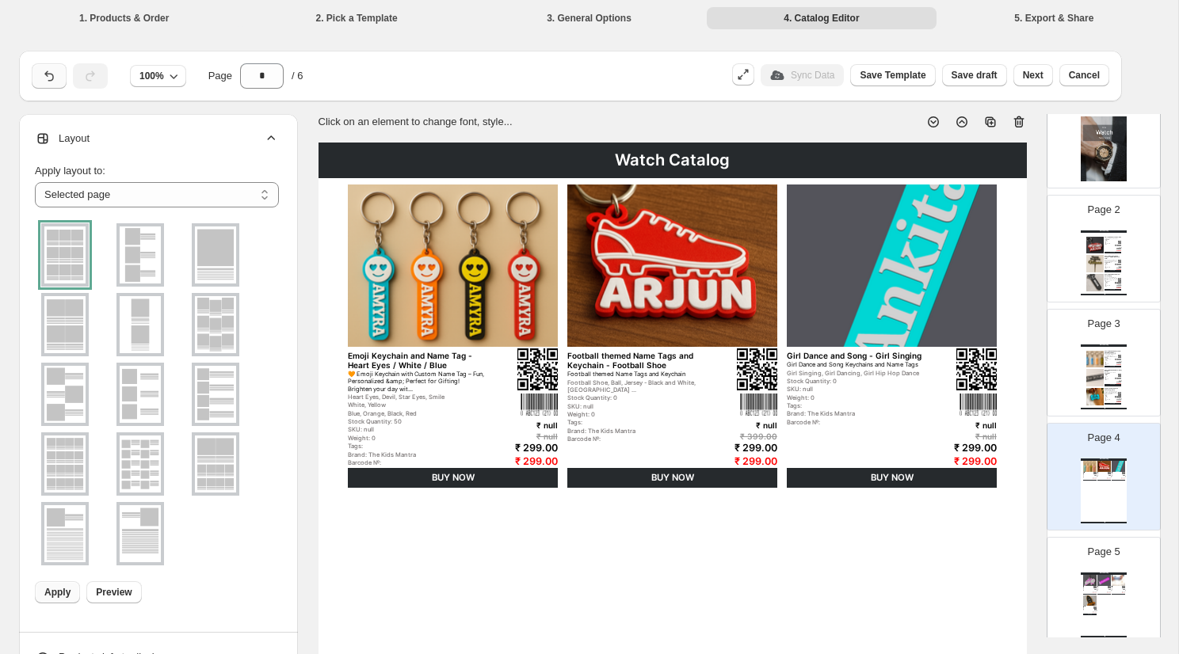
click at [50, 70] on icon "button" at bounding box center [49, 76] width 16 height 16
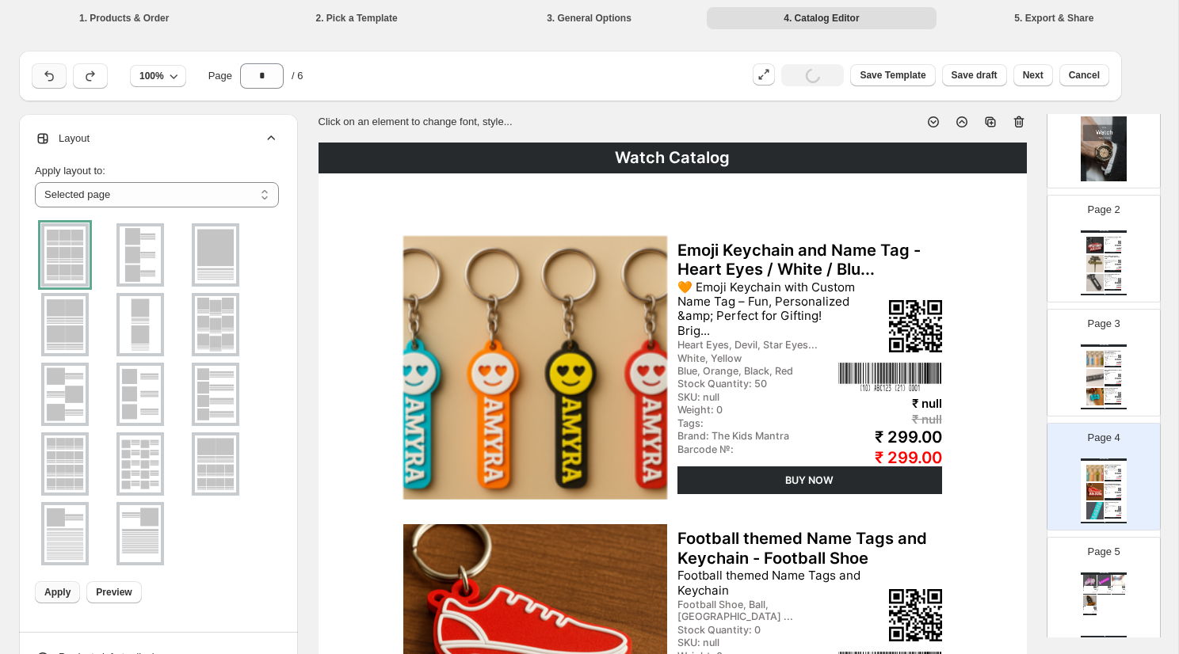
click at [50, 70] on icon "button" at bounding box center [49, 76] width 16 height 16
type input "*"
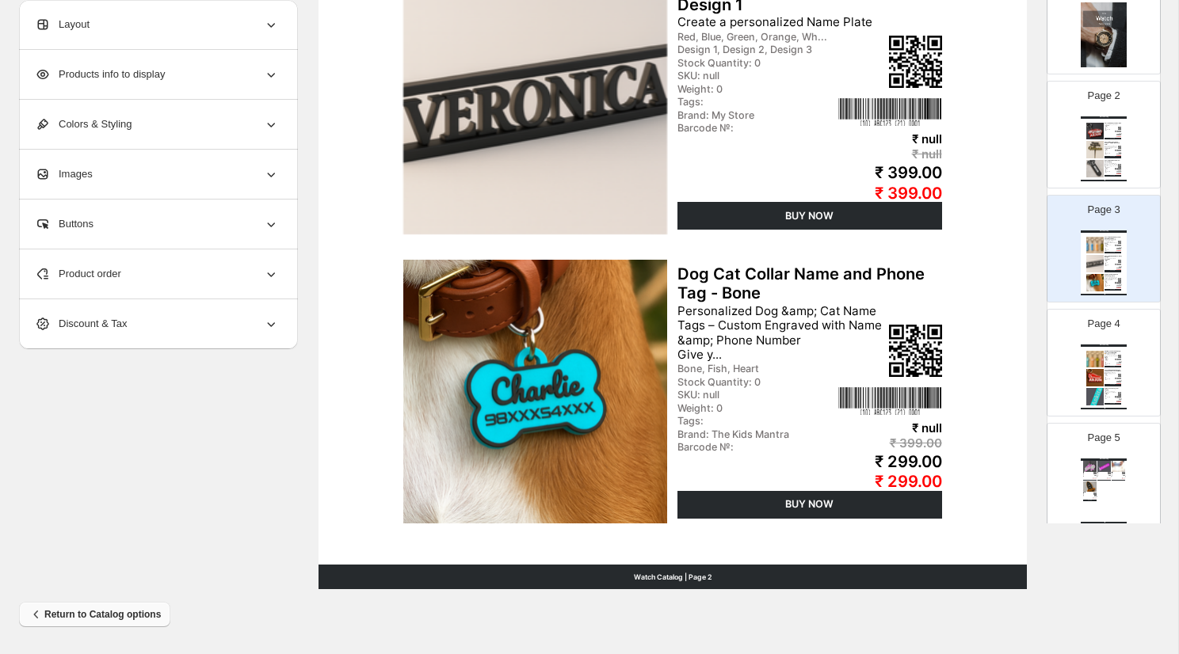
scroll to position [554, 0]
click at [105, 608] on span "Return to Catalog options" at bounding box center [95, 615] width 132 height 16
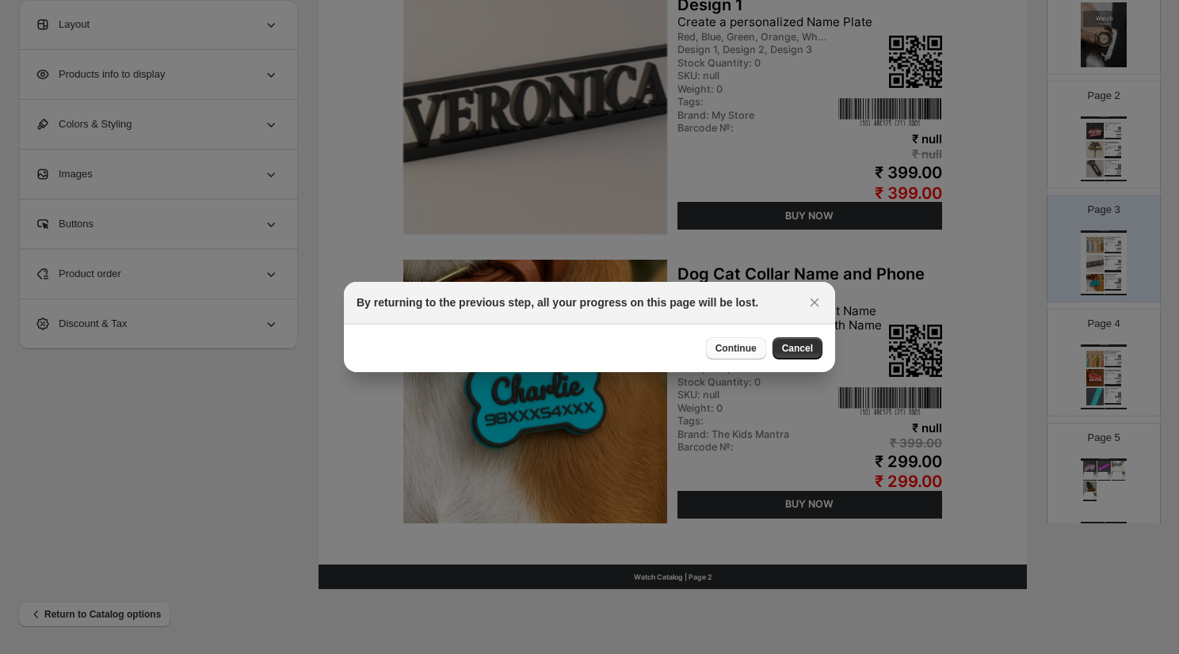
click at [745, 349] on span "Continue" at bounding box center [735, 348] width 41 height 13
select select "**********"
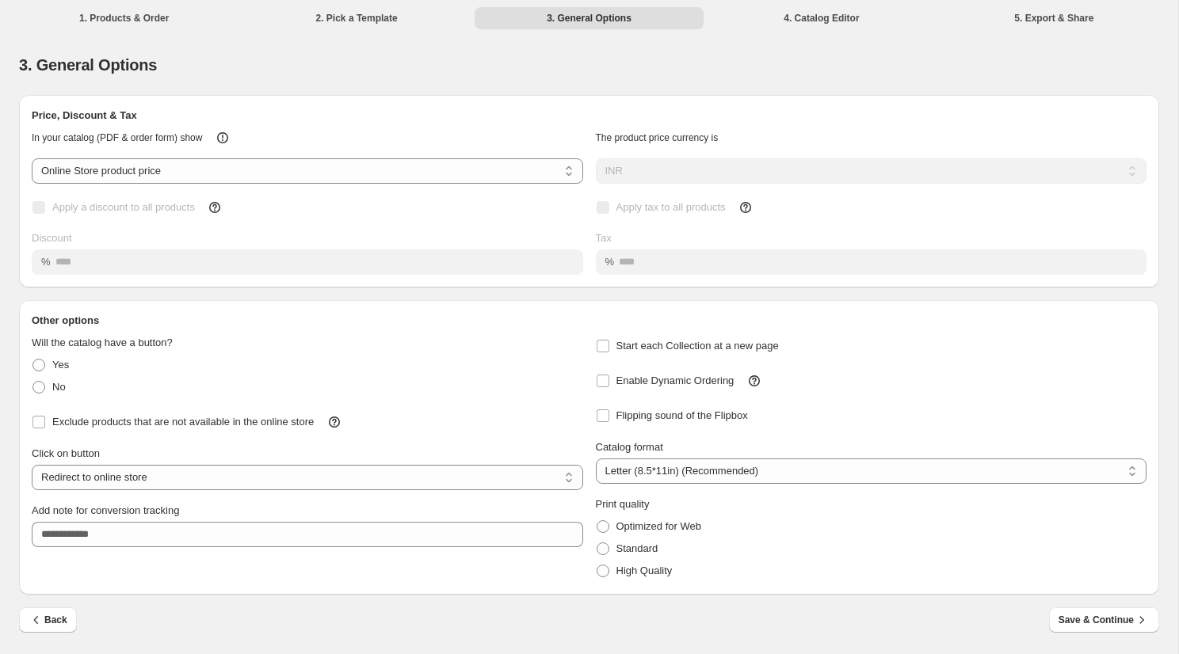
click at [133, 15] on li "1. Products & Order" at bounding box center [124, 17] width 229 height 22
click at [160, 17] on li "1. Products & Order" at bounding box center [124, 17] width 229 height 22
click at [1070, 617] on span "Save & Continue" at bounding box center [1103, 620] width 91 height 16
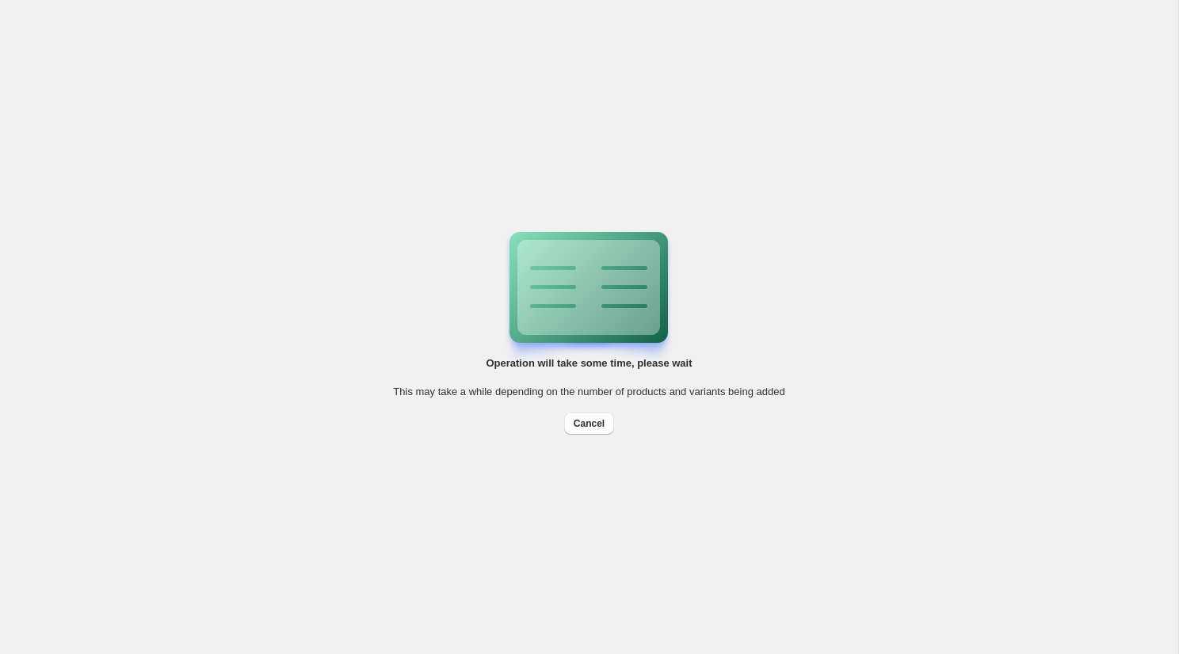
scroll to position [0, 0]
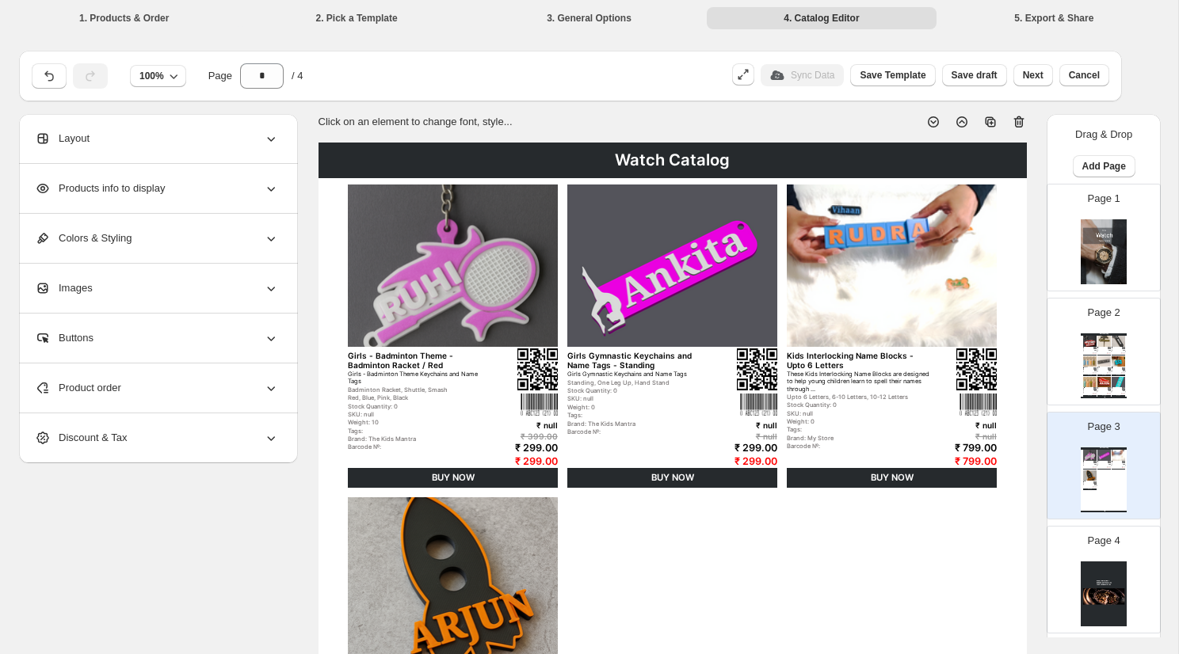
click at [1089, 363] on img at bounding box center [1089, 361] width 13 height 10
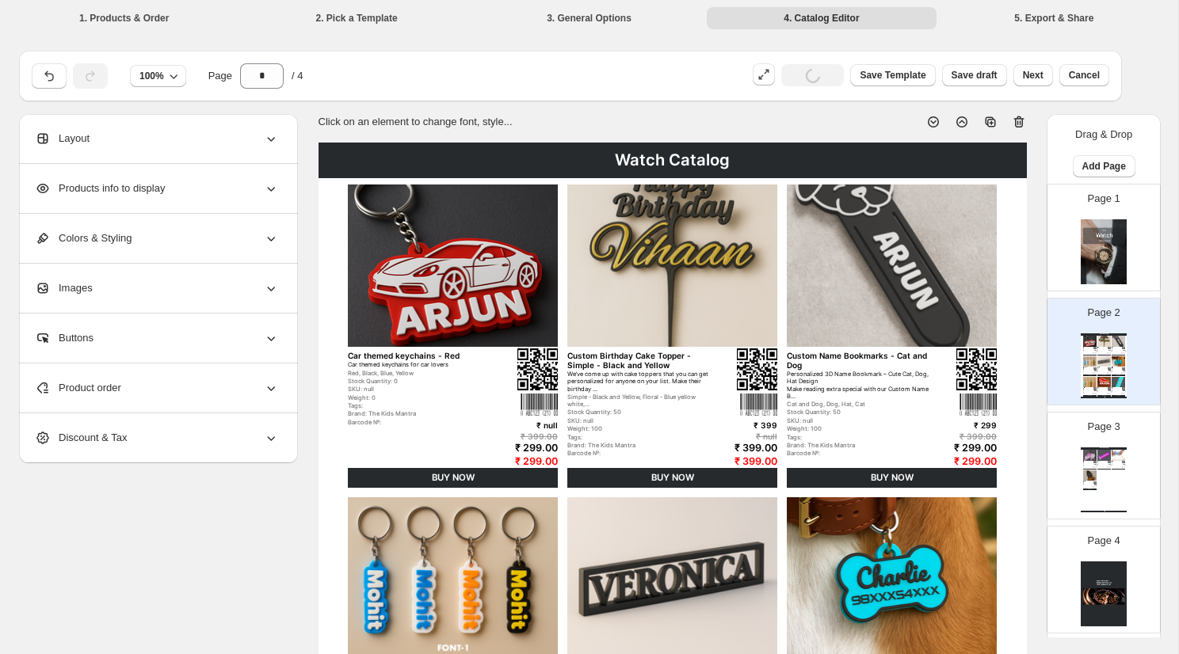
type input "*"
click at [147, 192] on span "Products info to display" at bounding box center [100, 189] width 130 height 16
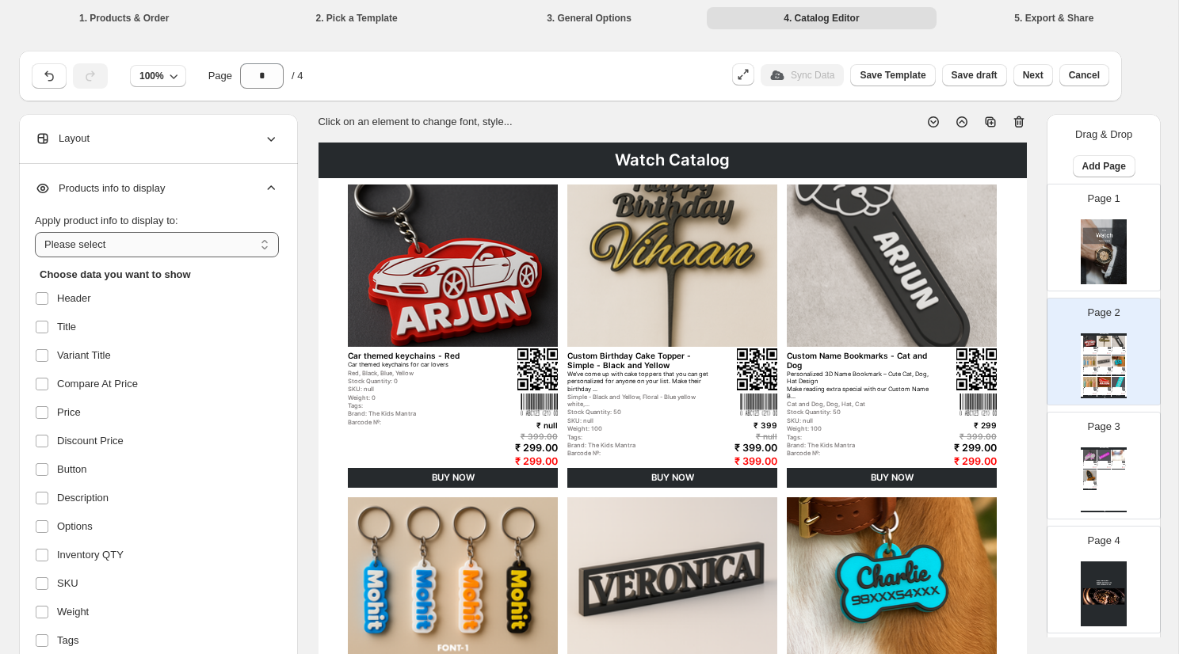
select select "*********"
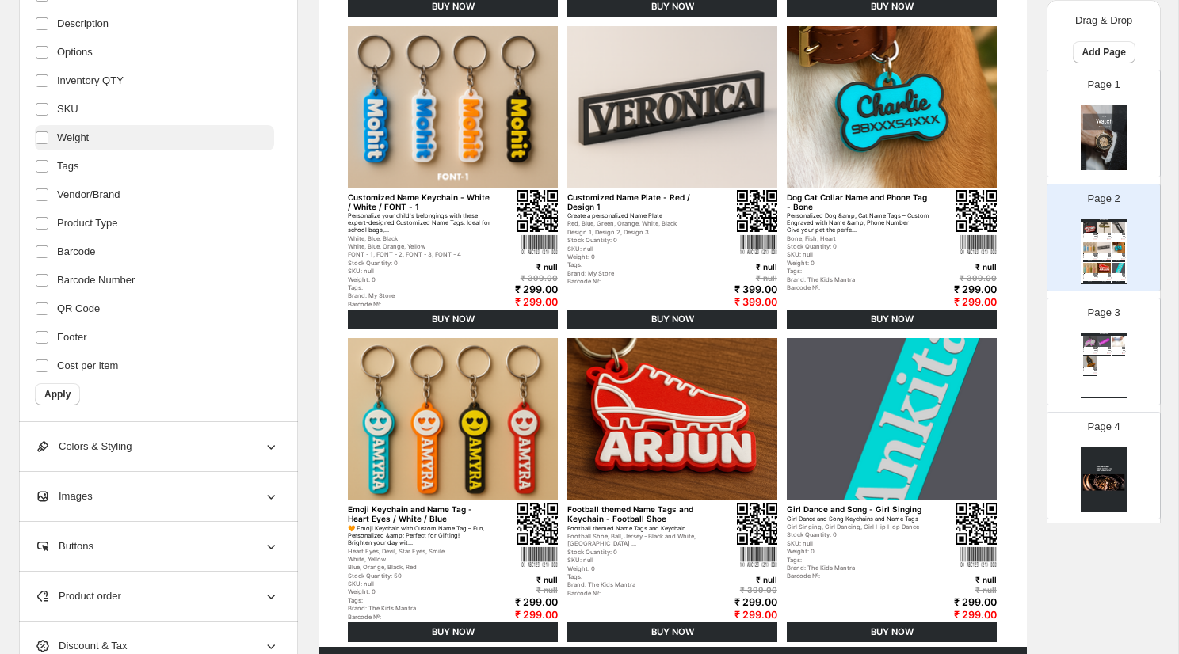
scroll to position [521, 0]
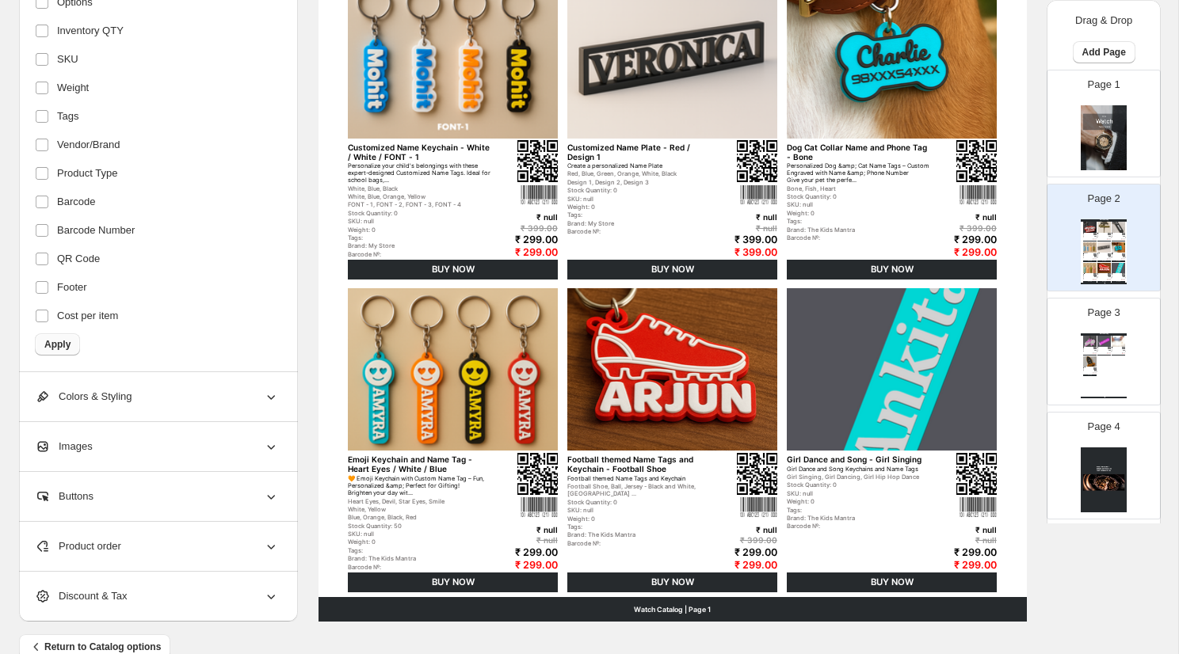
click at [63, 338] on button "Apply" at bounding box center [57, 344] width 45 height 22
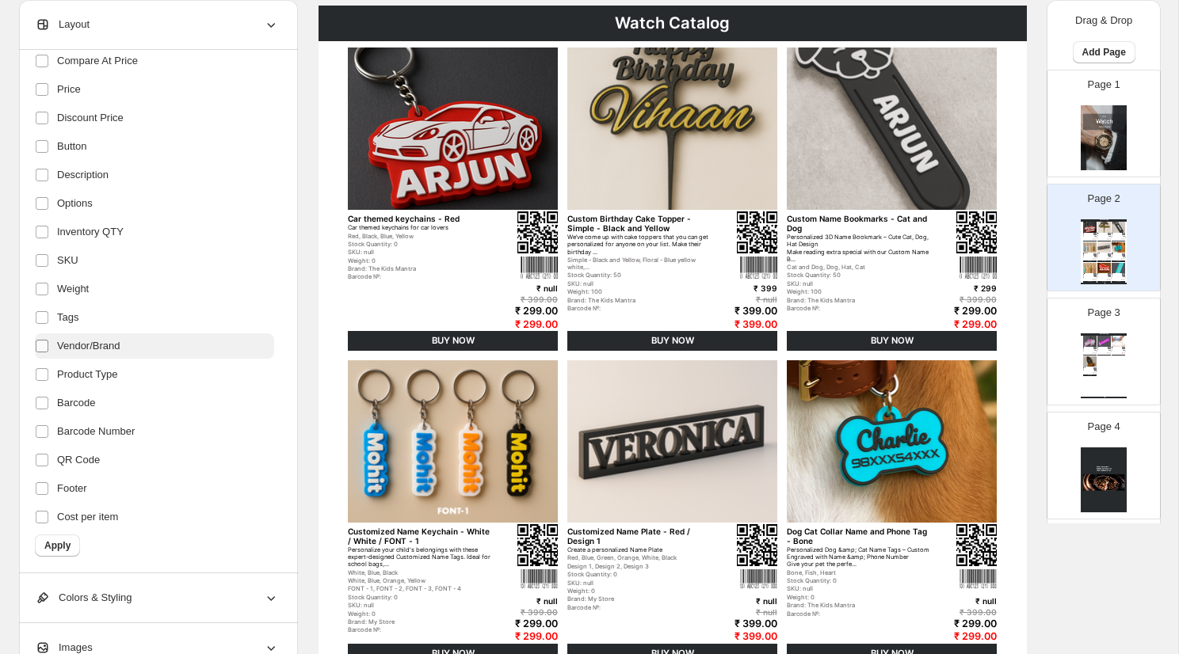
scroll to position [209, 0]
click at [67, 541] on span "Apply" at bounding box center [57, 545] width 26 height 13
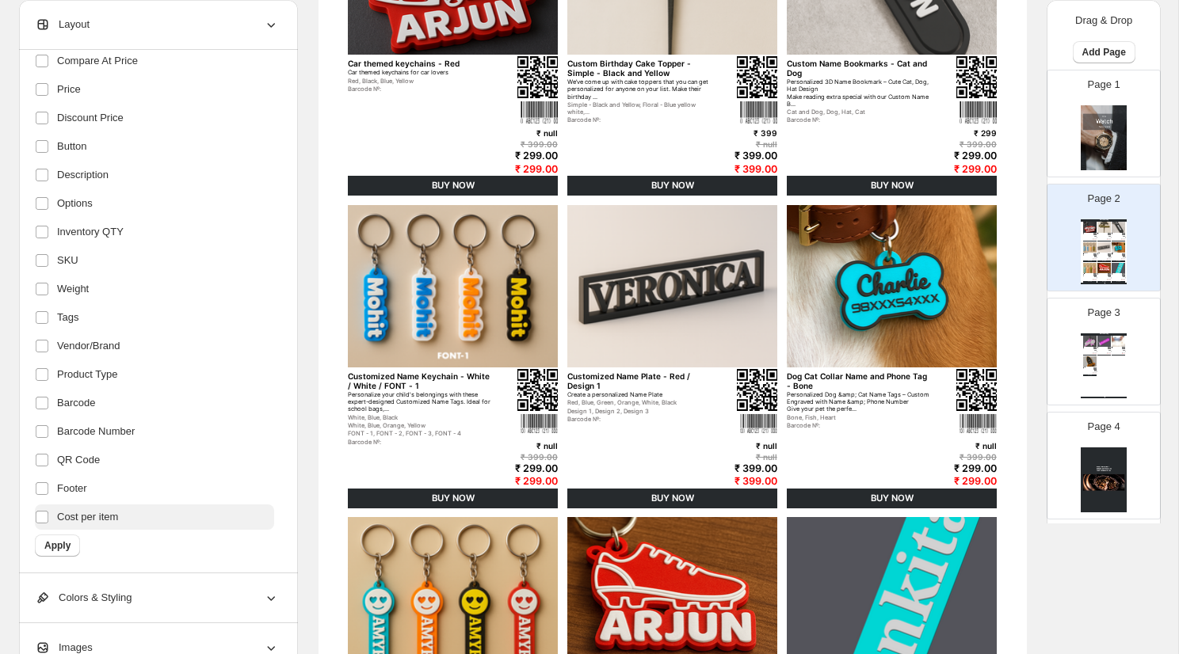
scroll to position [303, 0]
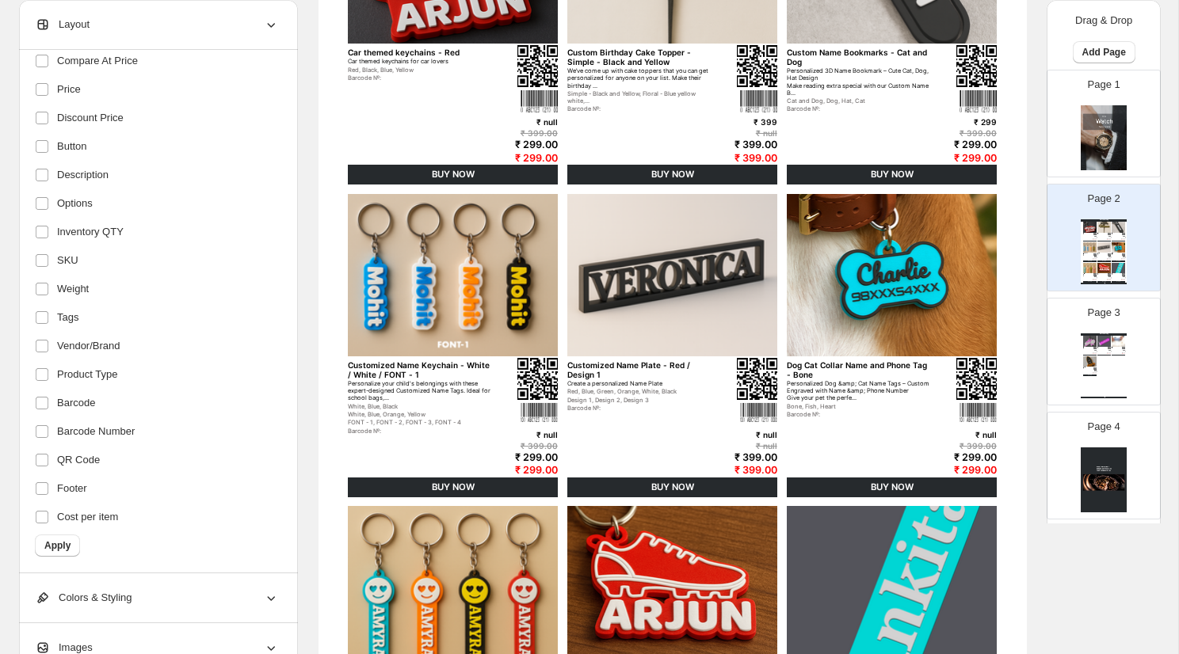
click at [181, 608] on div "Colors & Styling" at bounding box center [157, 597] width 244 height 49
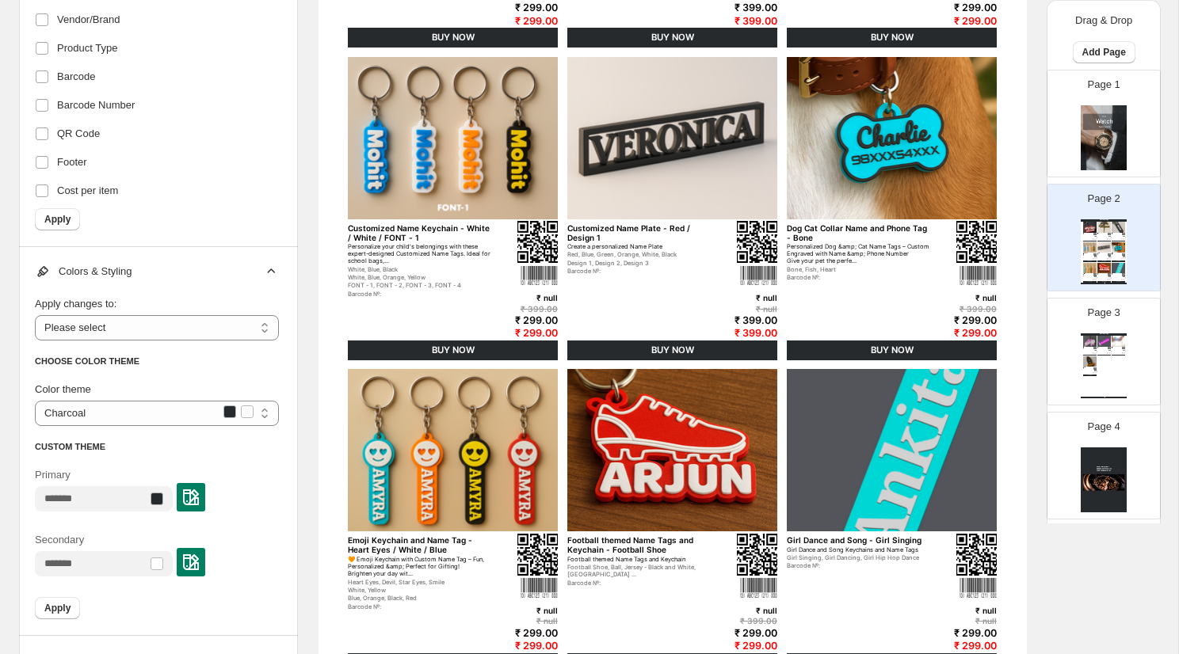
scroll to position [470, 0]
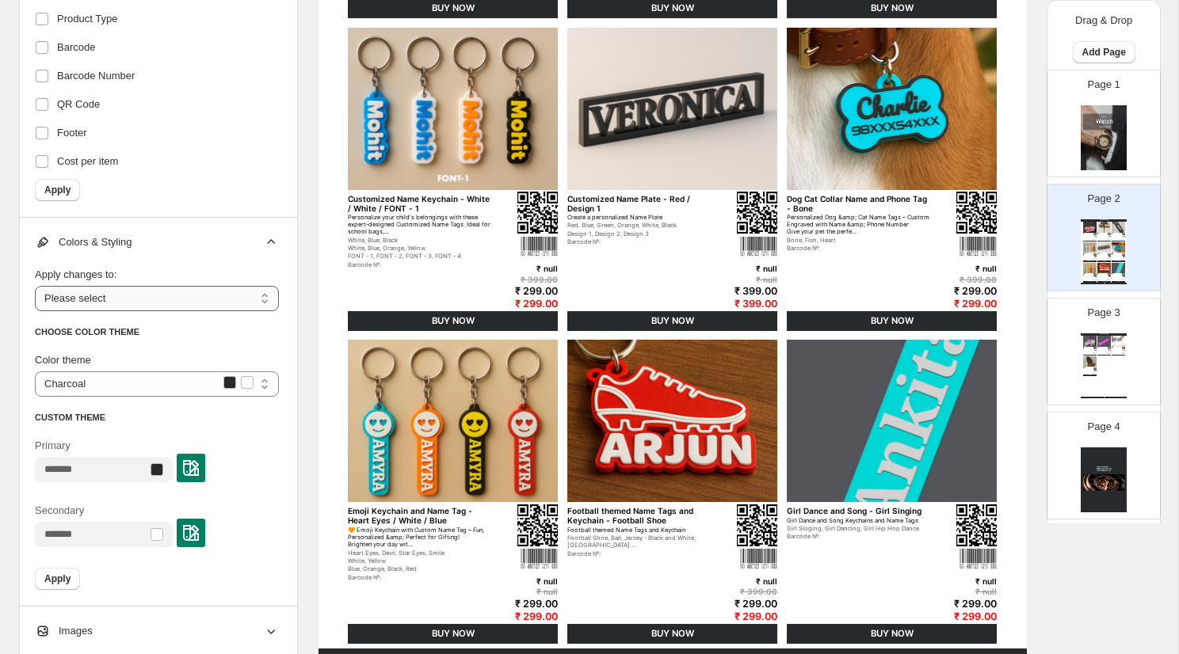
select select "**********"
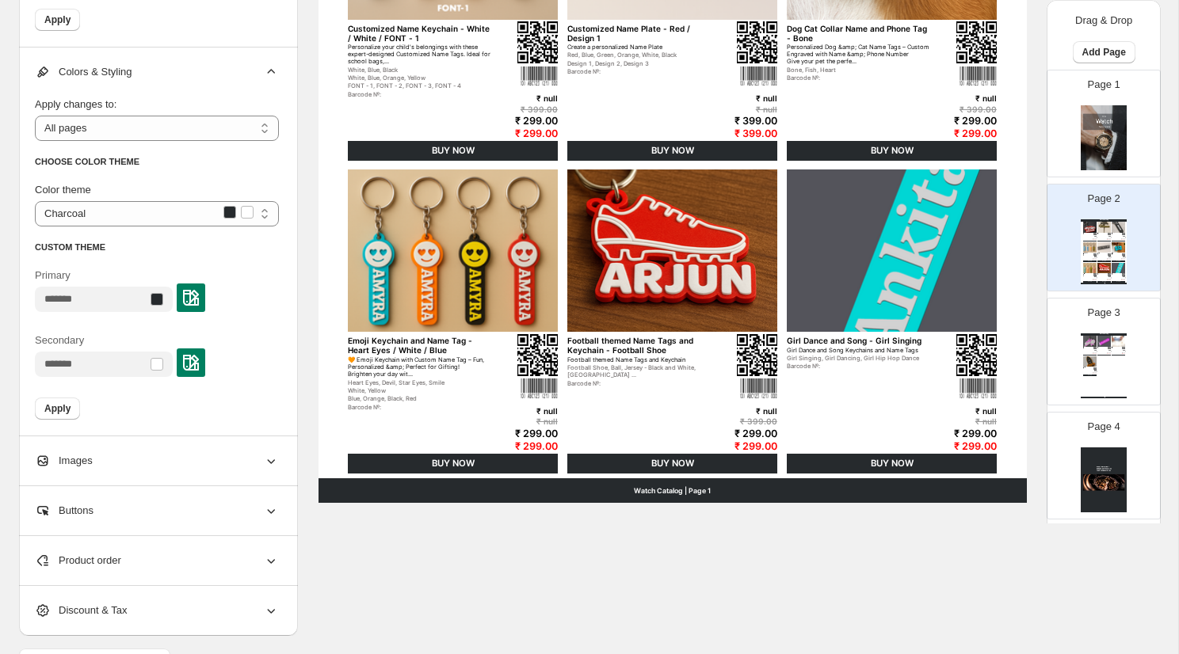
scroll to position [649, 0]
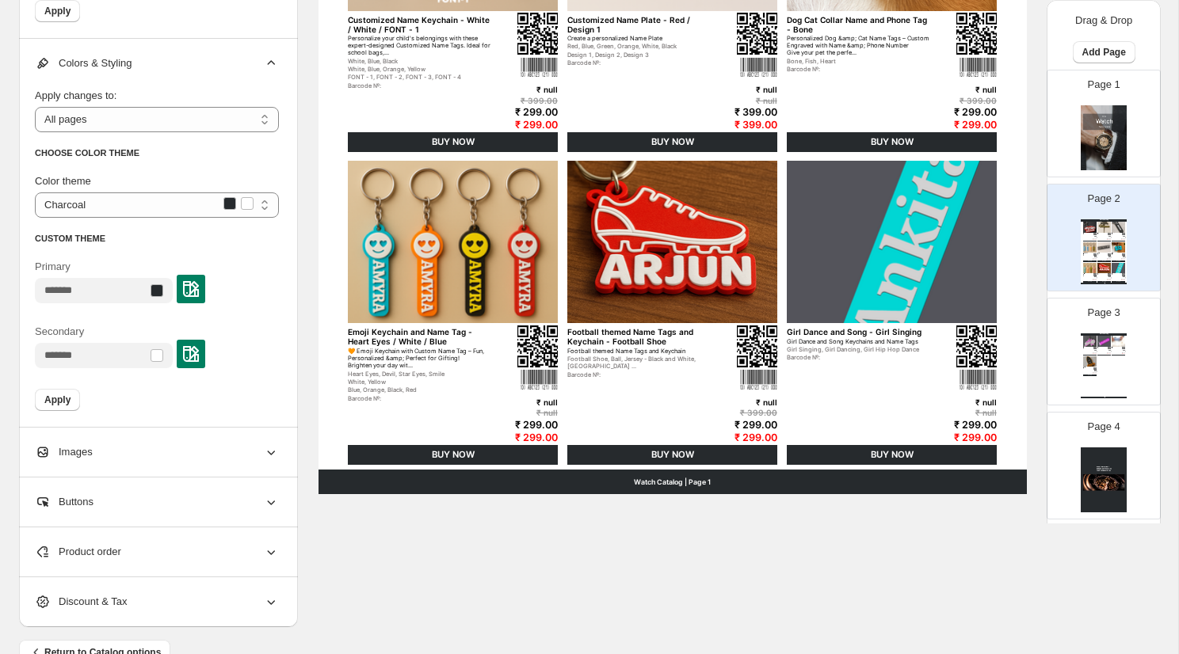
click at [74, 442] on div "Images" at bounding box center [157, 452] width 244 height 49
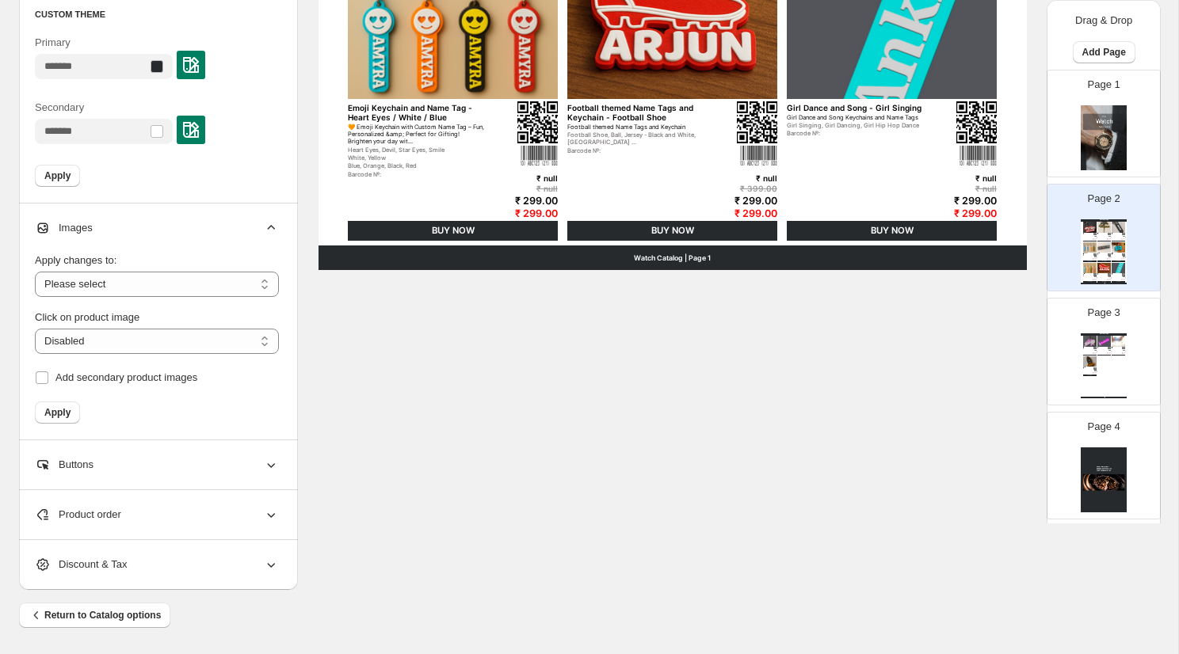
scroll to position [873, 0]
click at [93, 463] on span "Buttons" at bounding box center [64, 465] width 59 height 16
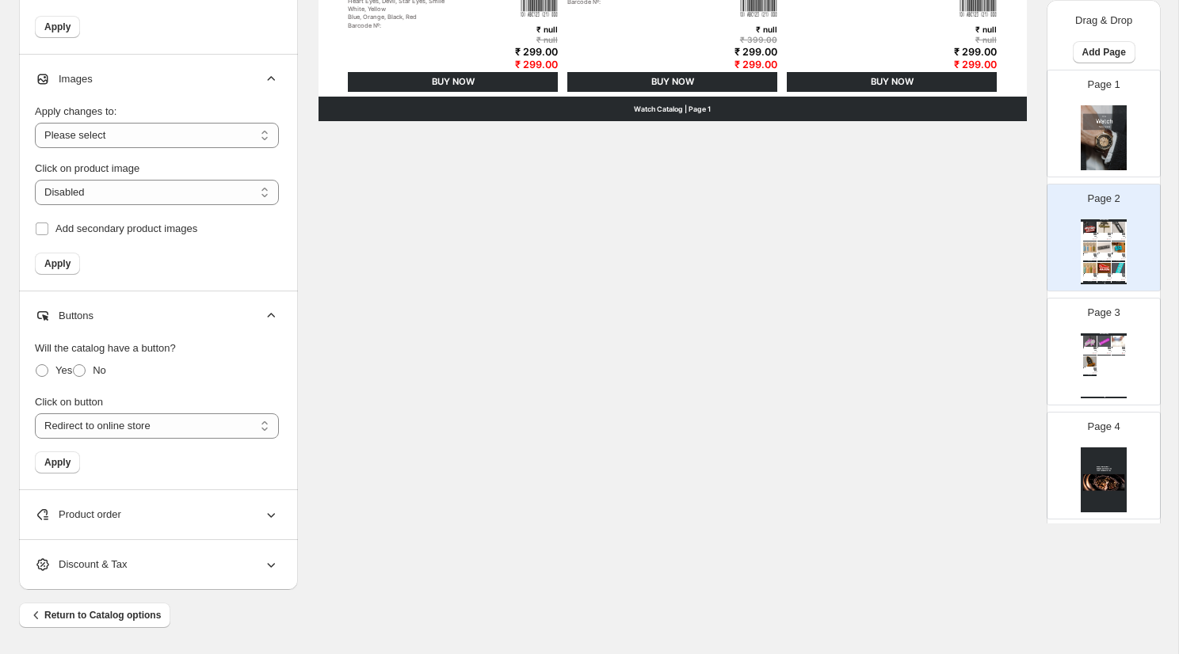
scroll to position [1022, 0]
click at [140, 507] on div "Product order" at bounding box center [157, 514] width 244 height 49
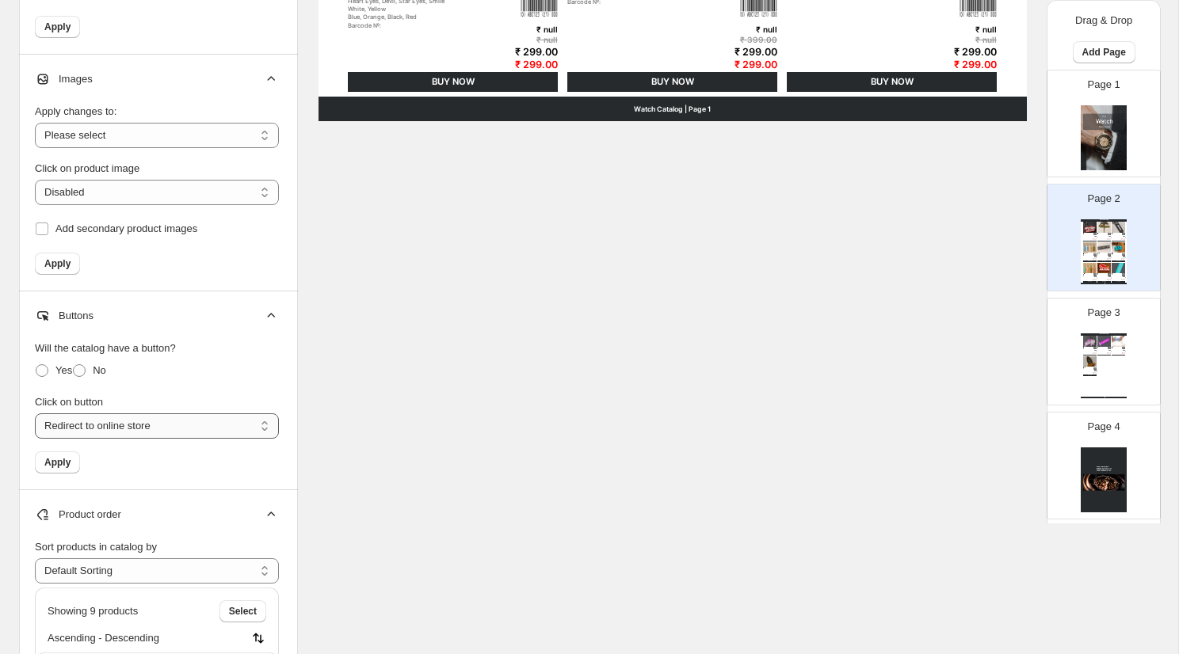
select select "**********"
click at [47, 460] on span "Apply" at bounding box center [57, 462] width 26 height 13
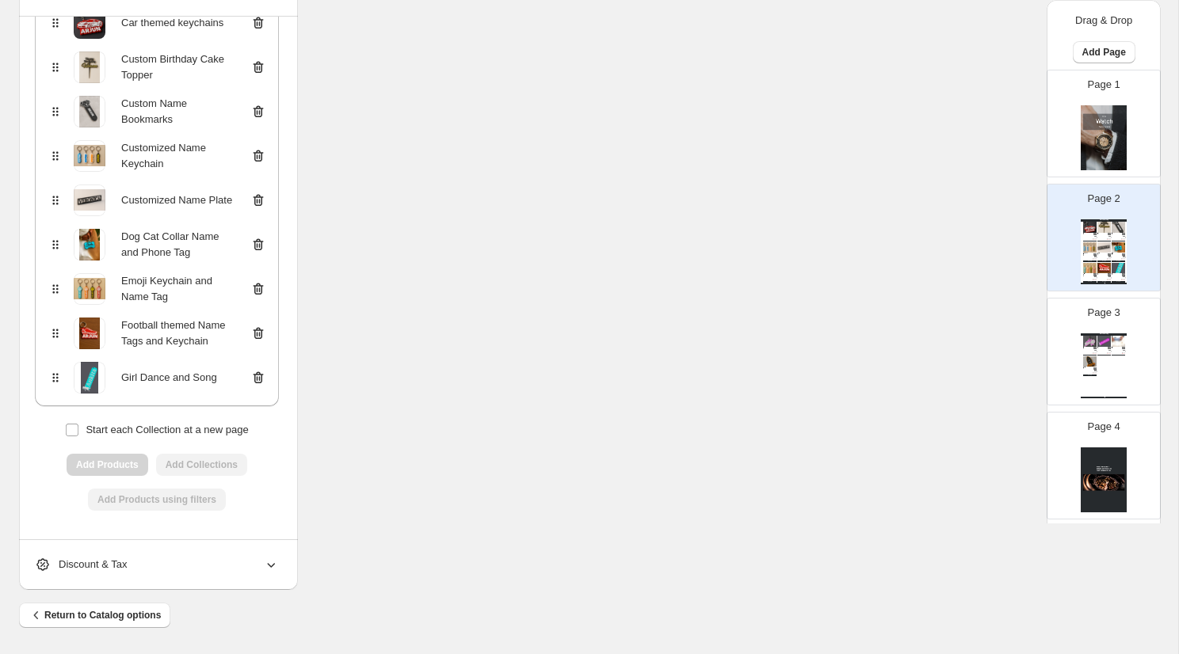
scroll to position [1496, 0]
click at [127, 562] on span "Discount & Tax" at bounding box center [81, 565] width 92 height 16
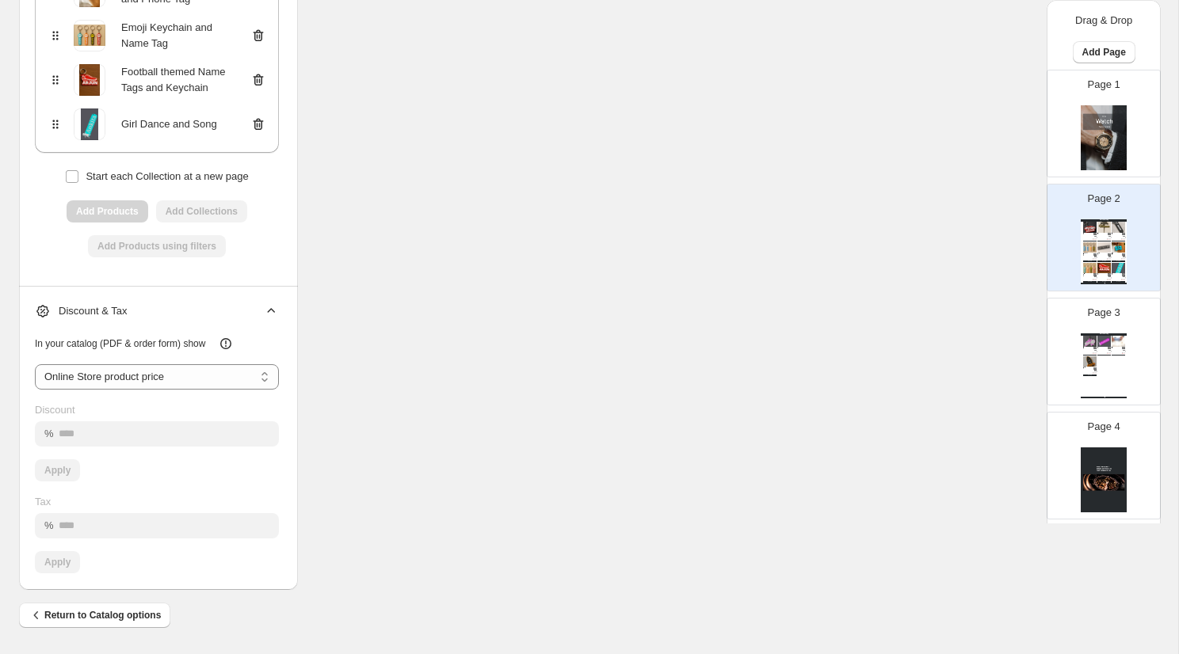
scroll to position [1750, 0]
select select "****"
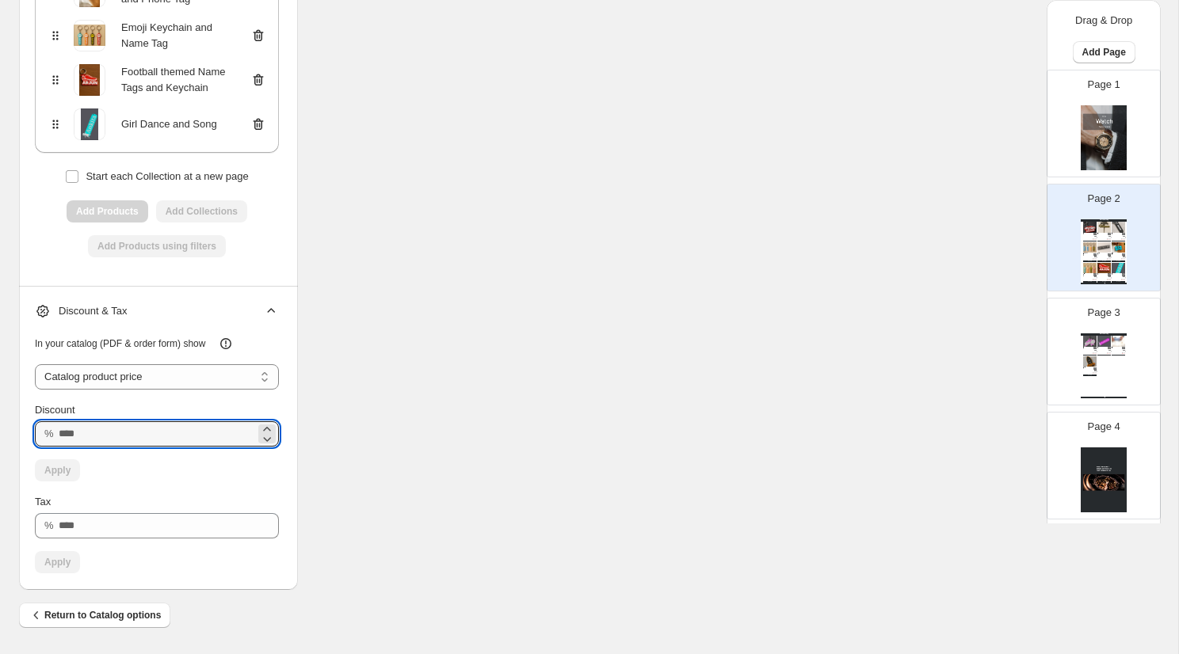
click at [59, 434] on input "Discount" at bounding box center [157, 433] width 196 height 25
type input "**"
click at [50, 469] on span "Apply" at bounding box center [57, 470] width 26 height 13
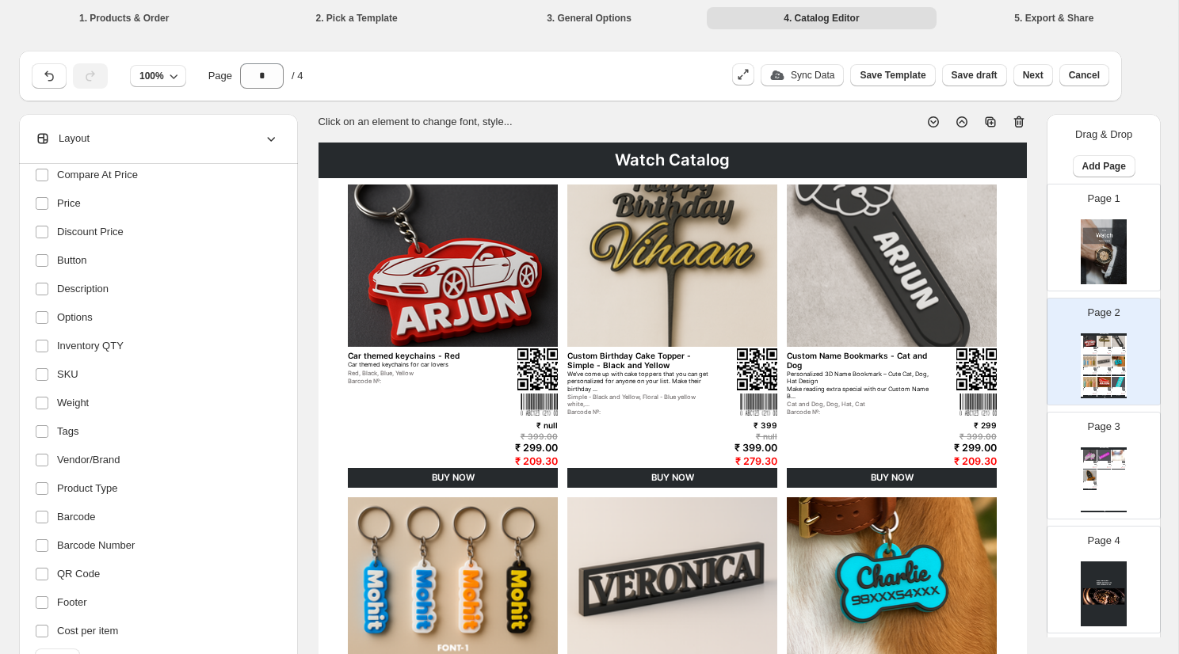
scroll to position [0, 0]
click at [690, 159] on div "Watch Catalog" at bounding box center [672, 161] width 708 height 36
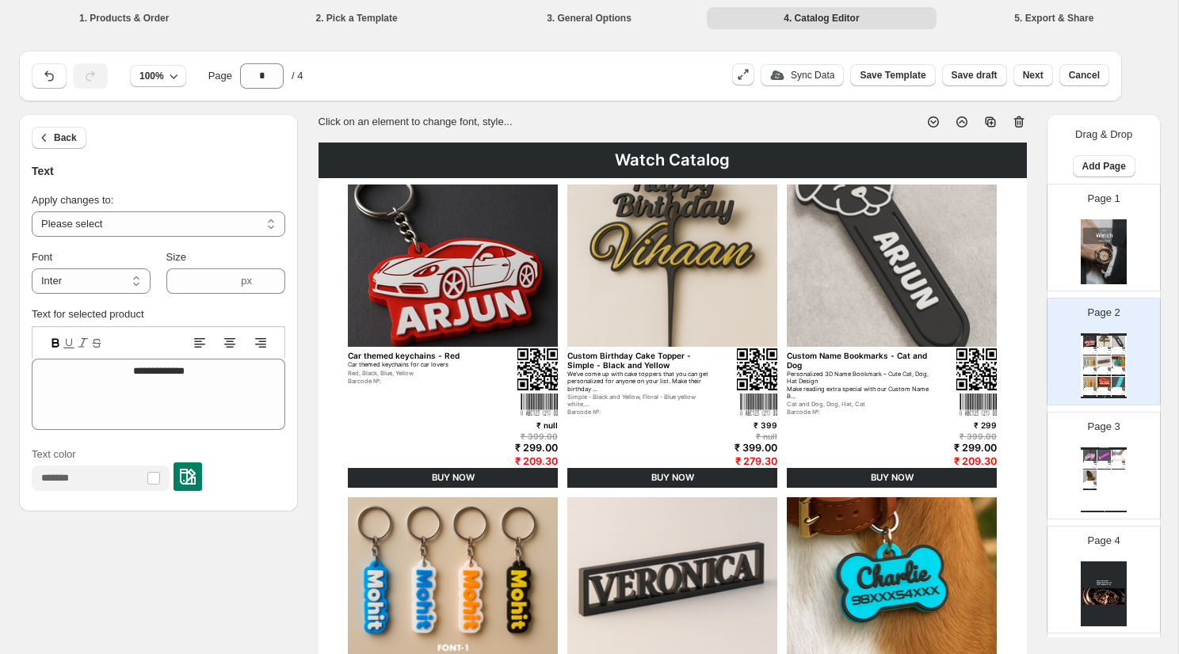
click at [104, 14] on li "1. Products & Order" at bounding box center [124, 17] width 229 height 22
click at [671, 164] on div "Watch Catalog" at bounding box center [672, 161] width 708 height 36
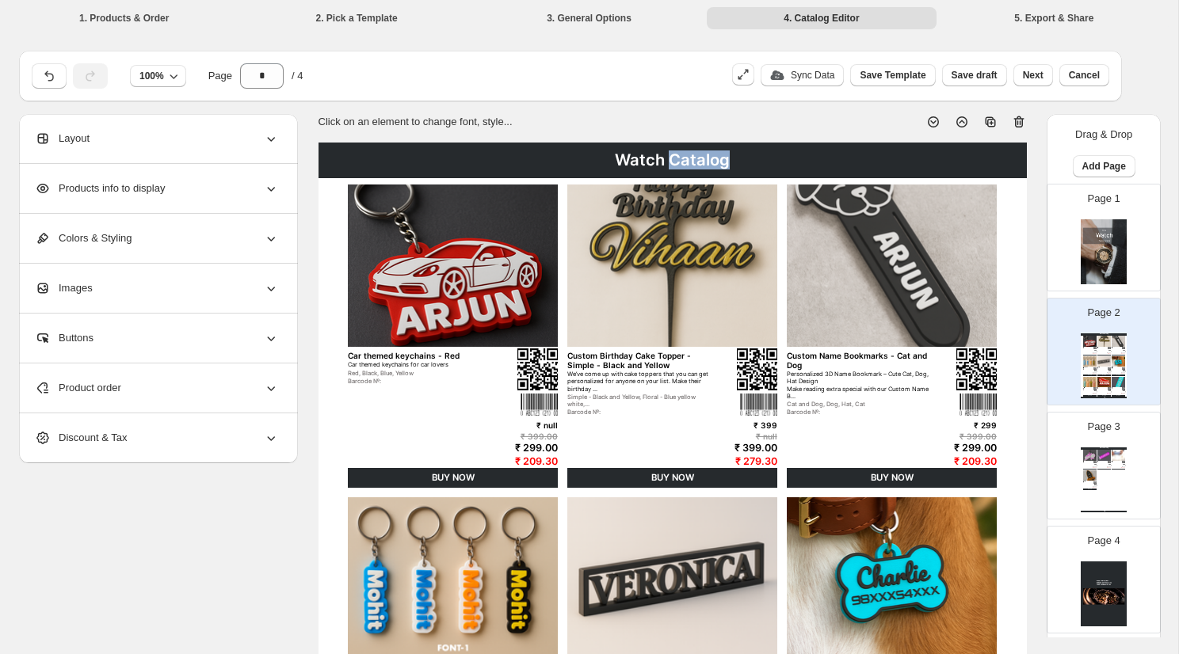
click at [671, 164] on div "Watch Catalog" at bounding box center [672, 161] width 708 height 36
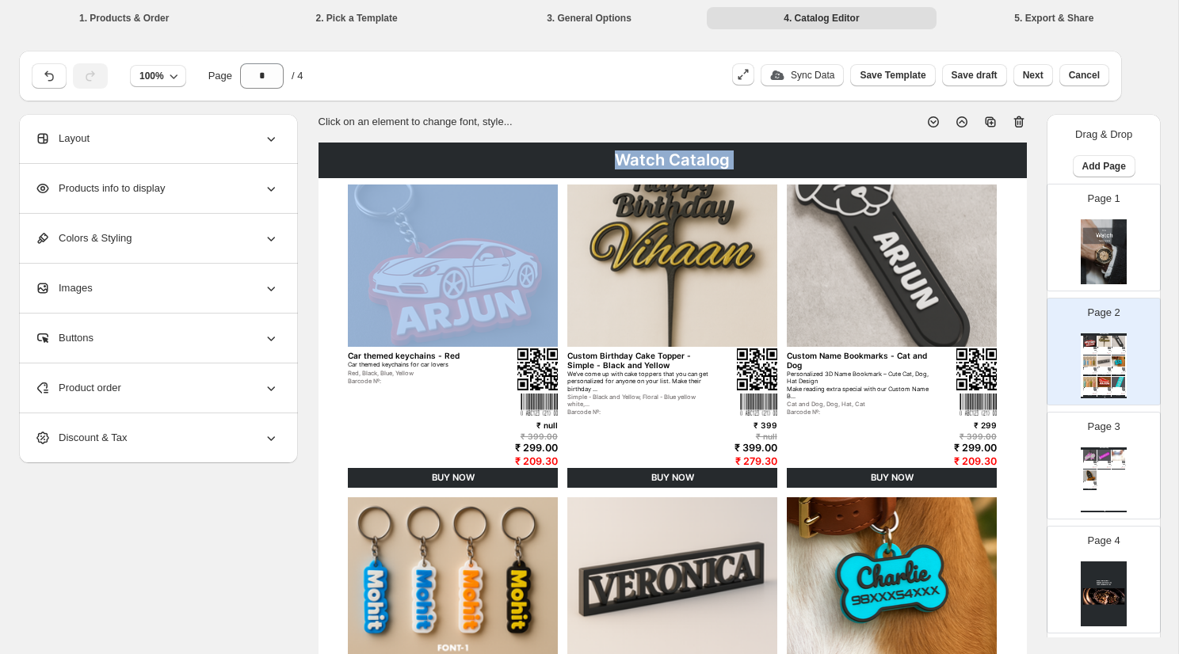
click at [671, 164] on div "Watch Catalog" at bounding box center [672, 161] width 708 height 36
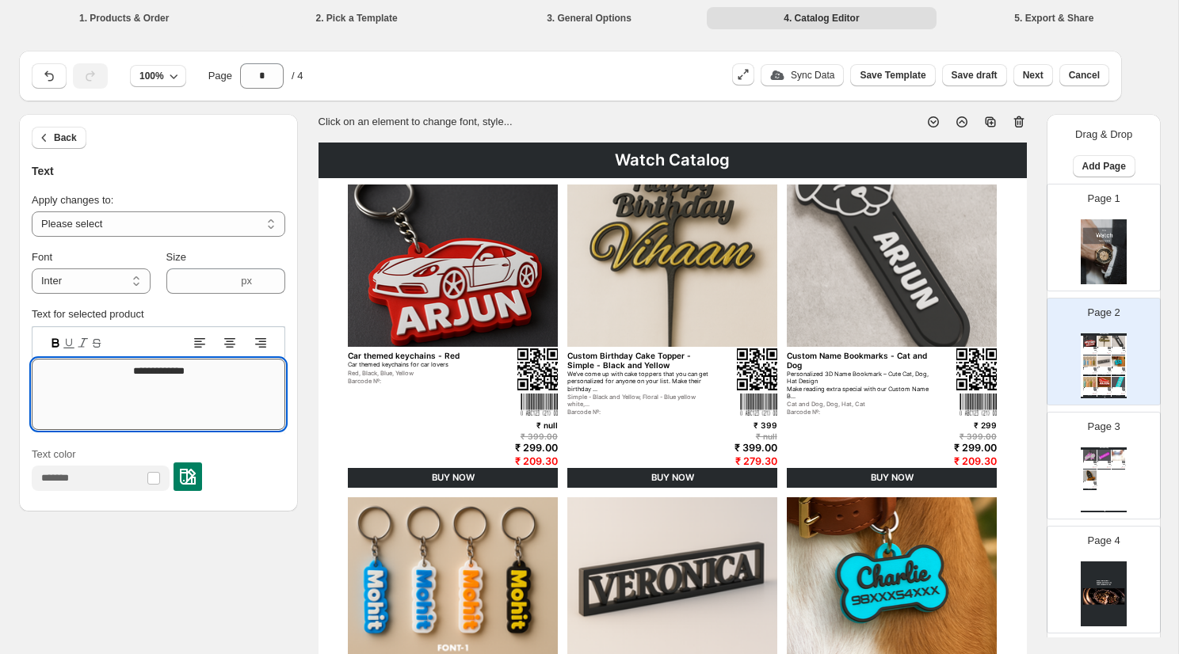
click at [154, 372] on textarea "**********" at bounding box center [158, 394] width 253 height 71
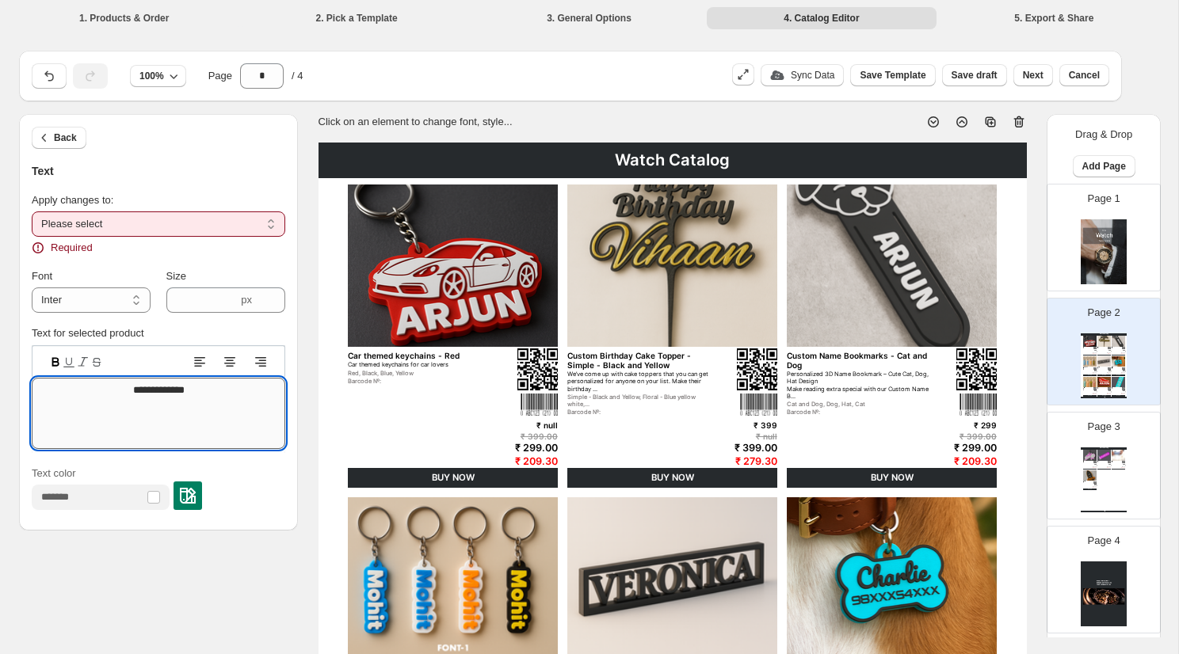
type textarea "**********"
select select "**********"
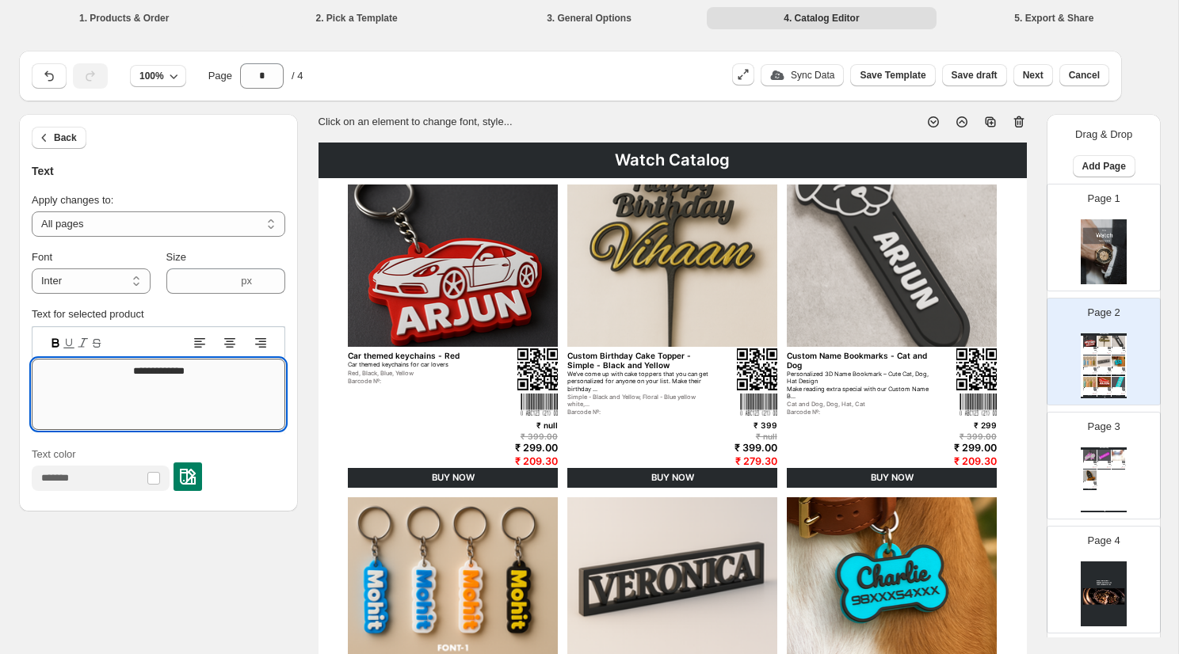
click at [150, 369] on textarea "**********" at bounding box center [158, 394] width 253 height 71
type textarea "**********"
click at [1104, 258] on img at bounding box center [1103, 251] width 46 height 65
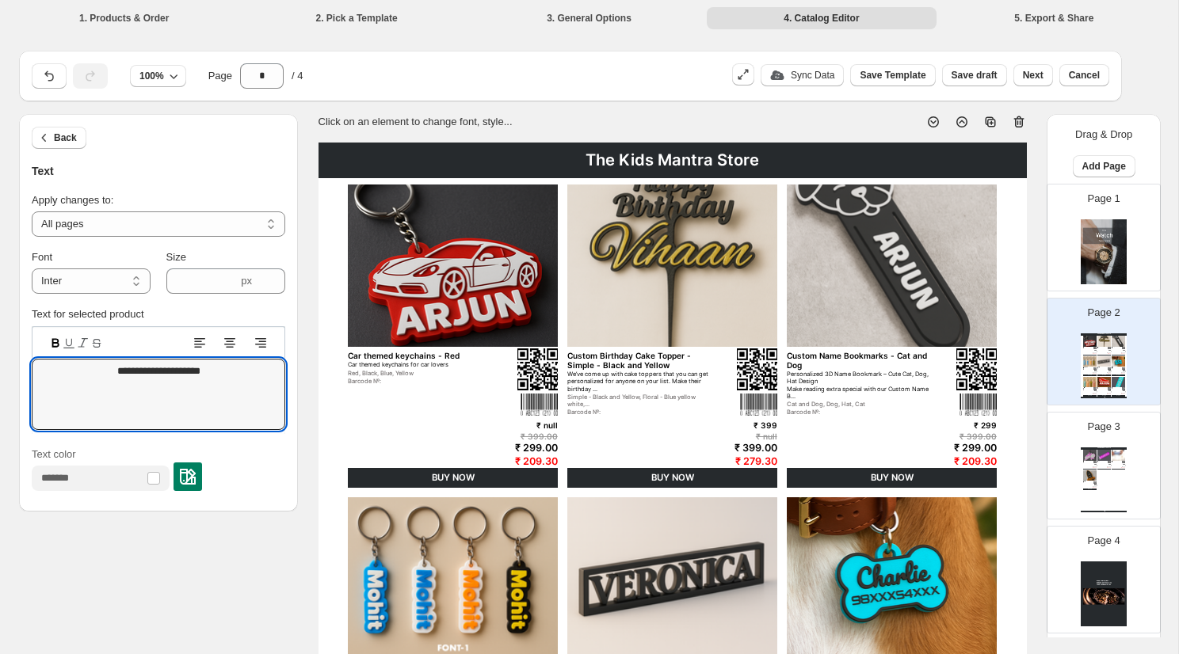
type input "*"
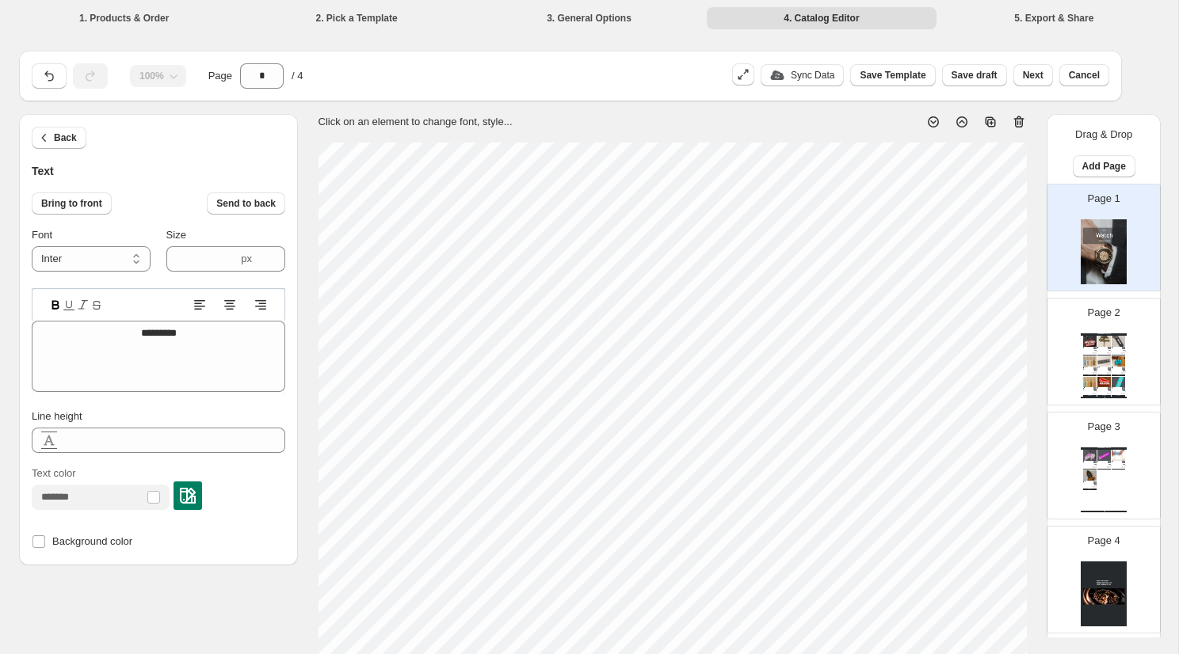
scroll to position [0, 2]
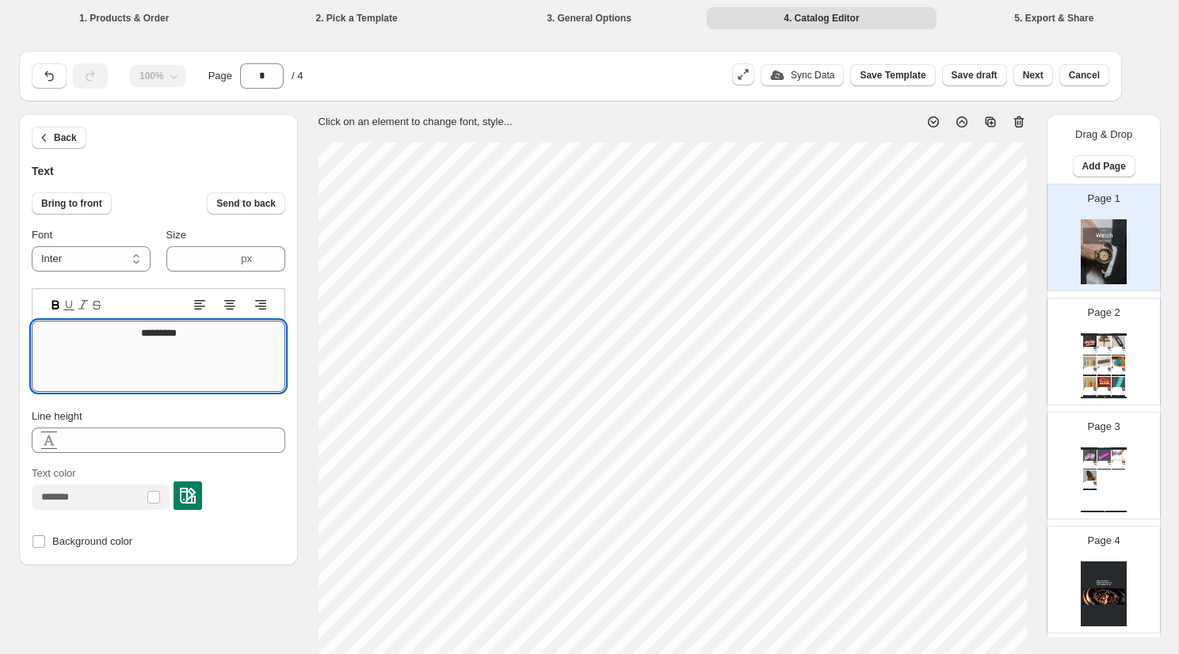
click at [148, 333] on textarea "*********" at bounding box center [158, 356] width 253 height 71
type textarea "********"
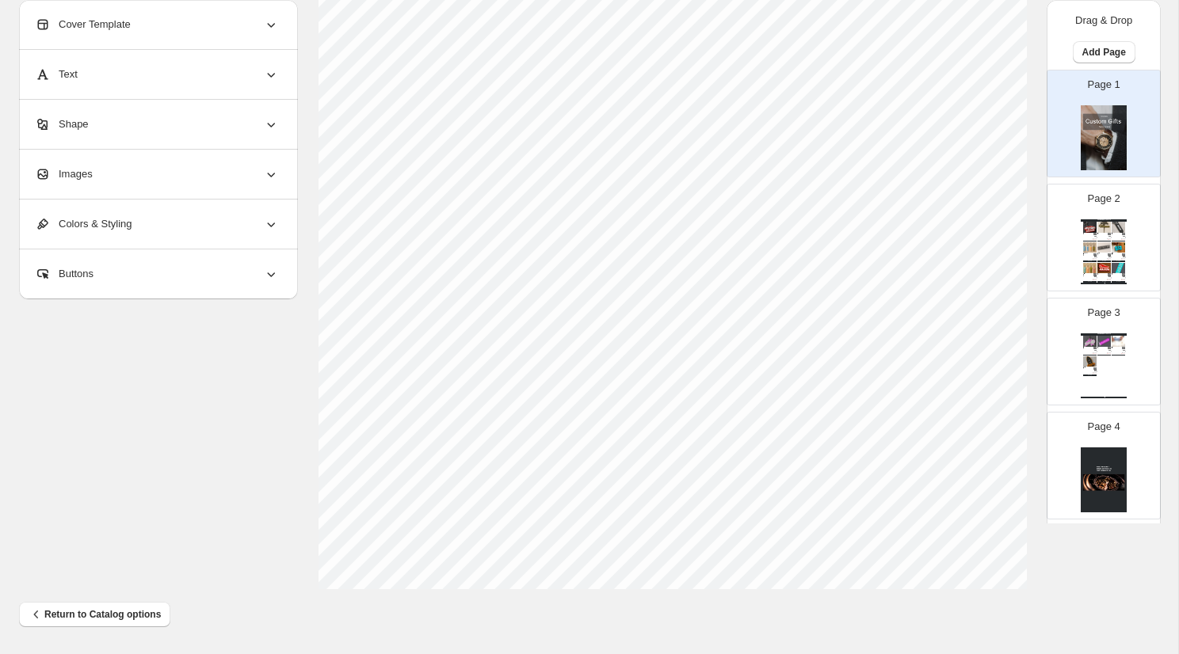
scroll to position [524, 0]
click at [156, 11] on div "Cover Template" at bounding box center [157, 24] width 244 height 49
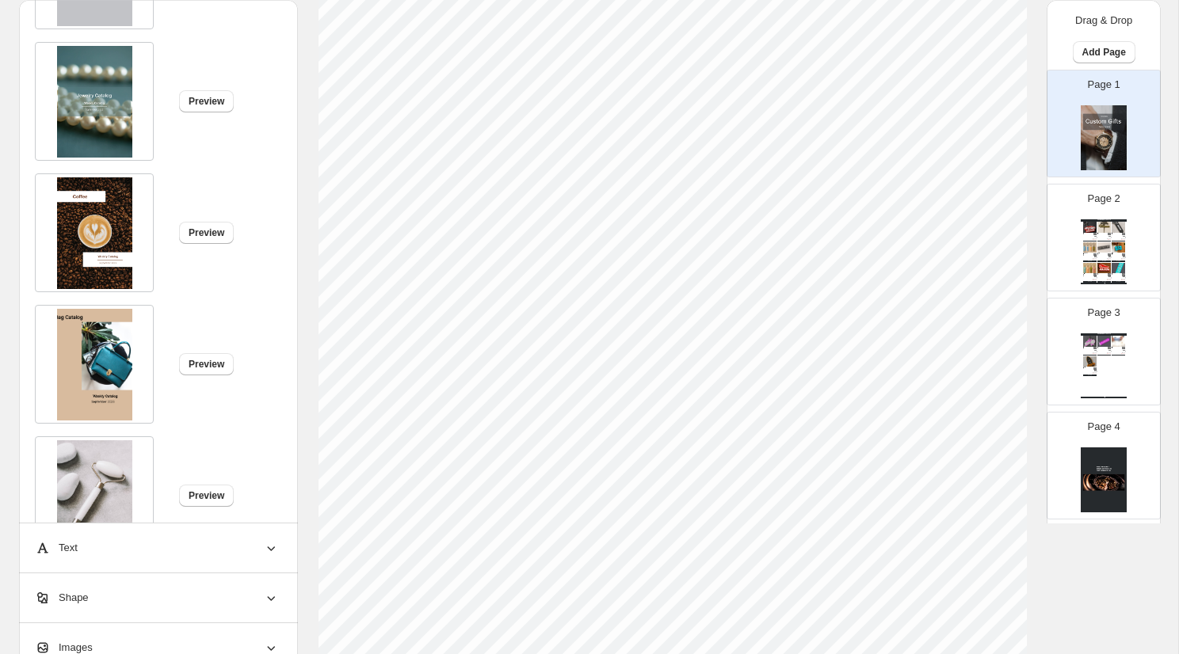
scroll to position [1461, 0]
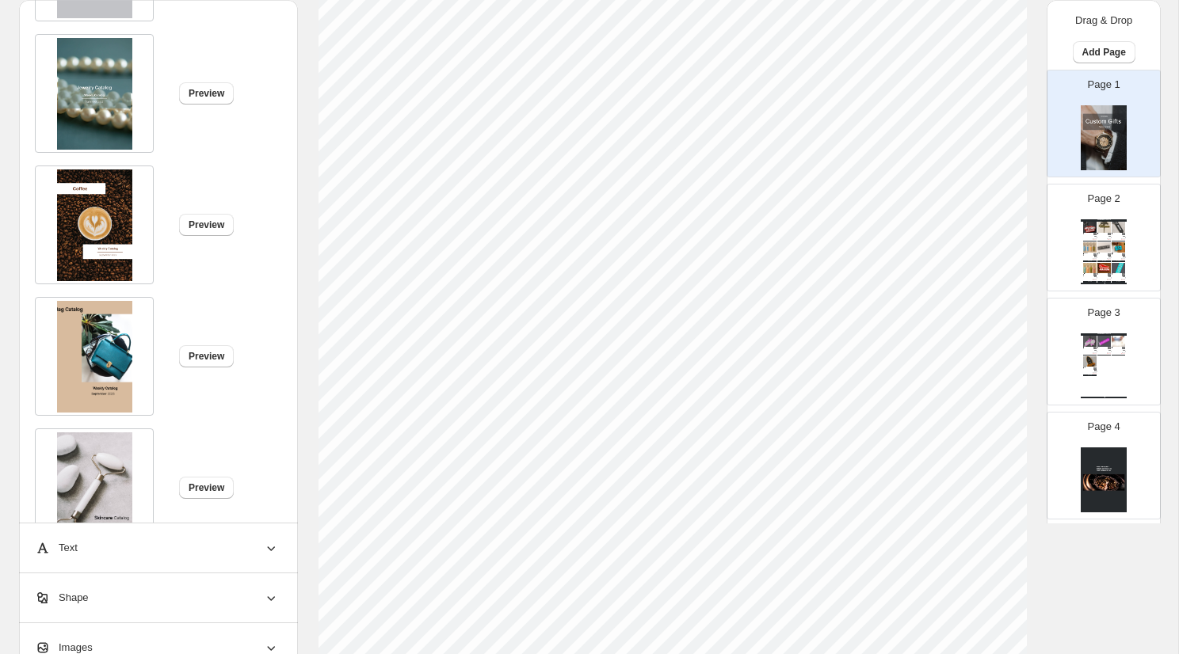
click at [109, 354] on img at bounding box center [94, 357] width 75 height 112
click at [208, 357] on span "Preview" at bounding box center [207, 356] width 36 height 13
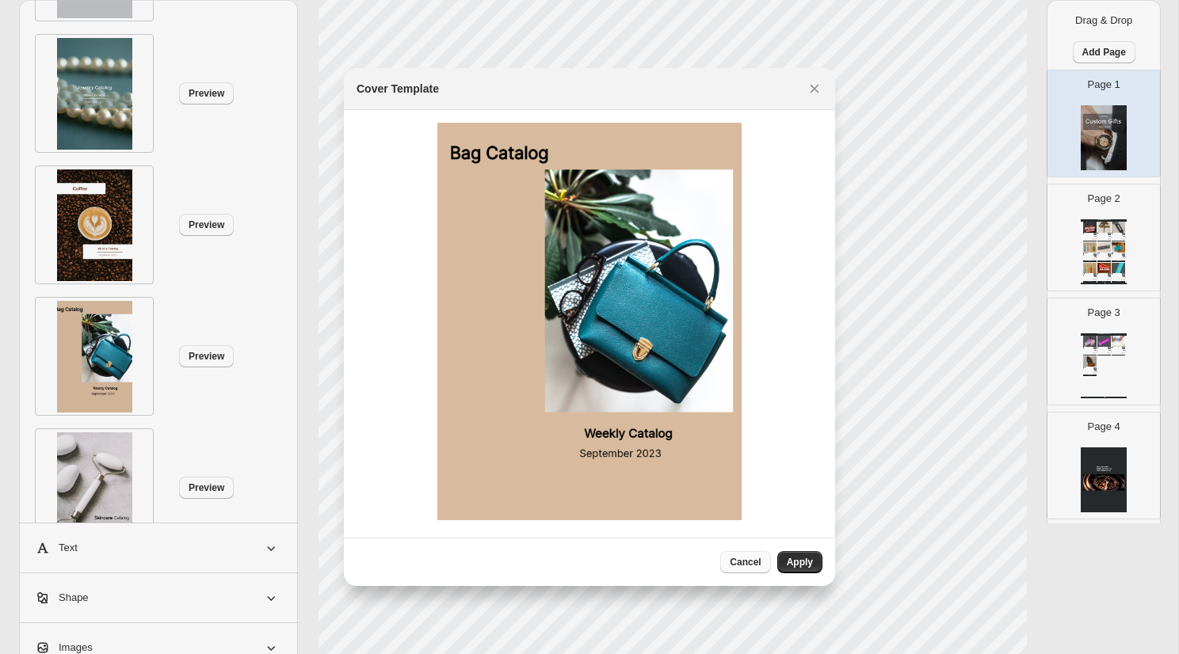
click at [747, 559] on span "Cancel" at bounding box center [745, 562] width 31 height 13
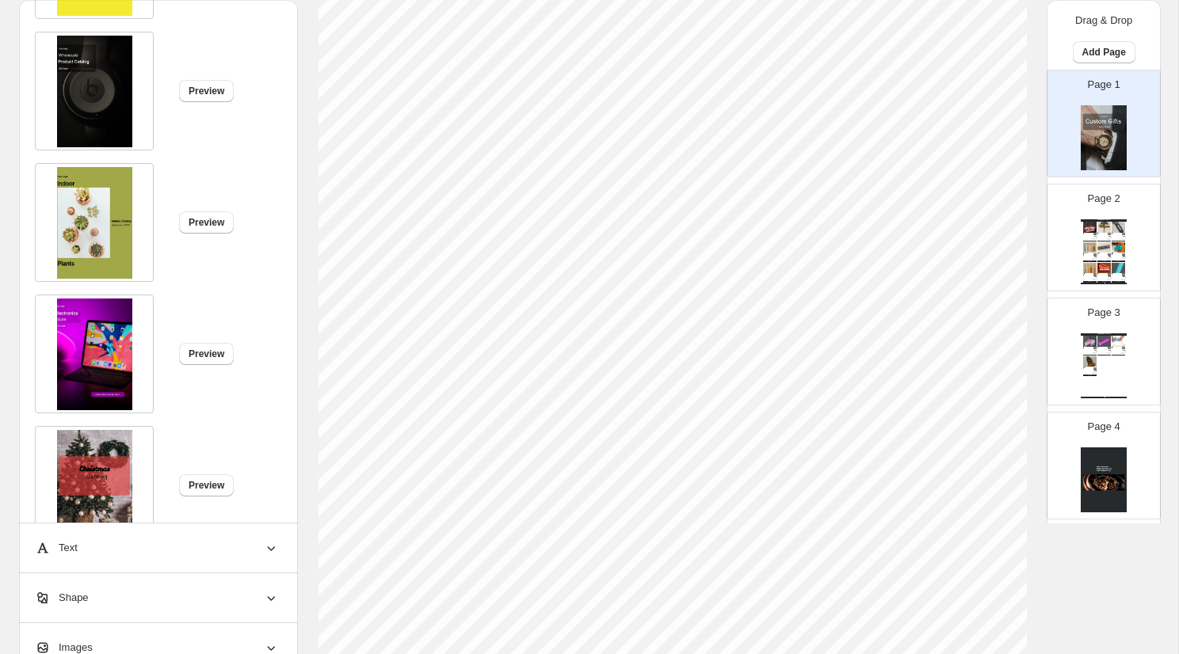
scroll to position [2523, 0]
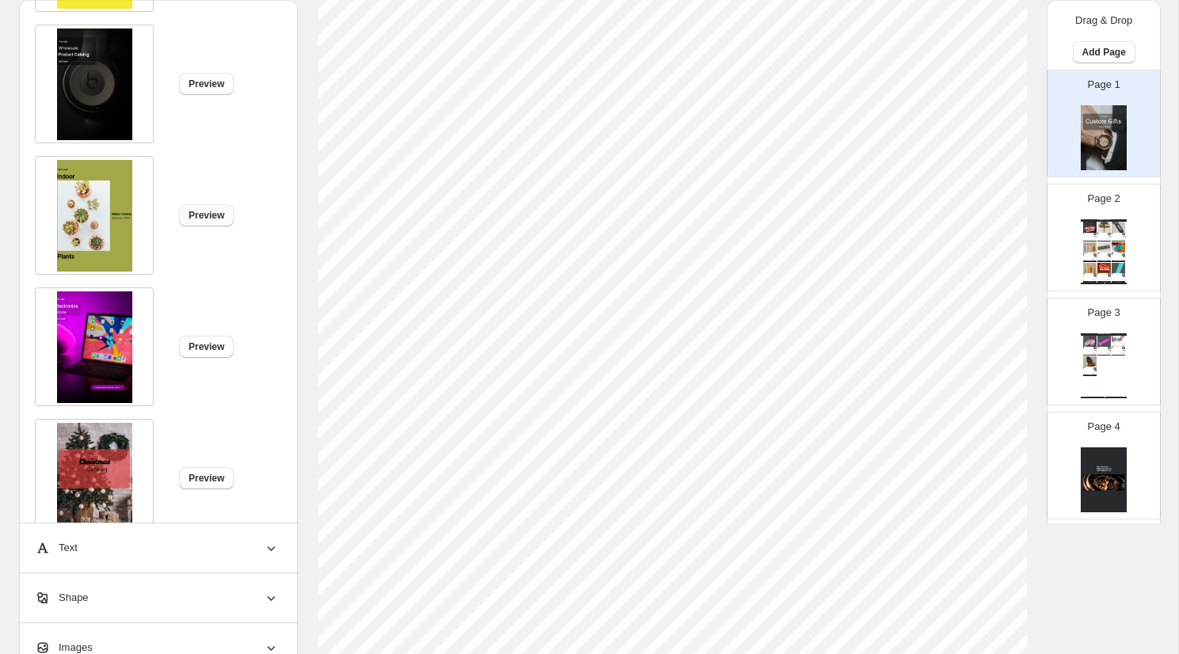
click at [202, 215] on span "Preview" at bounding box center [207, 215] width 36 height 13
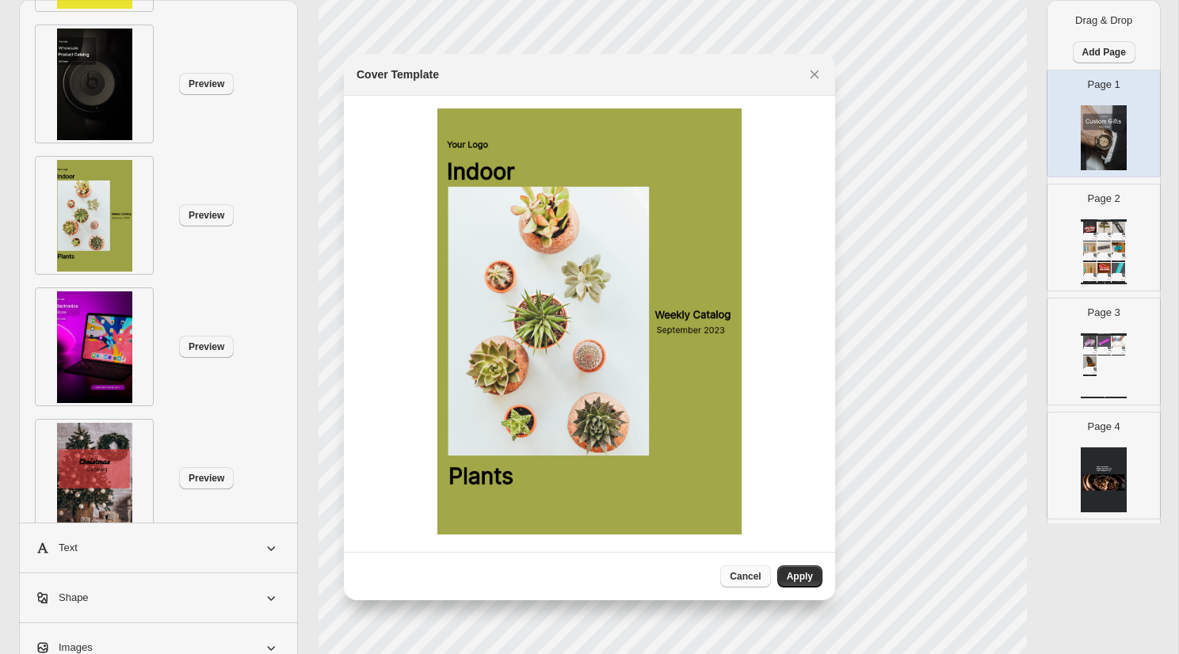
click at [754, 577] on span "Cancel" at bounding box center [745, 576] width 31 height 13
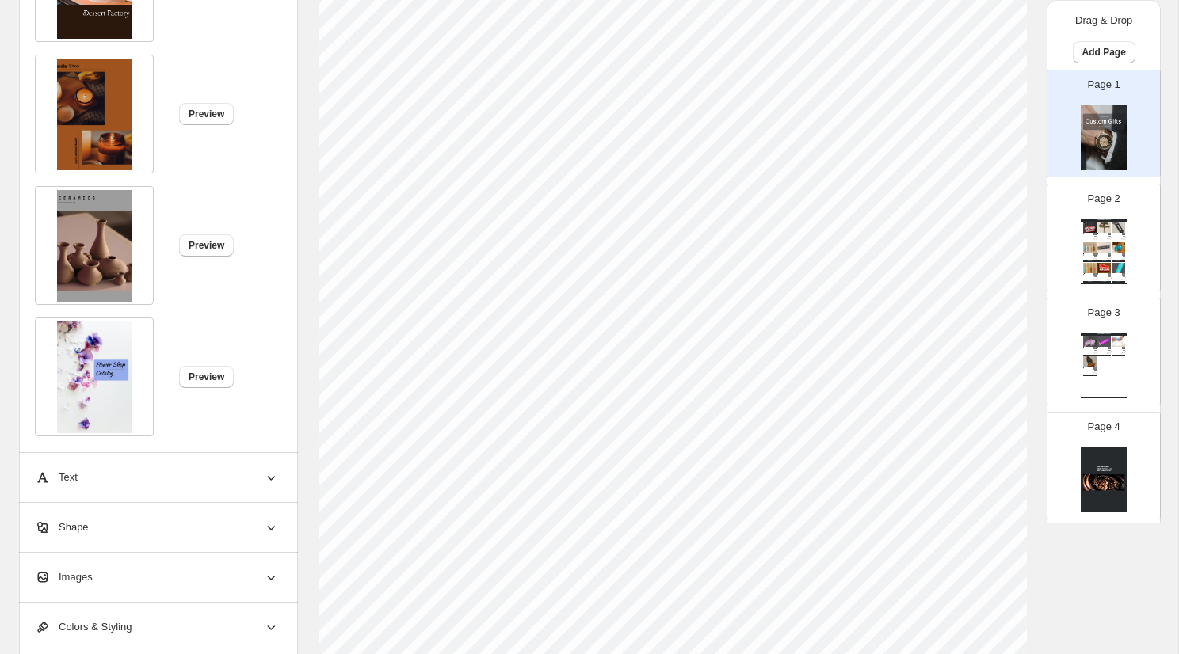
scroll to position [442, 0]
click at [228, 575] on div "Images" at bounding box center [157, 575] width 244 height 49
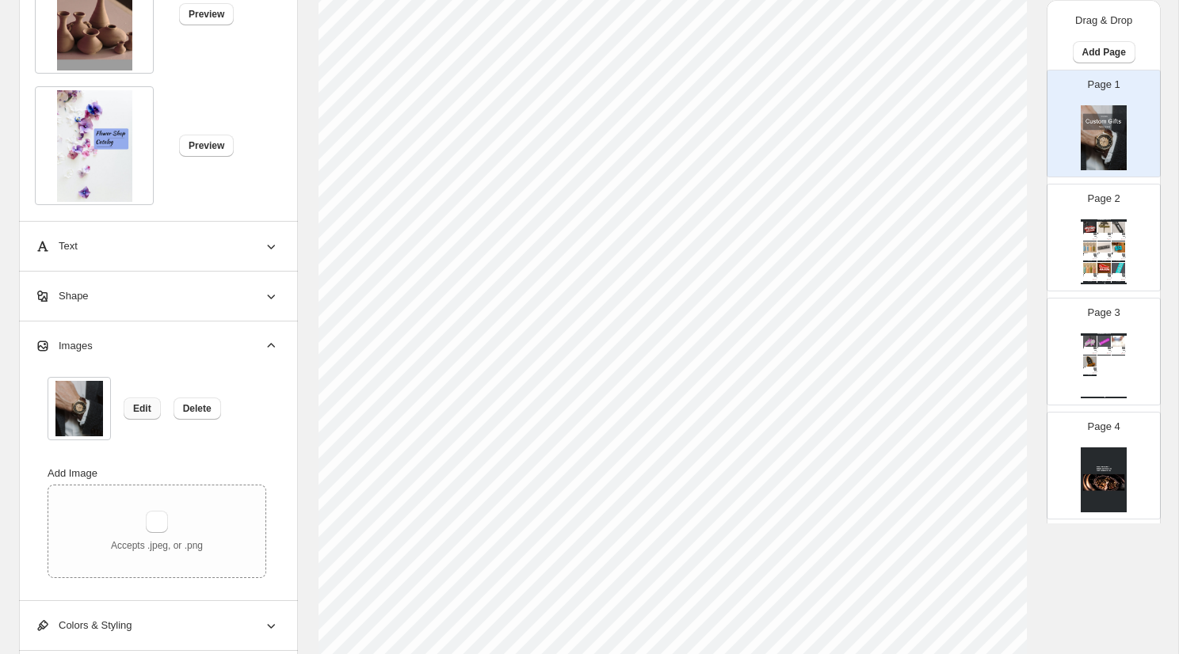
click at [135, 412] on span "Edit" at bounding box center [142, 408] width 18 height 13
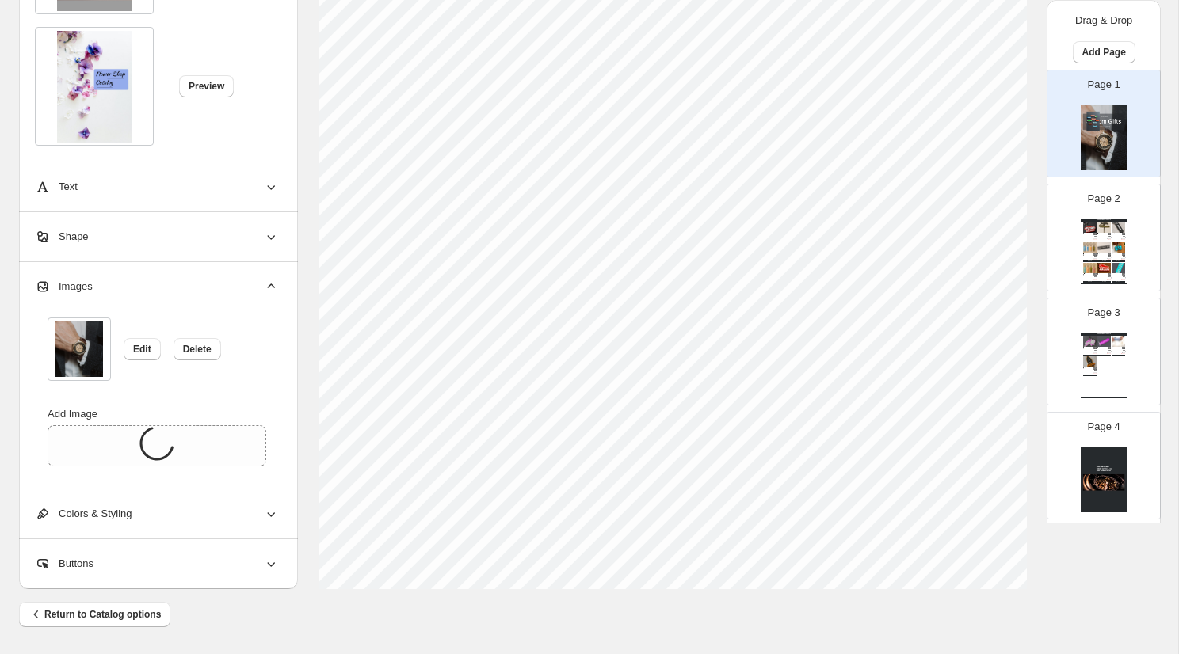
scroll to position [554, 0]
click at [90, 360] on img at bounding box center [79, 349] width 48 height 55
click at [203, 349] on span "Delete" at bounding box center [197, 349] width 29 height 13
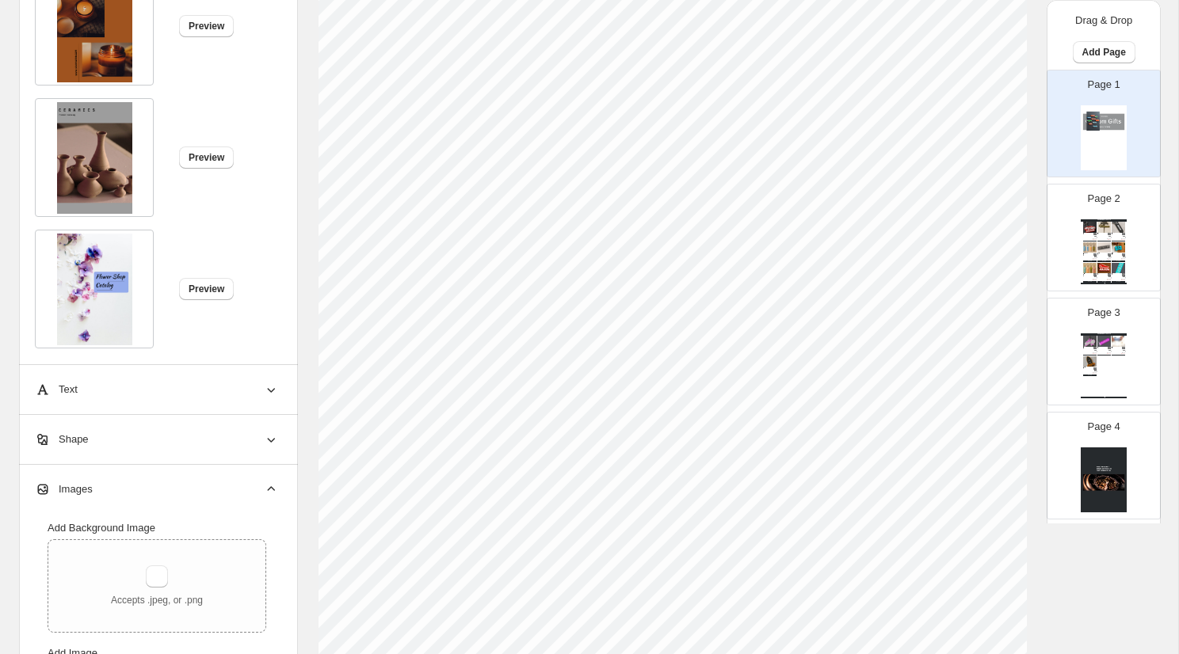
scroll to position [274, 0]
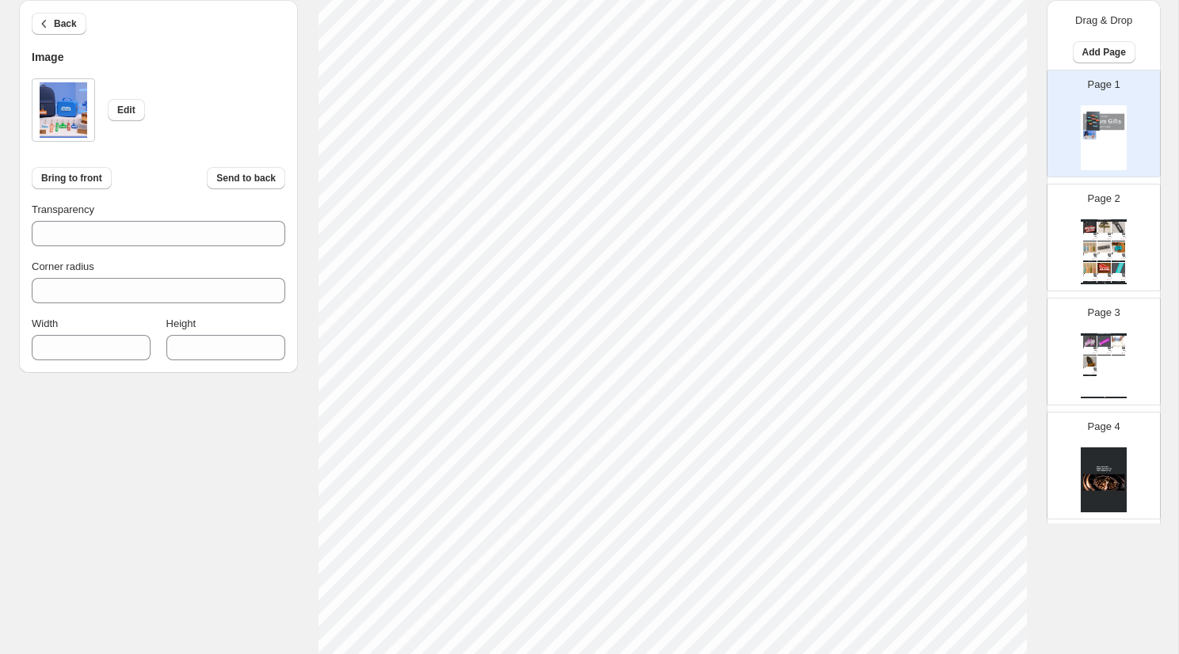
type input "***"
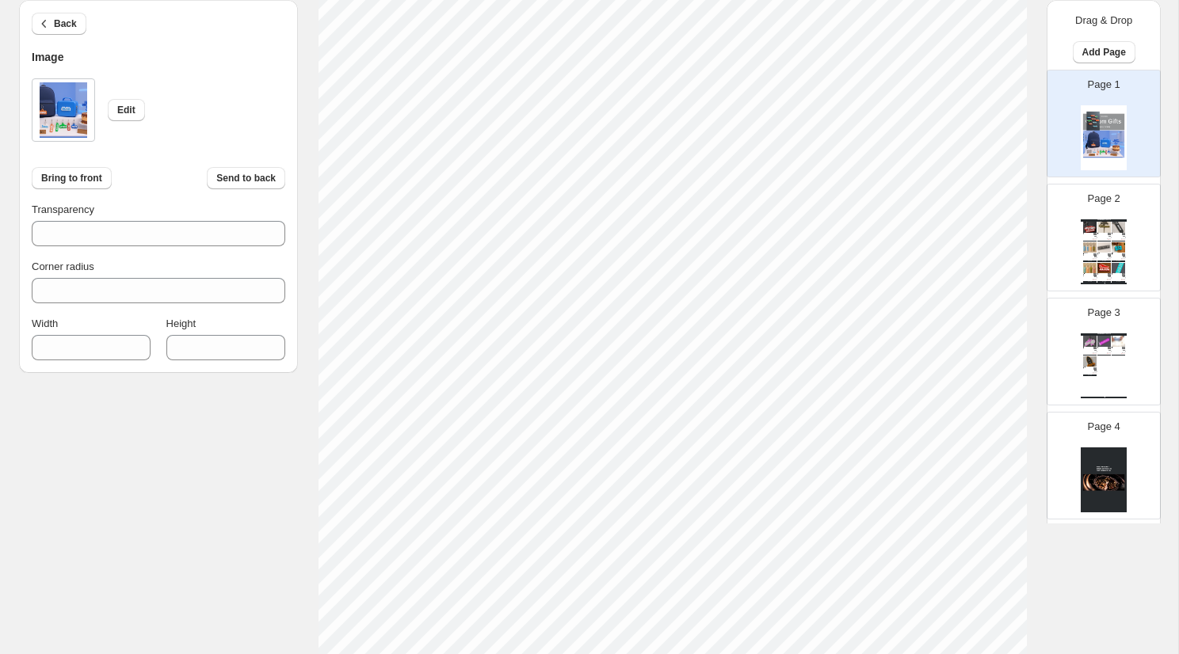
scroll to position [216, 0]
type input "***"
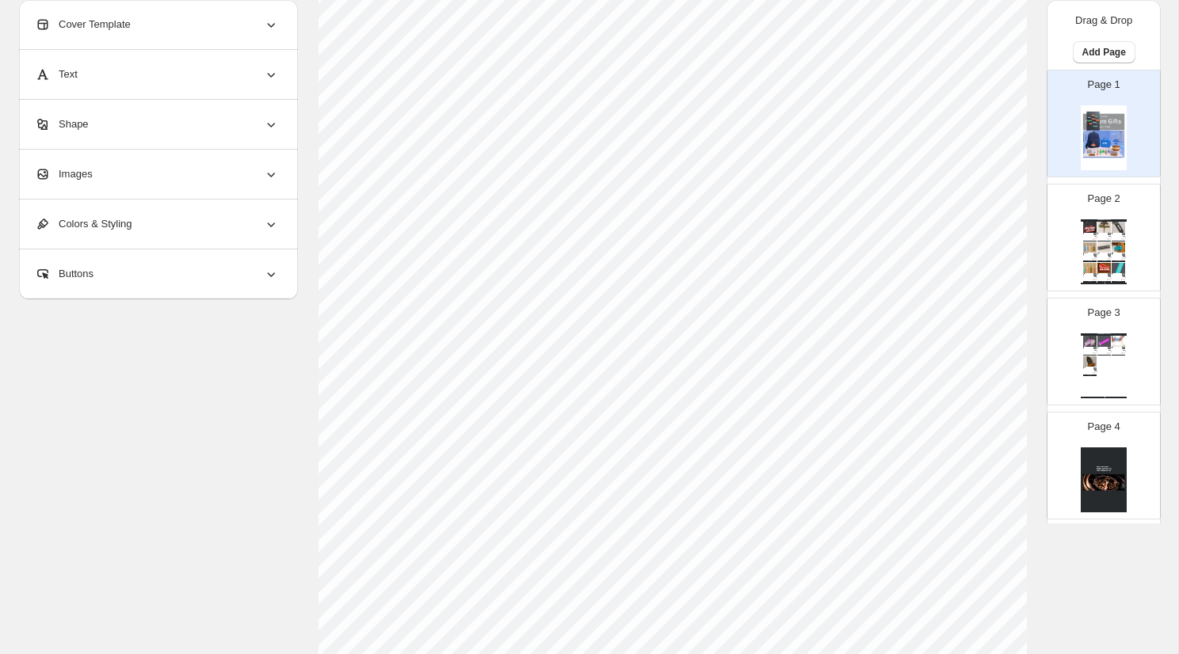
scroll to position [173, 0]
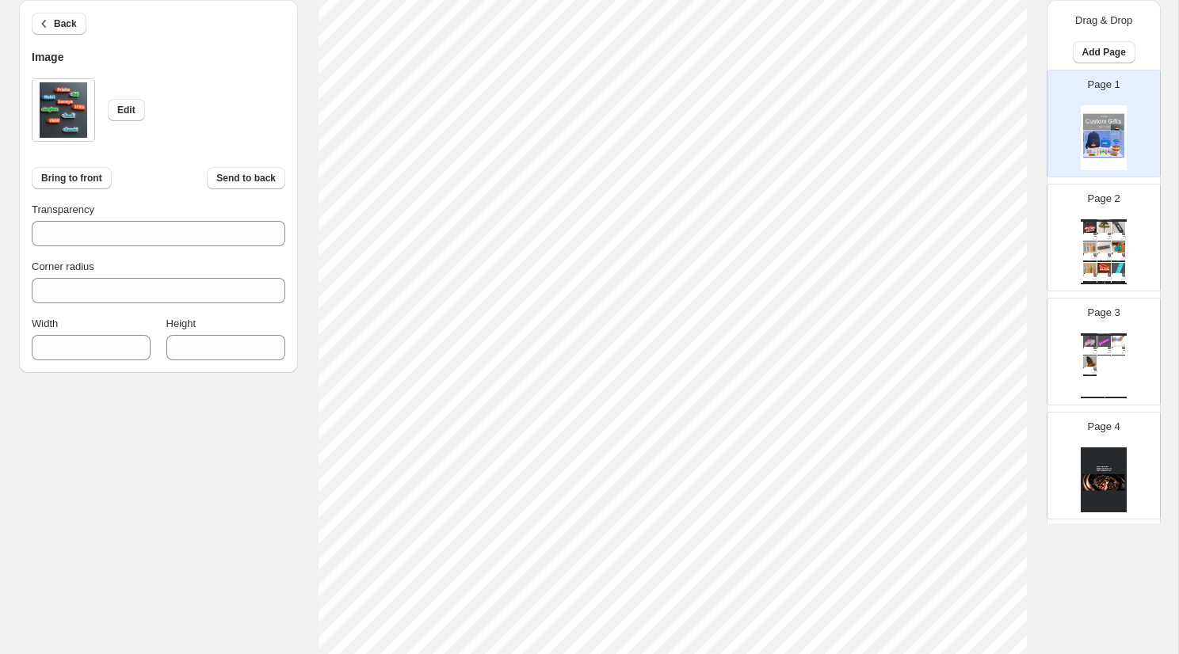
type input "***"
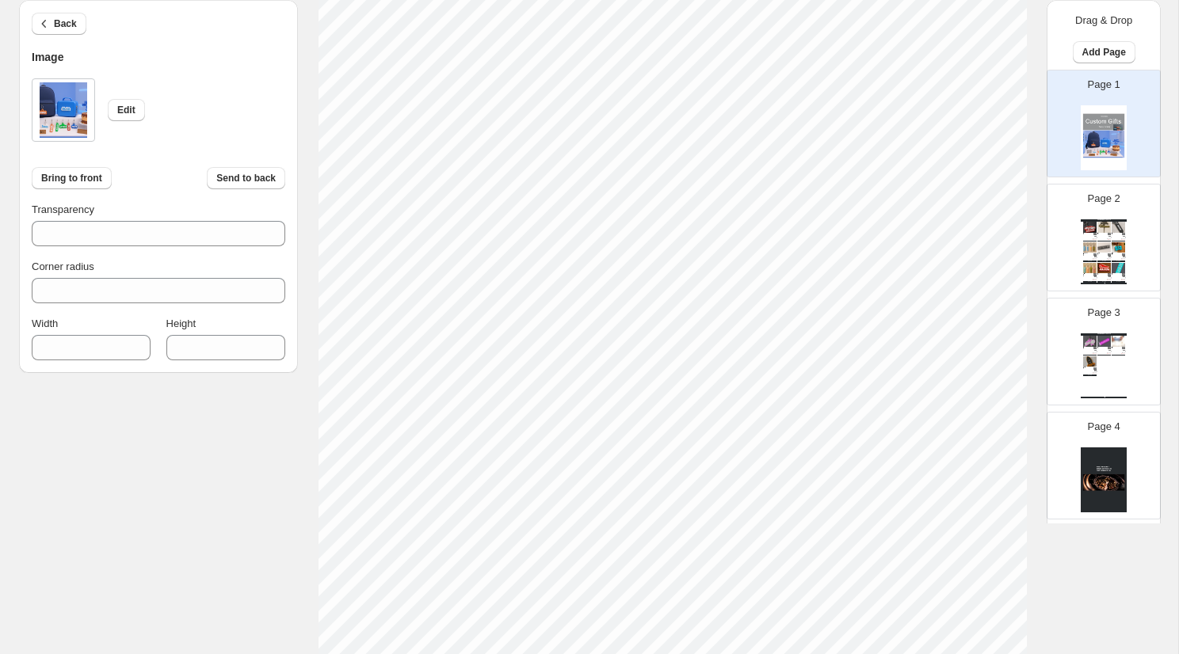
type input "***"
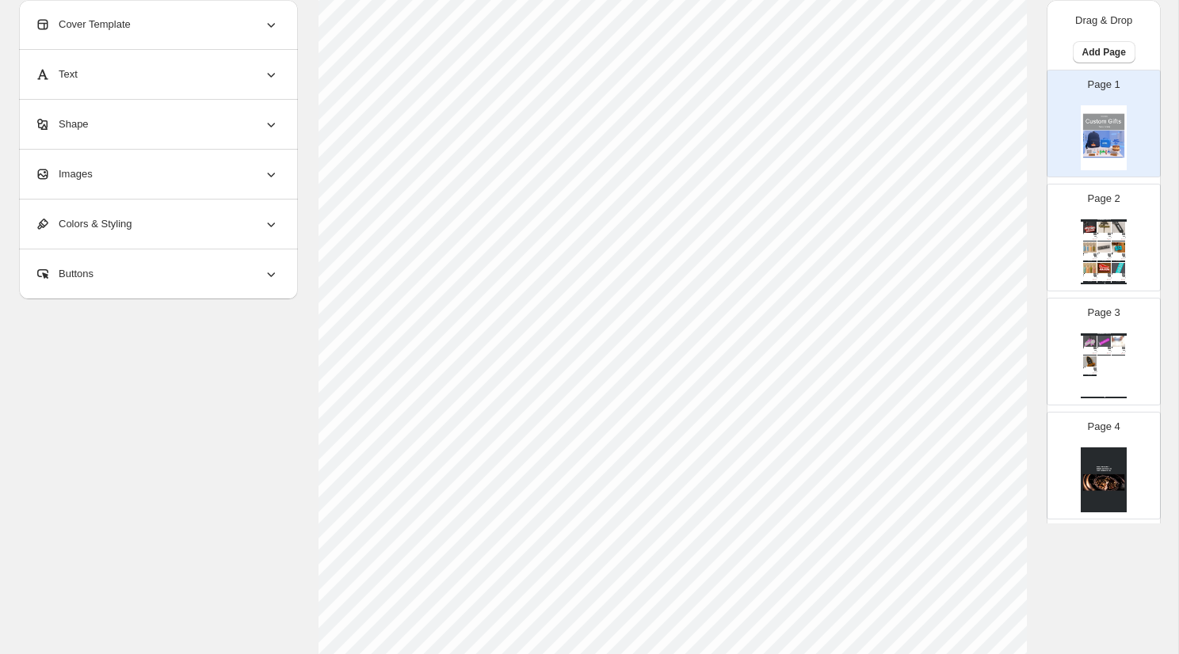
scroll to position [337, 0]
click at [1084, 242] on img at bounding box center [1089, 247] width 13 height 10
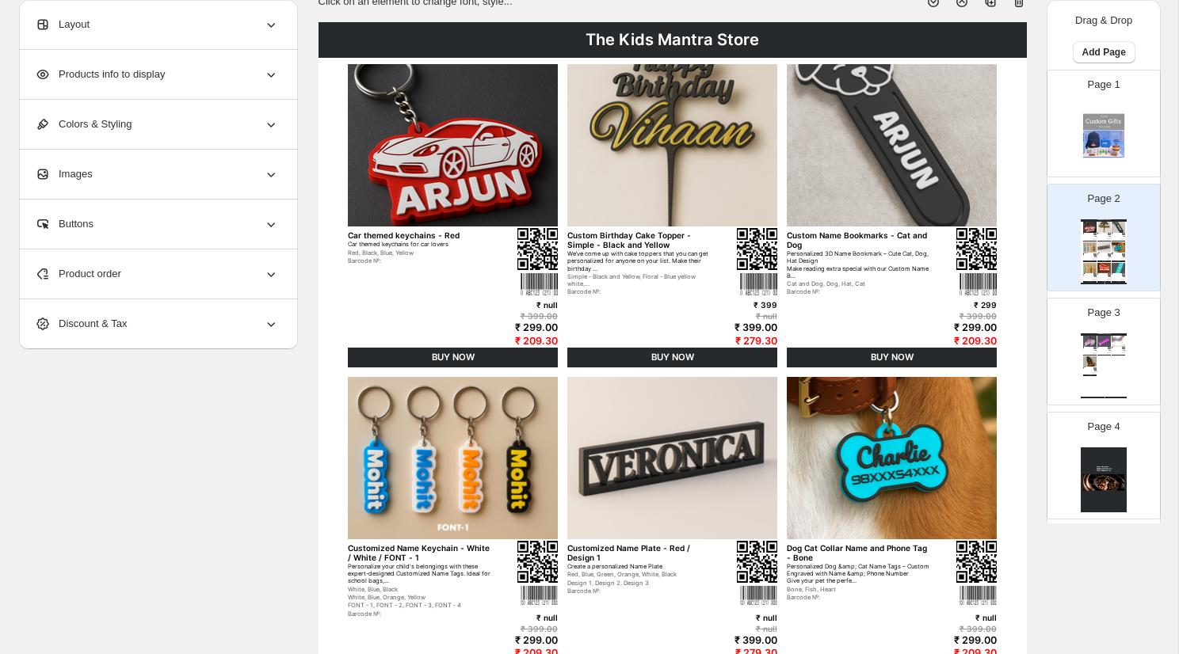
scroll to position [93, 0]
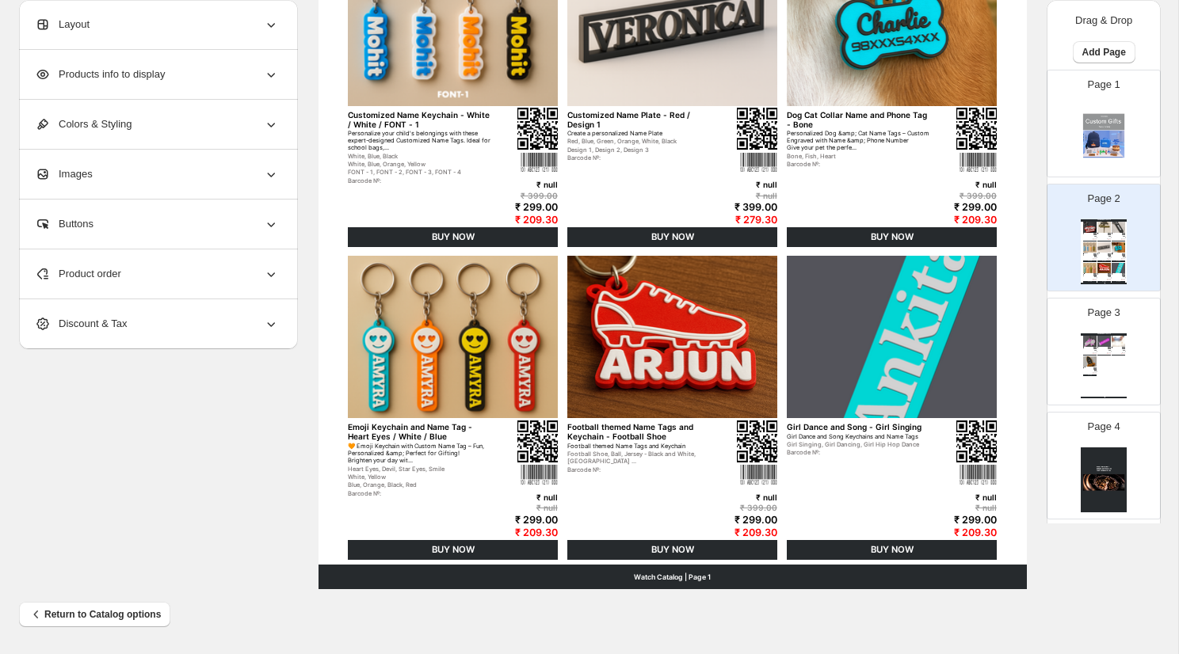
click at [1103, 478] on img at bounding box center [1103, 480] width 46 height 65
type input "*"
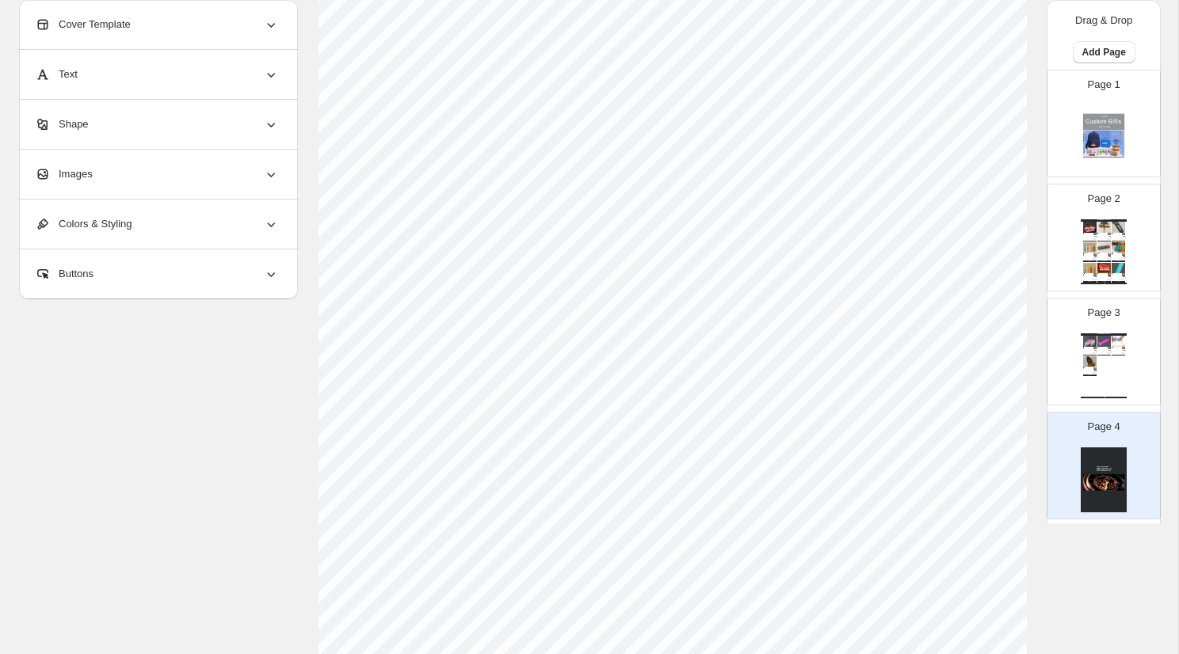
scroll to position [293, 0]
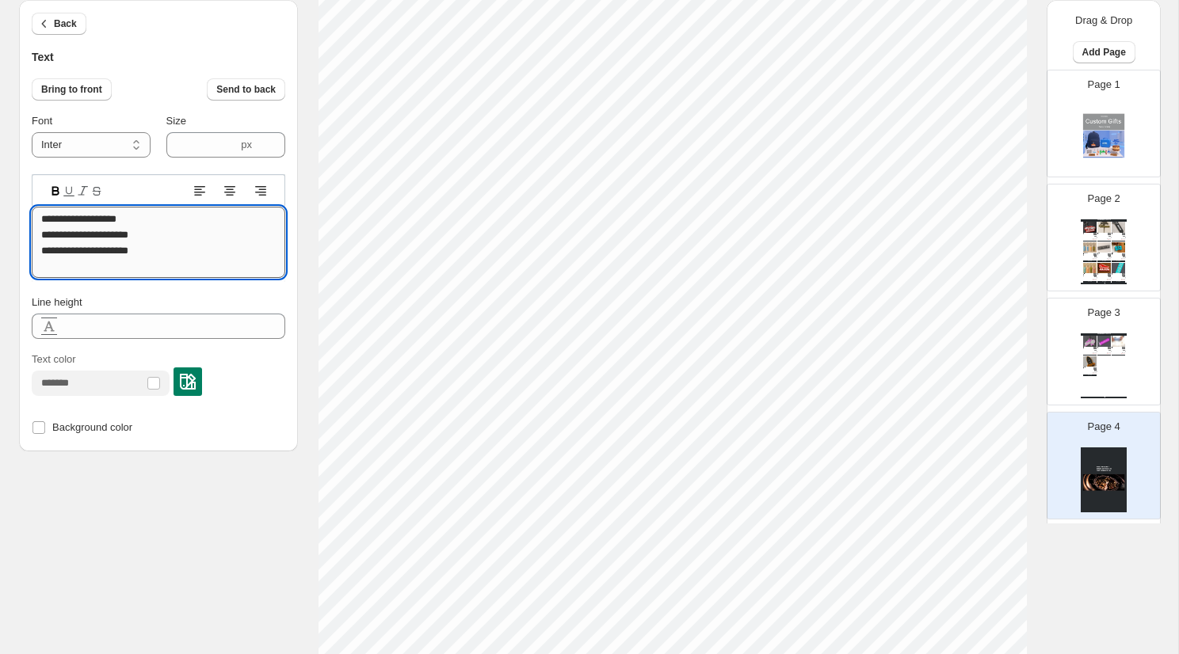
drag, startPoint x: 112, startPoint y: 236, endPoint x: 139, endPoint y: 237, distance: 27.7
click at [139, 237] on textarea "**********" at bounding box center [158, 242] width 253 height 71
type textarea "**********"
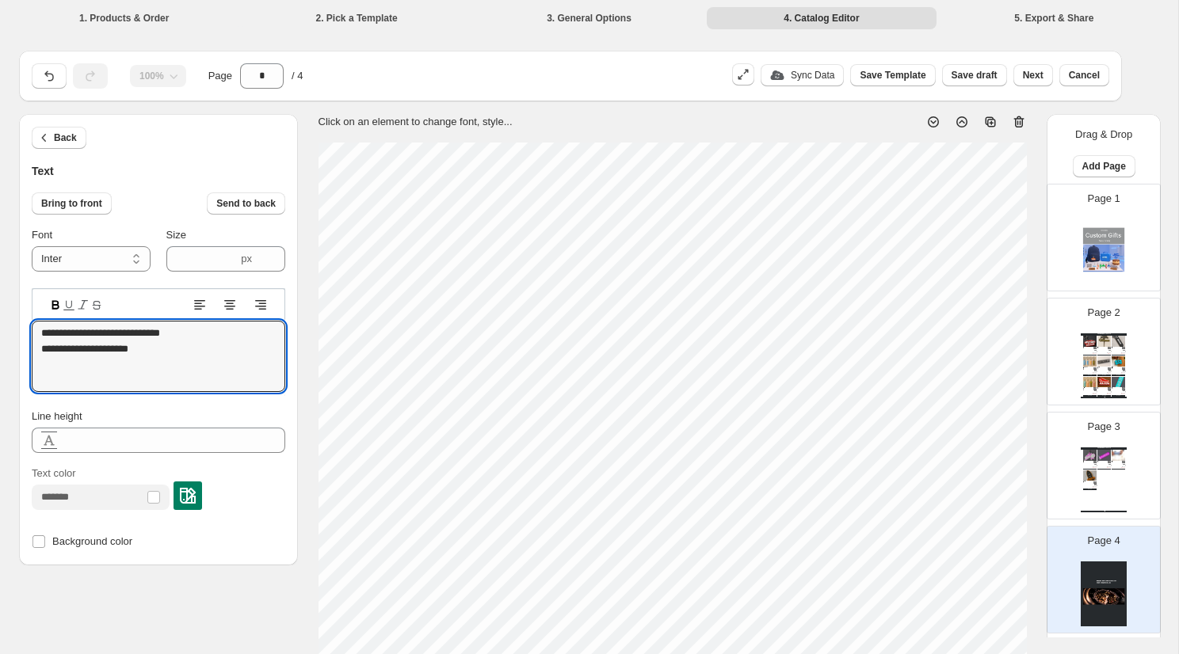
scroll to position [293, 0]
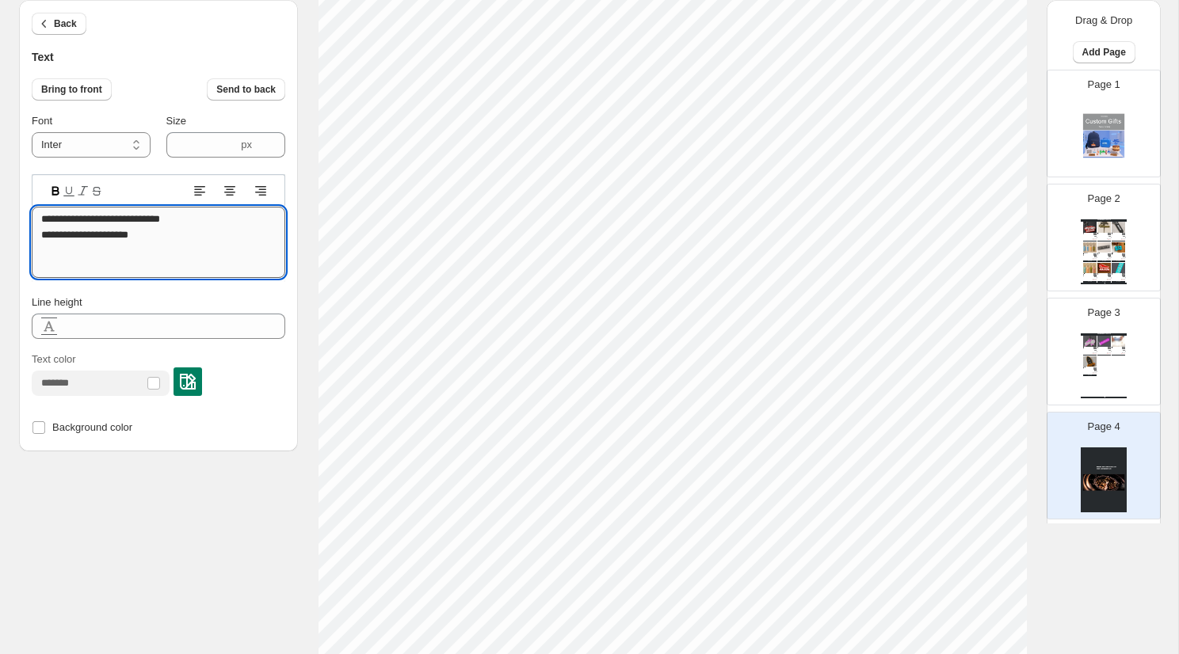
click at [120, 231] on textarea "**********" at bounding box center [158, 242] width 253 height 71
type textarea "**********"
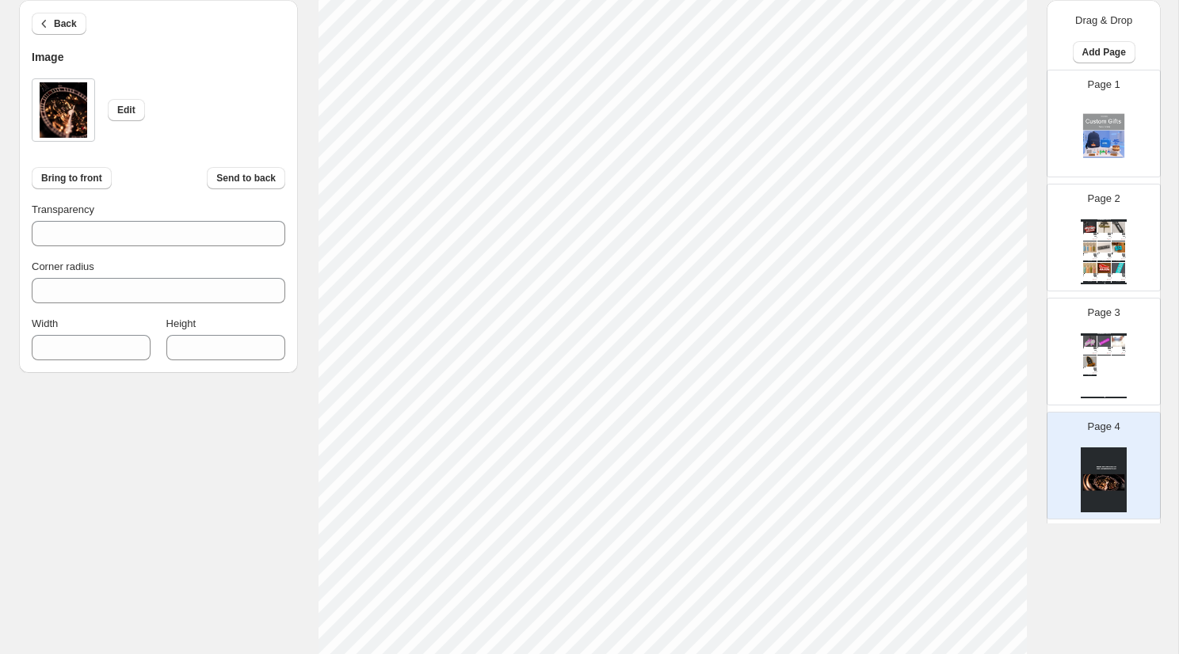
scroll to position [452, 0]
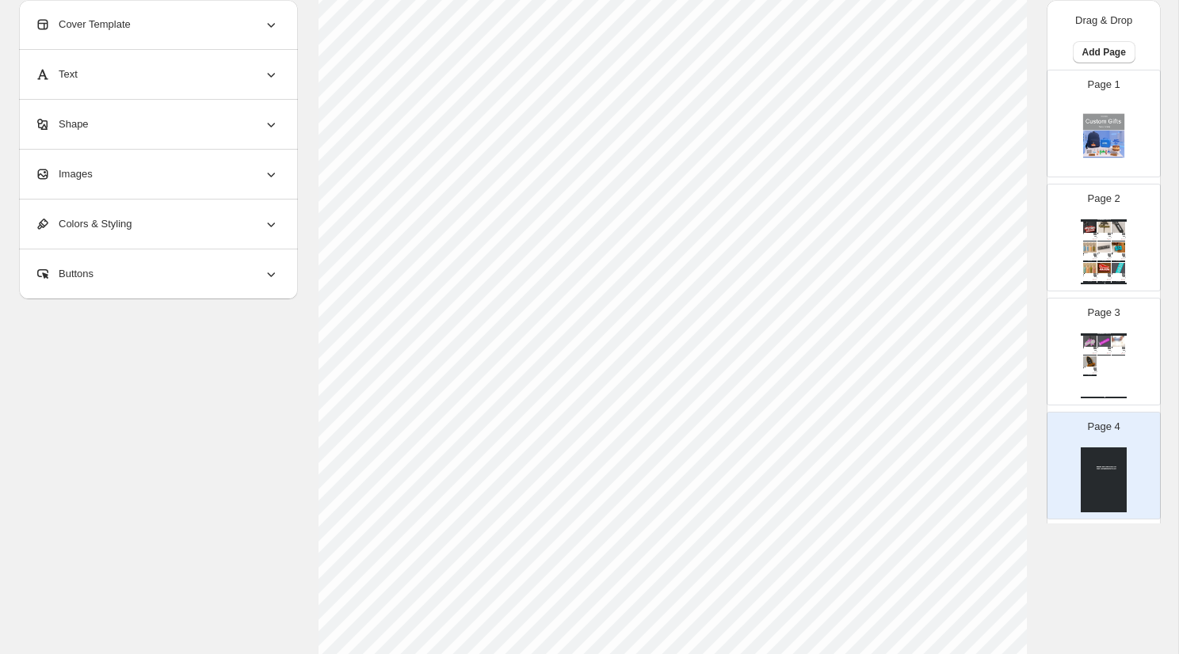
click at [163, 172] on div "Images" at bounding box center [157, 174] width 244 height 49
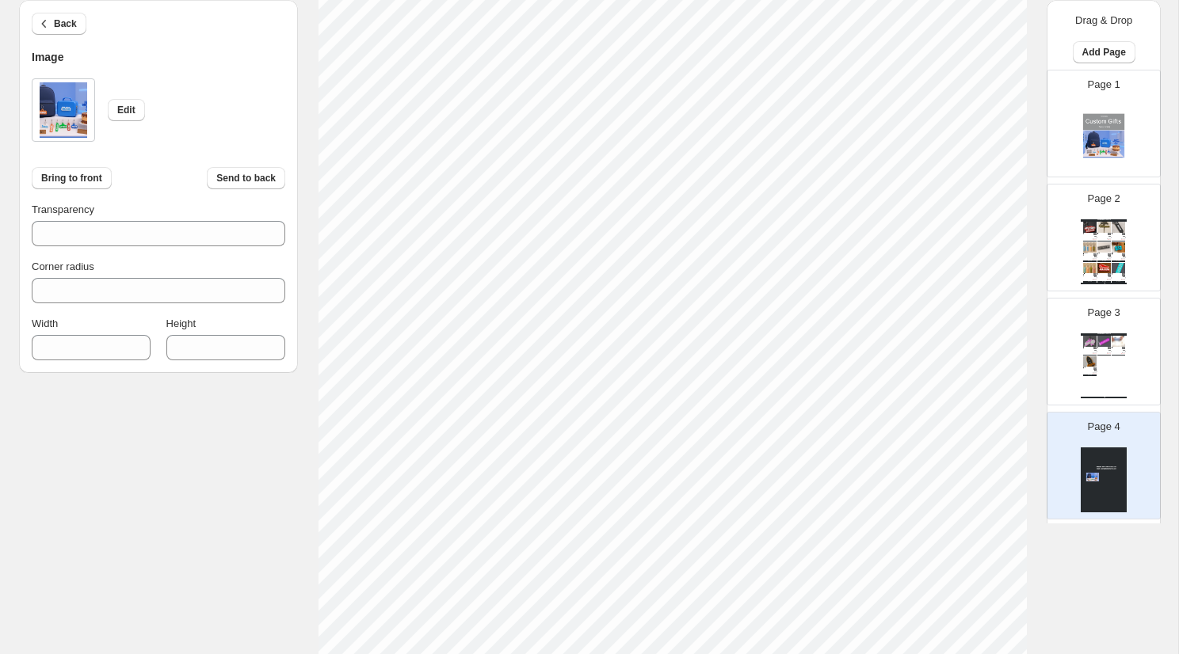
scroll to position [301, 0]
type input "***"
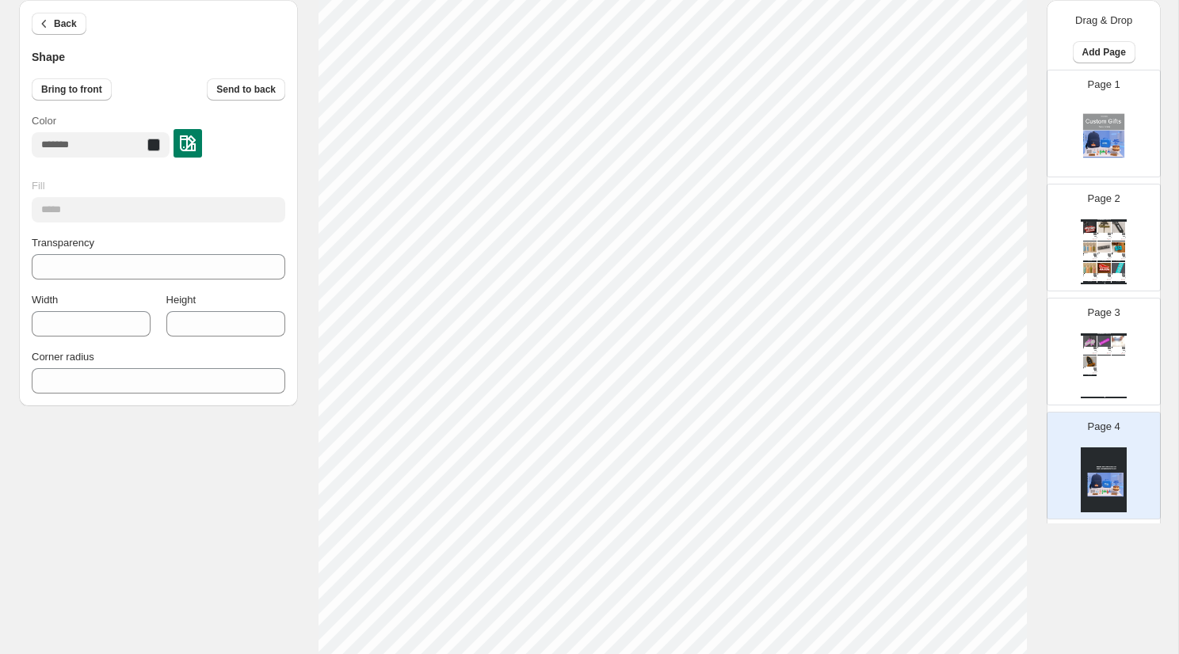
click at [1122, 496] on img at bounding box center [1103, 480] width 46 height 65
click at [1100, 322] on div "Page 3 The Kids Mantra Store Girls - Badminton Theme - Badminton Racket / Red G…" at bounding box center [1097, 345] width 100 height 106
type input "*"
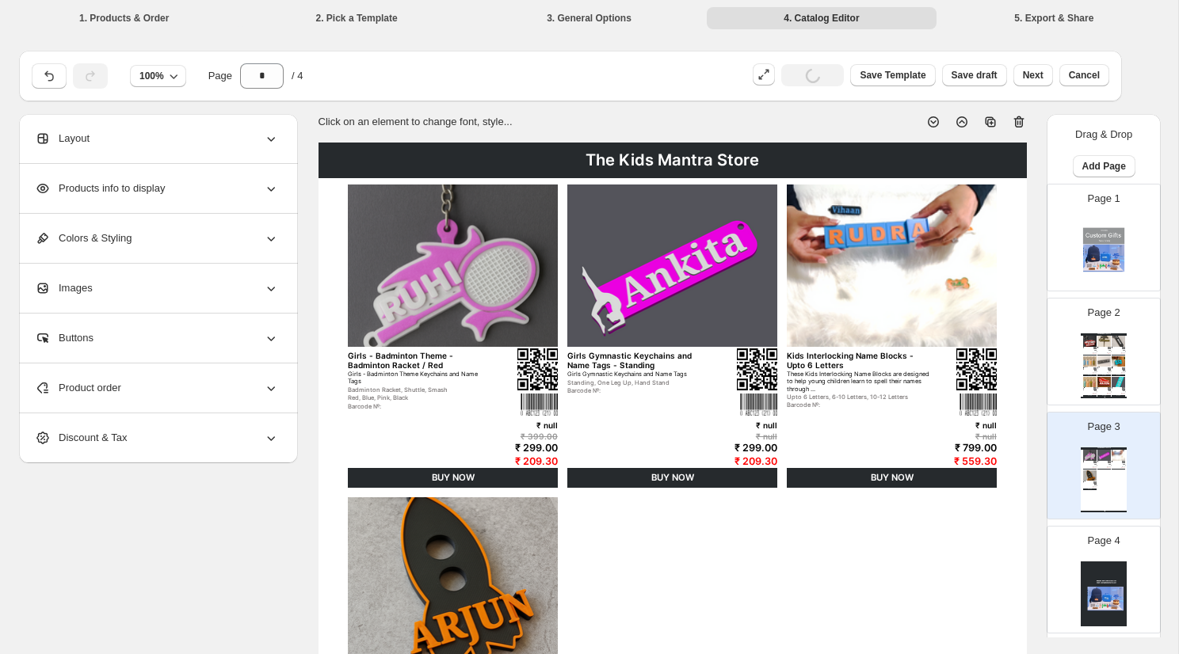
scroll to position [0, 0]
click at [902, 72] on span "Save Template" at bounding box center [892, 75] width 66 height 13
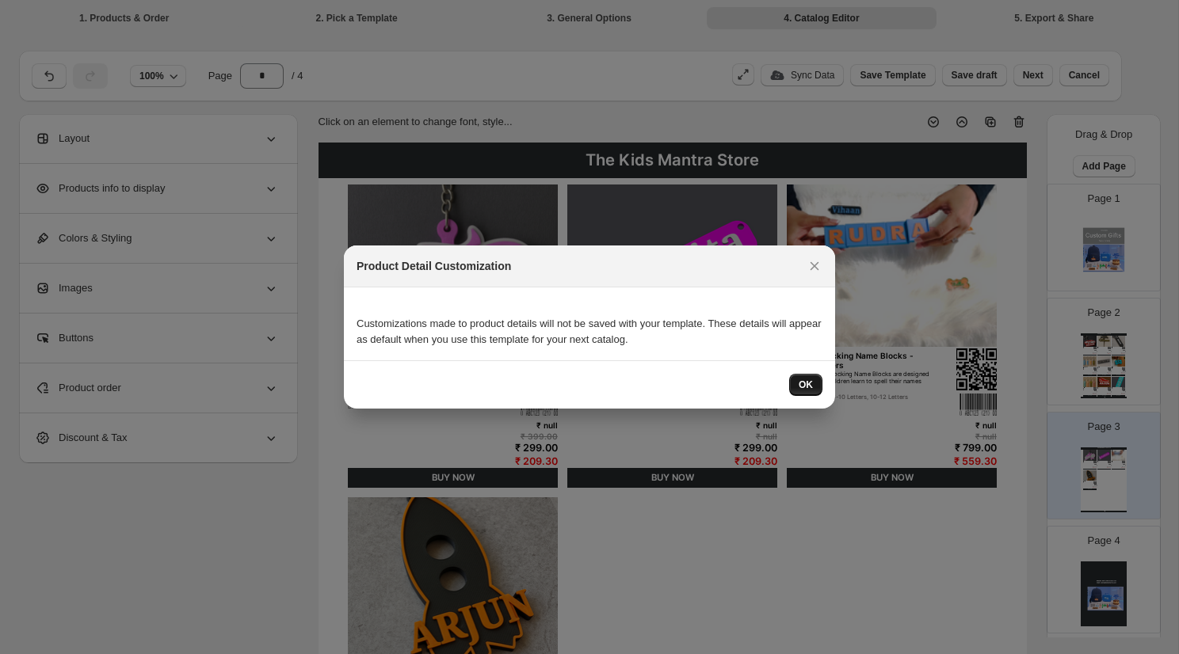
click at [806, 383] on span "OK" at bounding box center [805, 385] width 14 height 13
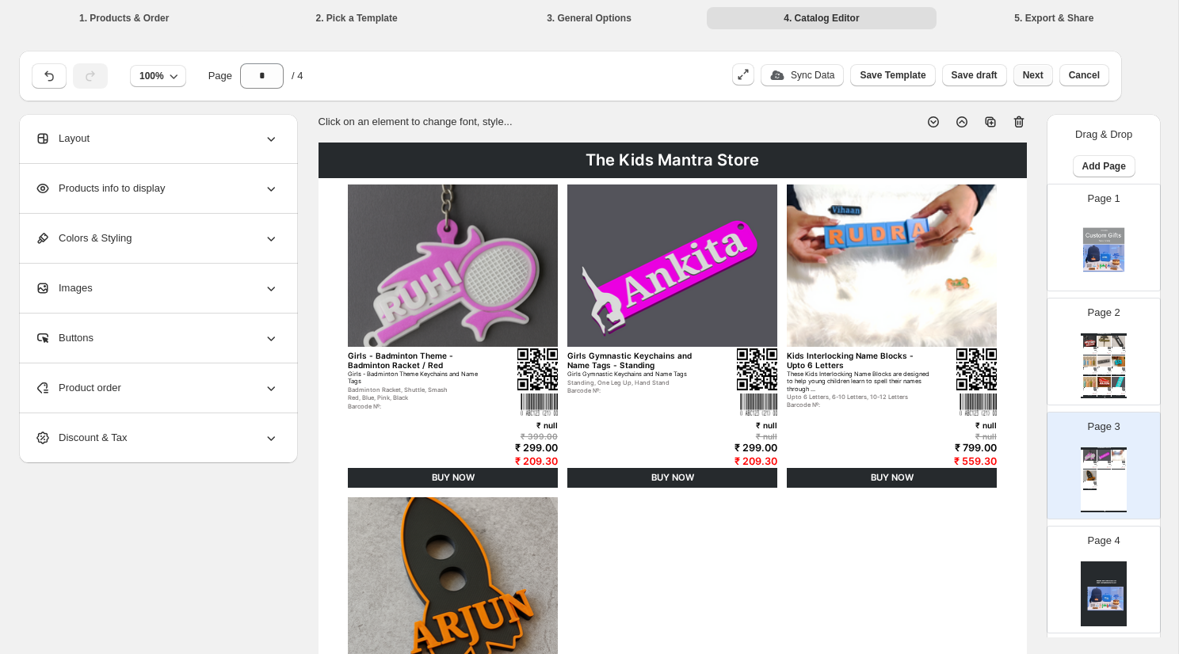
click at [1027, 81] on span "Next" at bounding box center [1033, 75] width 21 height 13
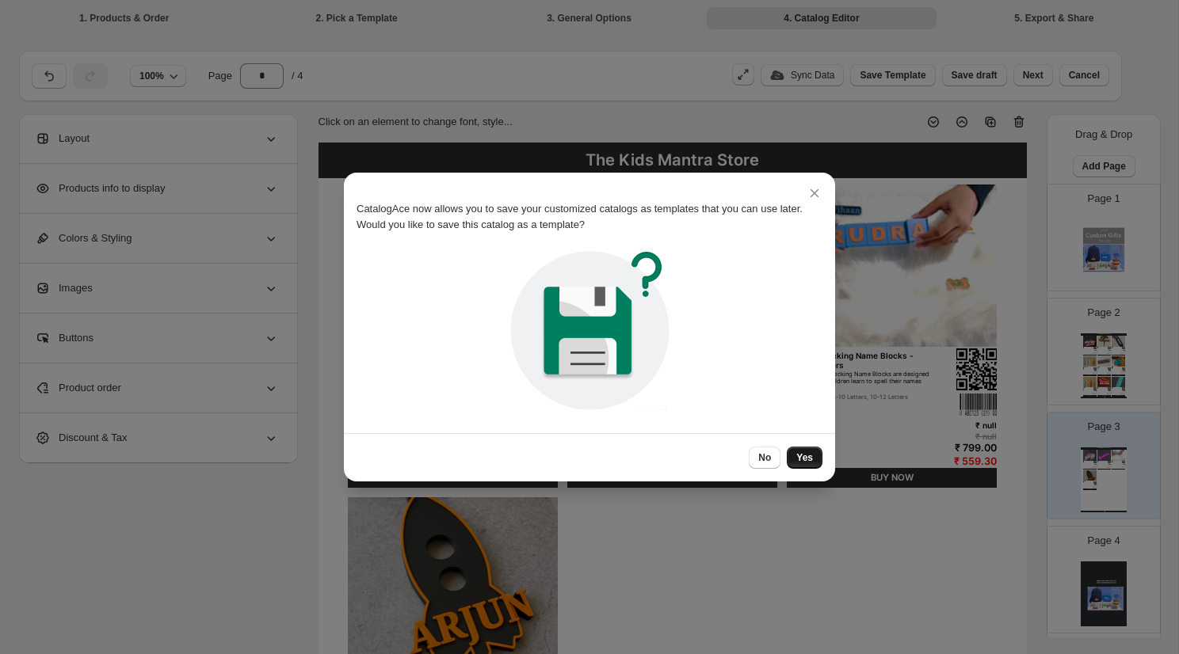
click at [802, 463] on span "Yes" at bounding box center [804, 458] width 17 height 13
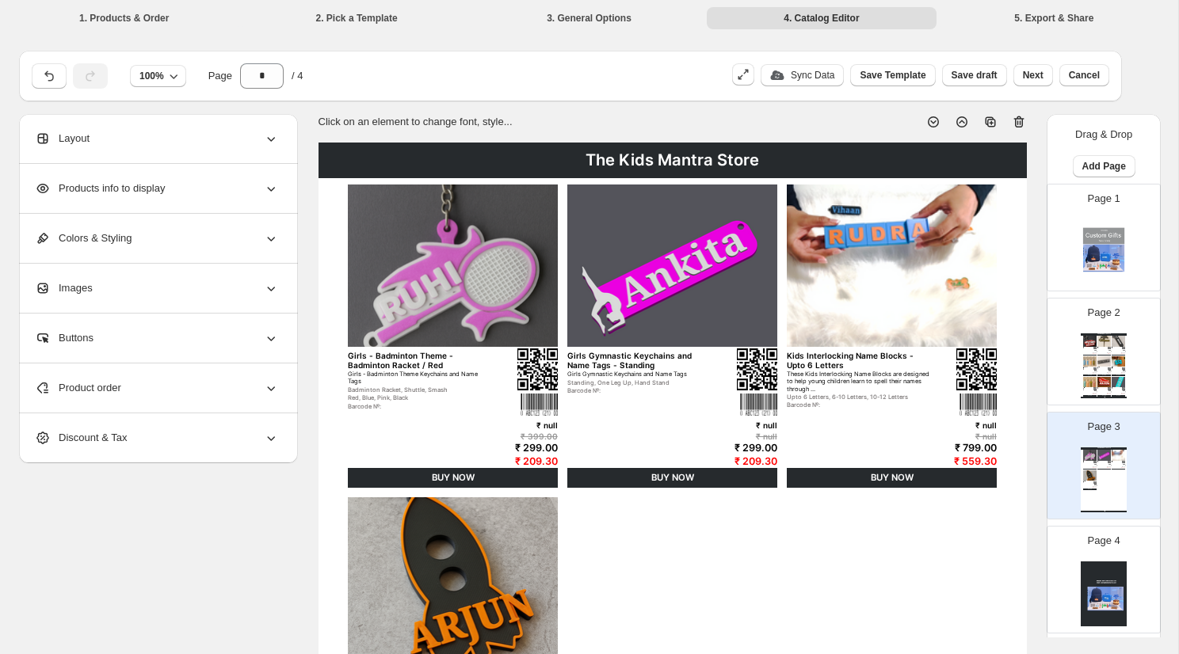
click at [1042, 16] on li "5. Export & Share" at bounding box center [1053, 17] width 229 height 22
click at [1035, 67] on button "Next" at bounding box center [1033, 75] width 40 height 22
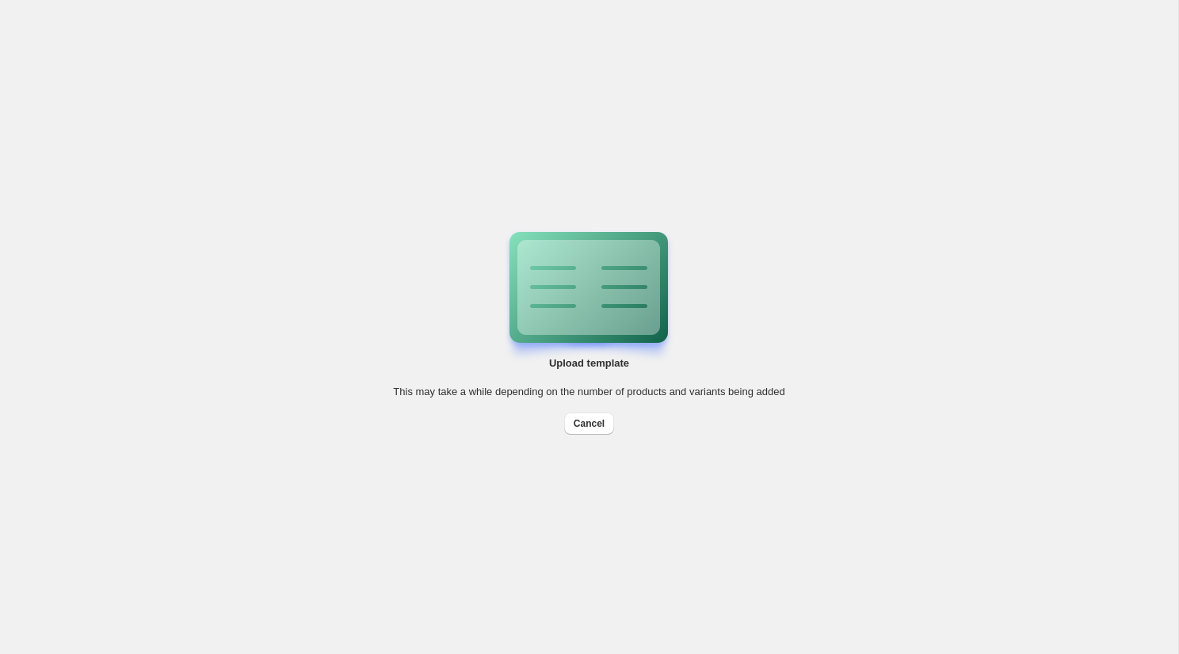
click at [520, 556] on div "Upload template This may take a while depending on the number of products and v…" at bounding box center [589, 327] width 1178 height 654
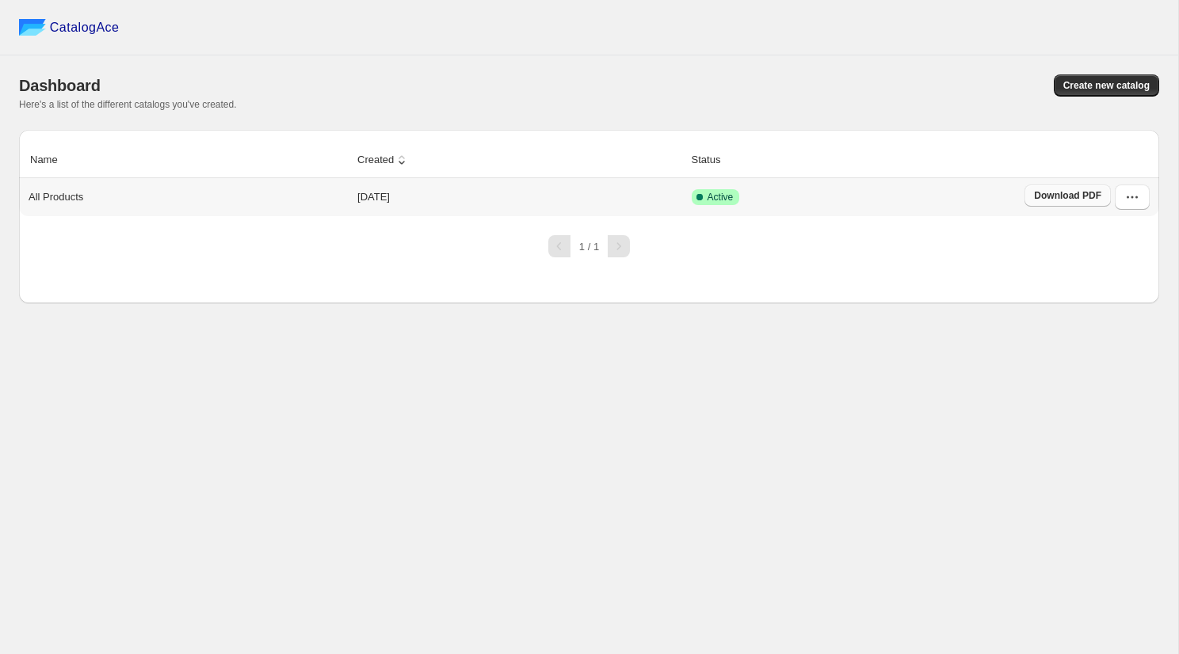
click at [1080, 192] on span "Download PDF" at bounding box center [1067, 195] width 67 height 13
click at [1134, 199] on icon "button" at bounding box center [1132, 197] width 16 height 16
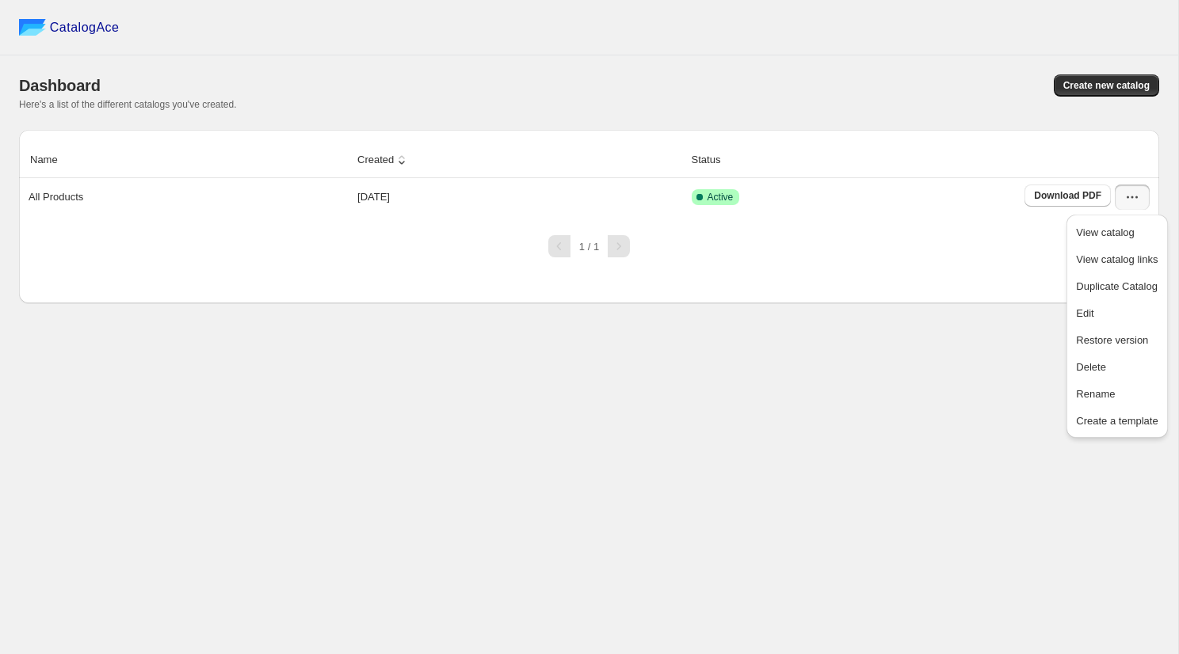
click at [969, 476] on div "CatalogAce Dashboard Create new catalog Here's a list of the different catalogs…" at bounding box center [589, 327] width 1178 height 654
